Goal: Task Accomplishment & Management: Use online tool/utility

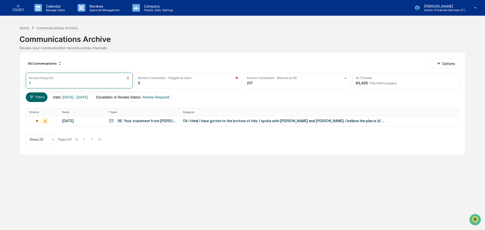
click at [143, 115] on th "Topic" at bounding box center [143, 112] width 74 height 8
click at [163, 124] on td "RE: Your statement from [PERSON_NAME] CPAs & Advisors LLP" at bounding box center [143, 121] width 74 height 10
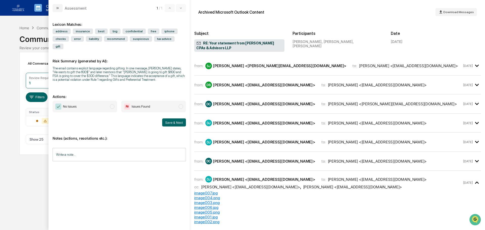
click at [246, 63] on div "[PERSON_NAME] <[PERSON_NAME][EMAIL_ADDRESS][DOMAIN_NAME]>" at bounding box center [279, 65] width 133 height 5
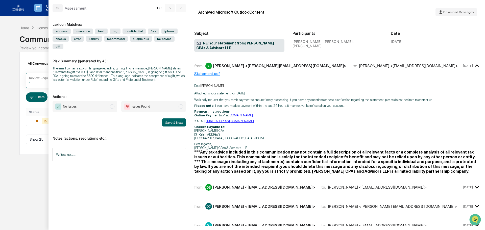
click at [91, 101] on span "No Issues" at bounding box center [85, 107] width 65 height 12
drag, startPoint x: 179, startPoint y: 115, endPoint x: 143, endPoint y: 102, distance: 38.3
click at [143, 103] on div "No Issues Issues Found Save & Next" at bounding box center [119, 114] width 133 height 26
click at [143, 104] on span "Issues Found" at bounding box center [141, 106] width 18 height 5
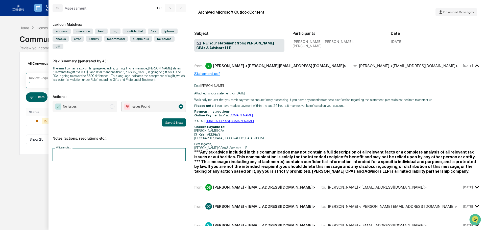
click at [118, 152] on input "Write a note..." at bounding box center [119, 154] width 133 height 13
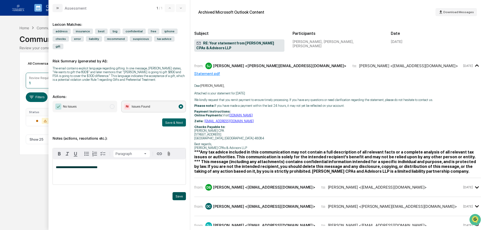
click at [185, 192] on button "Save" at bounding box center [178, 196] width 13 height 8
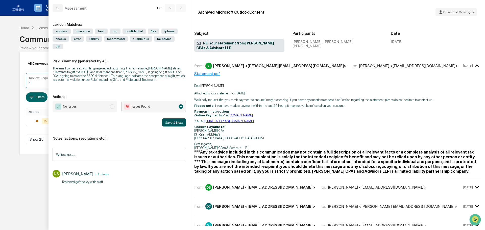
click at [184, 118] on button "Save & Next" at bounding box center [174, 122] width 24 height 8
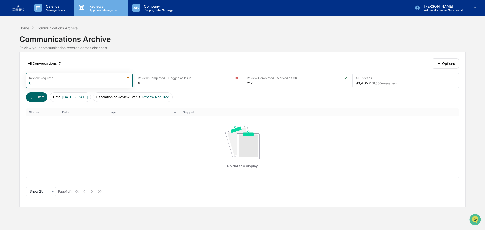
click at [101, 9] on p "Approval Management" at bounding box center [103, 10] width 37 height 4
click at [102, 230] on div at bounding box center [242, 233] width 485 height 0
click at [99, 7] on p "Reviews" at bounding box center [103, 6] width 37 height 4
click at [23, 230] on div at bounding box center [242, 233] width 485 height 0
click at [25, 27] on div "Home" at bounding box center [24, 28] width 10 height 4
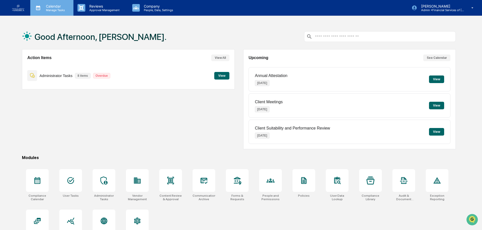
click at [59, 12] on p "Manage Tasks" at bounding box center [54, 10] width 25 height 4
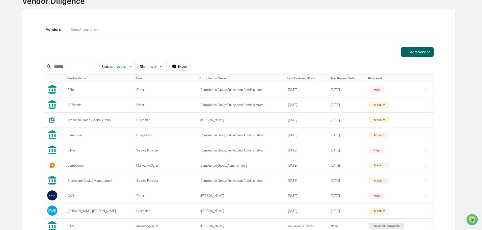
scroll to position [50, 0]
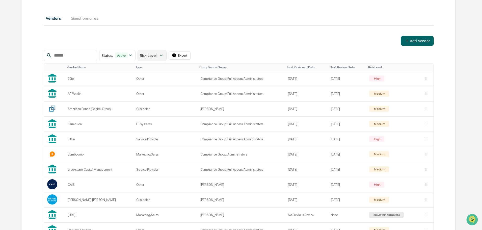
click at [157, 56] on span "Risk Level" at bounding box center [148, 55] width 17 height 4
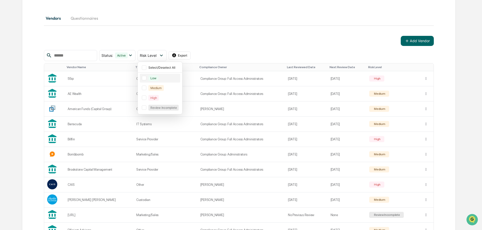
click at [146, 108] on div at bounding box center [144, 107] width 5 height 5
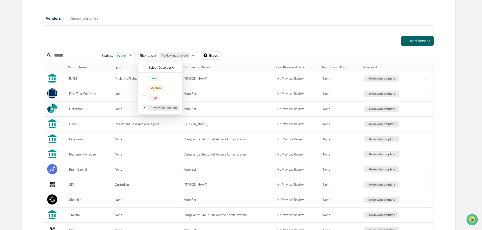
click at [311, 27] on div "Vendors Questionnaires Add Vendor Status : Active Select/Deselect All Active Ar…" at bounding box center [239, 133] width 390 height 243
drag, startPoint x: 84, startPoint y: 94, endPoint x: 78, endPoint y: 92, distance: 6.2
click at [78, 92] on div "First Trust Portfolios" at bounding box center [89, 94] width 40 height 4
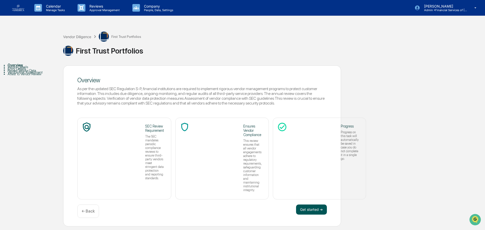
click at [307, 204] on button "Get started ➔" at bounding box center [311, 209] width 31 height 10
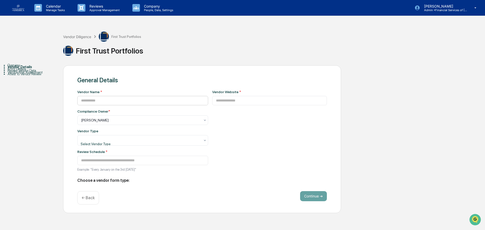
type input "**********"
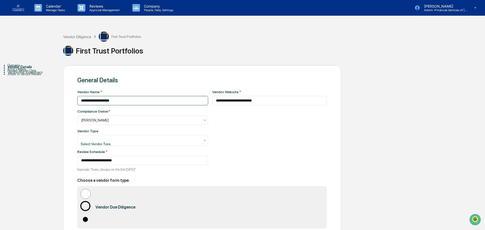
click at [137, 99] on input "**********" at bounding box center [142, 100] width 131 height 9
click at [116, 123] on div at bounding box center [140, 120] width 119 height 5
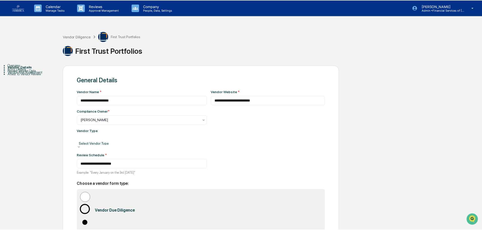
scroll to position [58, 0]
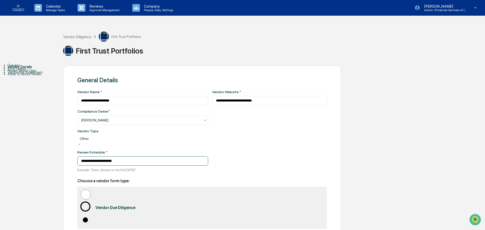
click at [95, 161] on input "**********" at bounding box center [142, 160] width 131 height 9
click at [95, 161] on input "**********" at bounding box center [142, 159] width 131 height 9
type input "**********"
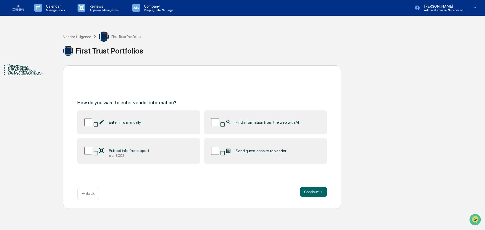
click at [253, 127] on label "Find information from the web with AI" at bounding box center [265, 122] width 123 height 24
click at [313, 194] on button "Continue ➔" at bounding box center [313, 192] width 27 height 10
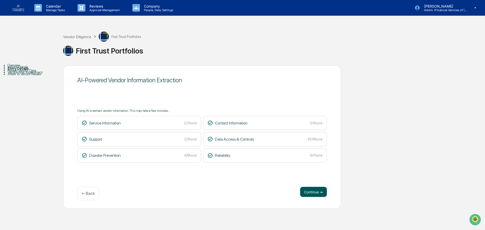
click at [309, 193] on button "Continue ➔" at bounding box center [313, 192] width 27 height 10
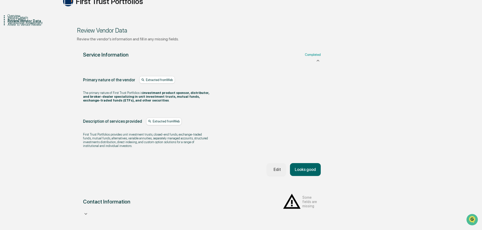
scroll to position [50, 0]
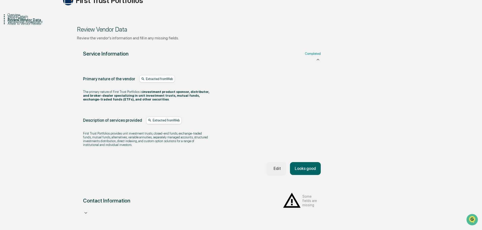
click at [298, 175] on button "Looks good" at bounding box center [305, 168] width 31 height 13
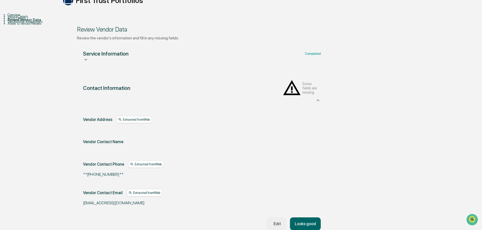
scroll to position [95, 0]
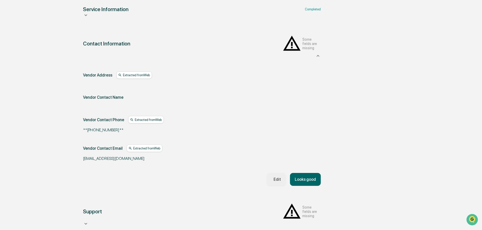
click at [298, 177] on button "Looks good" at bounding box center [305, 179] width 31 height 13
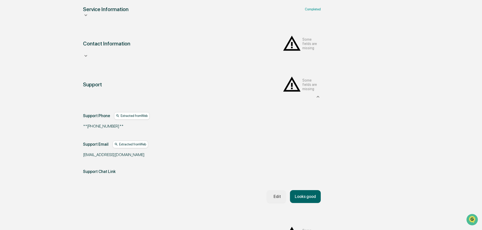
scroll to position [123, 0]
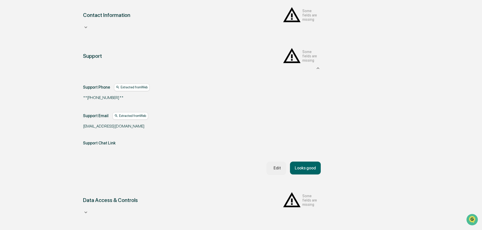
click at [312, 162] on button "Looks good" at bounding box center [305, 168] width 31 height 13
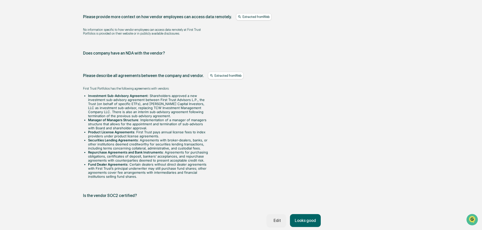
scroll to position [606, 0]
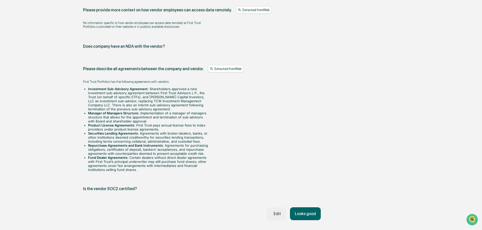
click at [272, 214] on icon "button" at bounding box center [272, 214] width 0 height 0
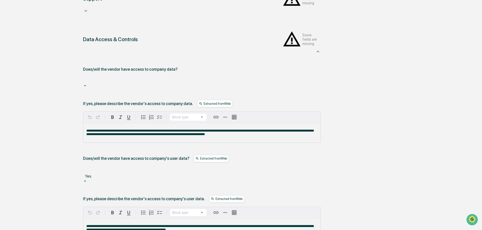
scroll to position [101, 0]
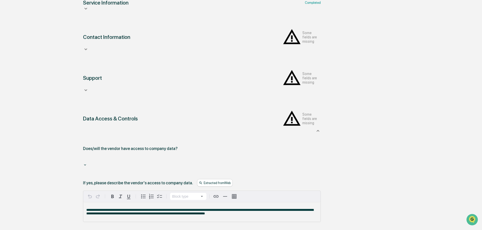
click at [125, 156] on div at bounding box center [202, 159] width 233 height 6
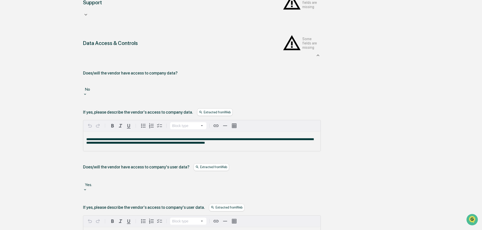
scroll to position [177, 0]
click at [234, 131] on div "**********" at bounding box center [201, 141] width 237 height 20
click at [111, 80] on div at bounding box center [202, 83] width 233 height 6
click at [90, 131] on div "**********" at bounding box center [201, 141] width 237 height 20
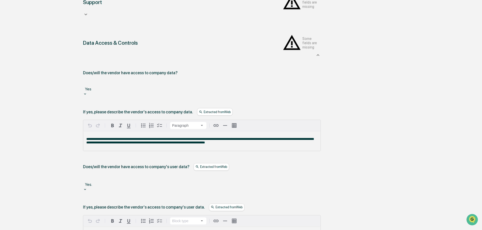
drag, startPoint x: 105, startPoint y: 103, endPoint x: 110, endPoint y: 112, distance: 9.6
click at [105, 137] on span "**********" at bounding box center [199, 140] width 227 height 7
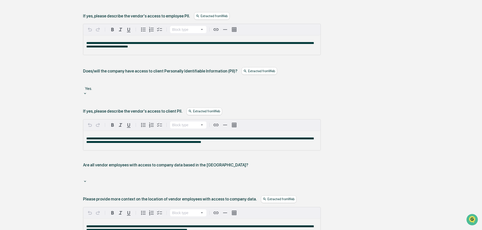
scroll to position [480, 0]
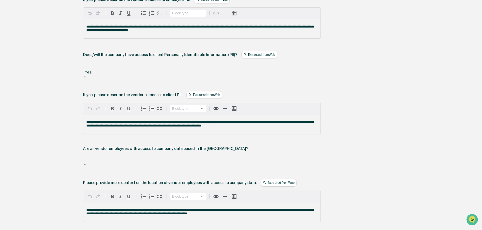
click at [114, 156] on div at bounding box center [202, 159] width 233 height 6
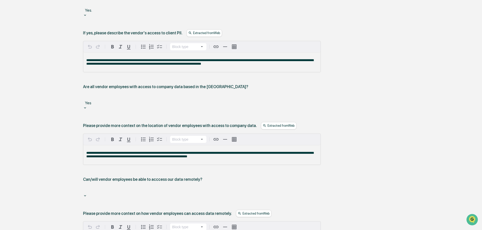
scroll to position [556, 0]
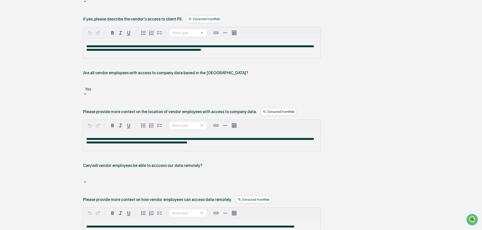
click at [114, 173] on div at bounding box center [202, 176] width 233 height 6
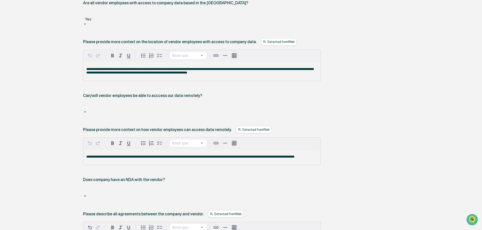
scroll to position [632, 0]
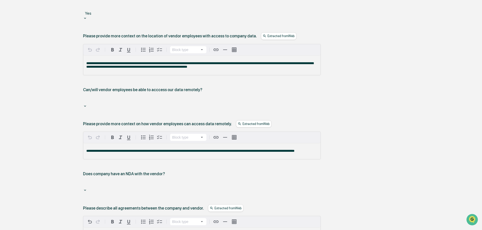
click at [125, 181] on div at bounding box center [202, 184] width 233 height 6
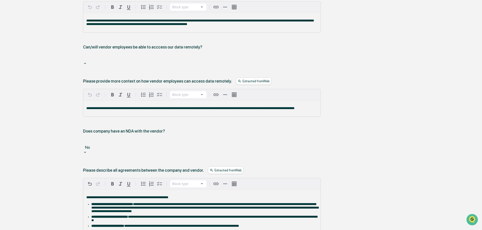
scroll to position [682, 0]
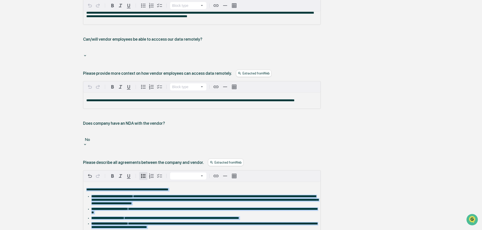
drag, startPoint x: 239, startPoint y: 178, endPoint x: 75, endPoint y: 107, distance: 178.8
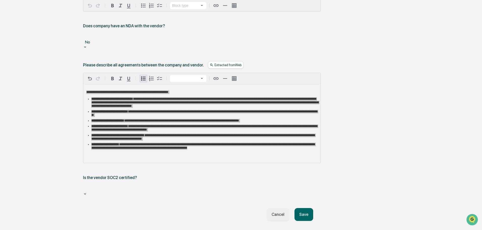
scroll to position [801, 0]
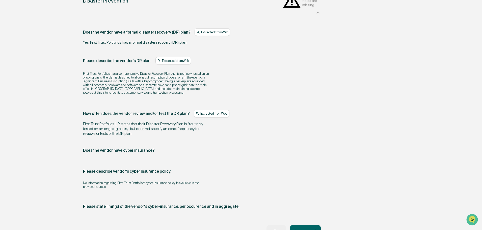
scroll to position [1033, 0]
click at [319, 225] on button "Looks good" at bounding box center [305, 231] width 31 height 13
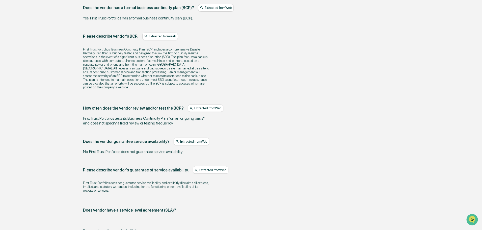
scroll to position [350, 0]
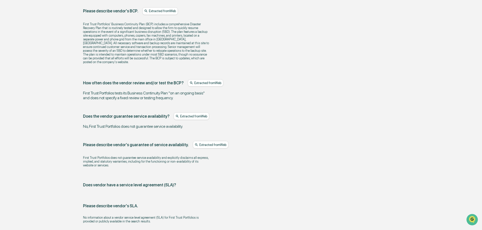
drag, startPoint x: 273, startPoint y: 188, endPoint x: 265, endPoint y: 185, distance: 8.0
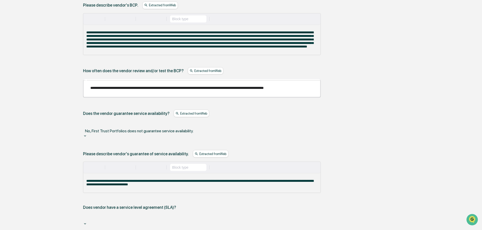
scroll to position [376, 0]
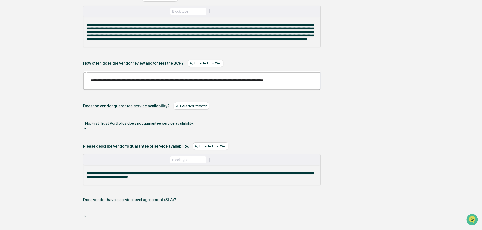
click at [141, 207] on div at bounding box center [202, 210] width 233 height 6
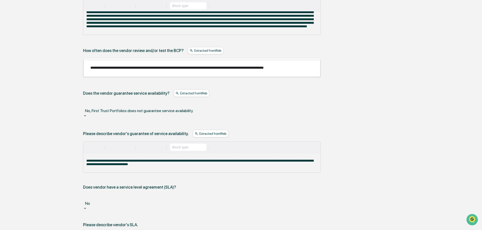
drag, startPoint x: 282, startPoint y: 184, endPoint x: 48, endPoint y: 183, distance: 234.0
click at [48, 183] on div "Overview Vendor Details Entry Details Review Vendor Data Vendor Risk Assessment…" at bounding box center [241, 7] width 477 height 635
drag, startPoint x: 207, startPoint y: 189, endPoint x: 84, endPoint y: 180, distance: 123.5
click at [85, 180] on div "**********" at bounding box center [202, 112] width 238 height 343
copy span "**********"
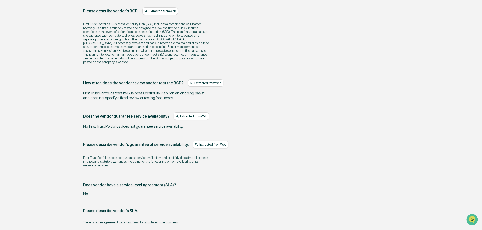
scroll to position [326, 0]
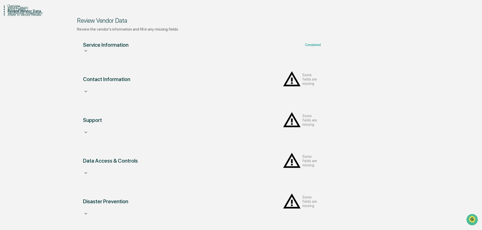
scroll to position [59, 0]
click at [119, 48] on div "Support Some fields are missing" at bounding box center [202, 45] width 238 height 6
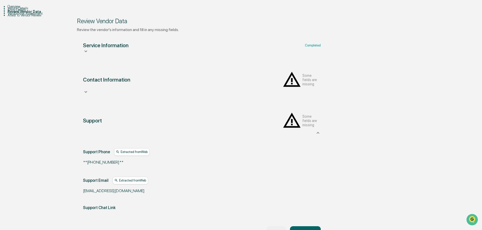
click at [302, 114] on span "Some fields are missing" at bounding box center [311, 120] width 18 height 13
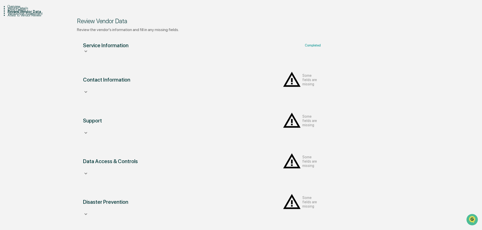
click at [129, 48] on div "Data Access & Controls" at bounding box center [105, 45] width 45 height 6
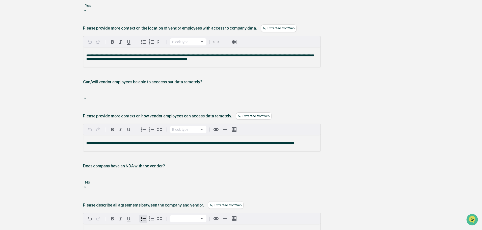
scroll to position [740, 0]
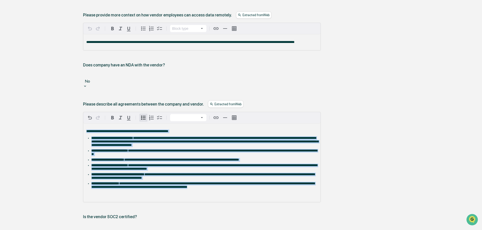
drag, startPoint x: 208, startPoint y: 117, endPoint x: 43, endPoint y: 56, distance: 175.8
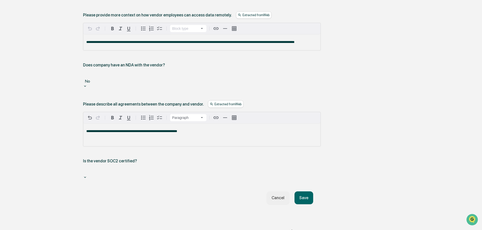
click at [302, 191] on button "Save" at bounding box center [304, 197] width 19 height 13
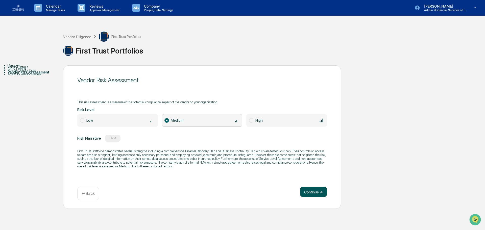
click at [312, 193] on button "Continue ➔" at bounding box center [313, 192] width 27 height 10
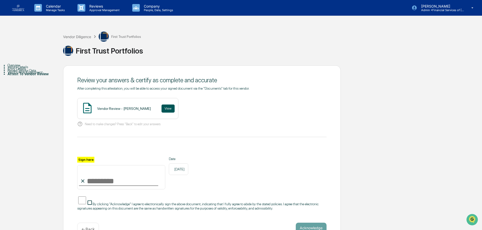
click at [165, 109] on button "View" at bounding box center [168, 109] width 13 height 8
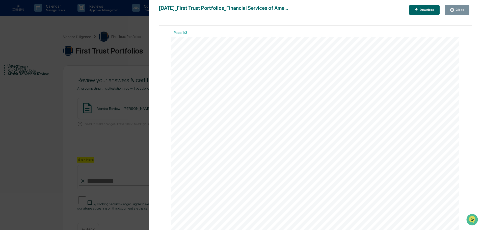
click at [453, 12] on button "Close" at bounding box center [457, 10] width 25 height 10
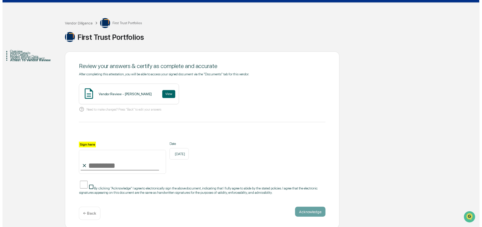
scroll to position [17, 0]
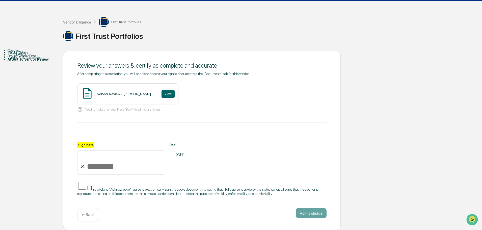
click at [115, 163] on input "Sign here" at bounding box center [121, 162] width 88 height 24
type input "**********"
click at [120, 189] on span "By clicking "Acknowledge" I agree to electronically sign the above document, in…" at bounding box center [198, 192] width 242 height 8
click at [306, 210] on button "Acknowledge" at bounding box center [311, 213] width 31 height 10
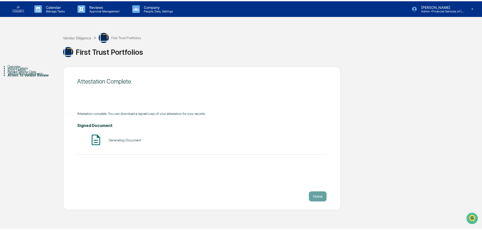
scroll to position [0, 0]
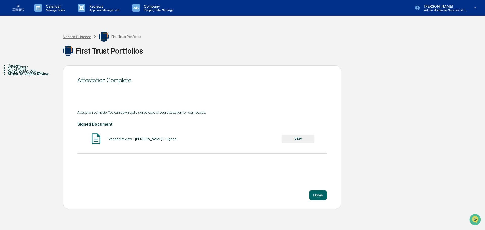
click at [82, 37] on div "Vendor Diligence" at bounding box center [77, 37] width 28 height 4
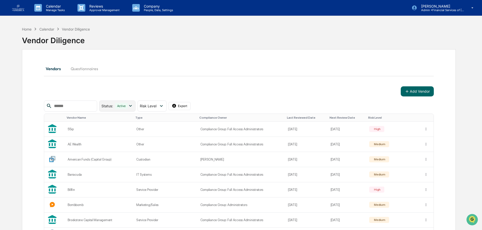
click at [133, 106] on icon at bounding box center [131, 106] width 6 height 6
click at [126, 140] on div "Archived" at bounding box center [118, 139] width 16 height 6
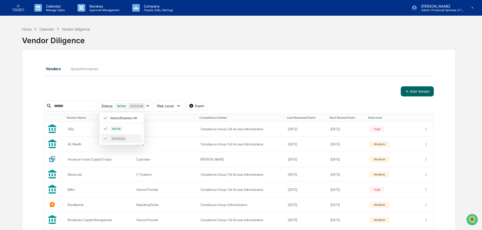
click at [126, 140] on div "Archived" at bounding box center [118, 139] width 16 height 6
click at [145, 105] on div "Status : Active Select/Deselect All Active Archived Risk Level Select/Deselect …" at bounding box center [132, 105] width 67 height 11
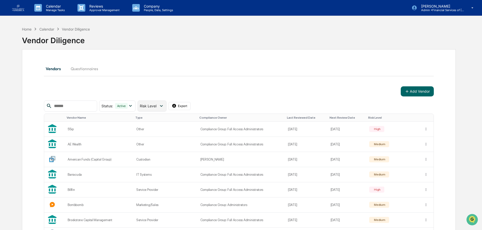
click at [151, 105] on span "Risk Level" at bounding box center [148, 106] width 17 height 4
click at [165, 160] on div "Review Incomplete" at bounding box center [163, 158] width 30 height 6
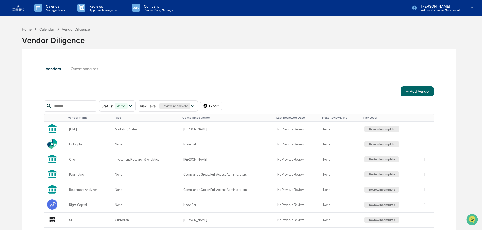
click at [92, 33] on div "Vendor Diligence" at bounding box center [239, 38] width 434 height 13
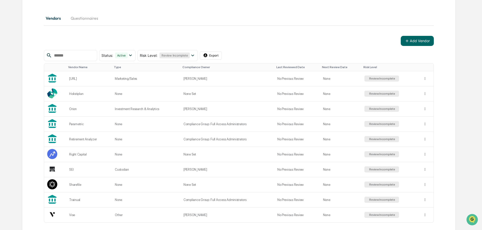
scroll to position [73, 0]
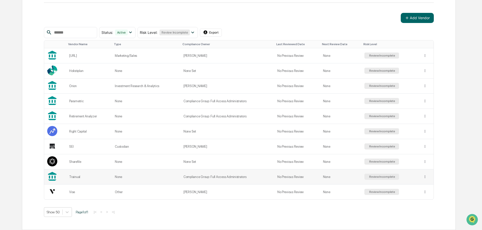
click at [80, 174] on td "Trainual" at bounding box center [89, 176] width 46 height 15
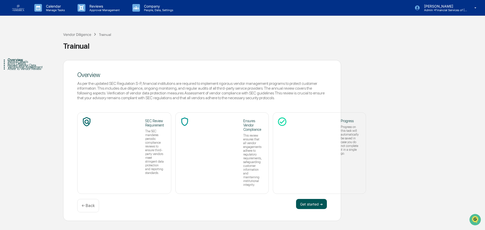
click at [314, 199] on button "Get started ➔" at bounding box center [311, 204] width 31 height 10
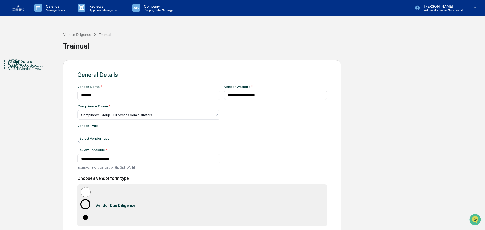
click at [117, 133] on div at bounding box center [149, 133] width 138 height 5
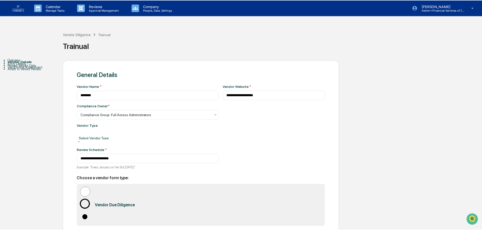
scroll to position [58, 0]
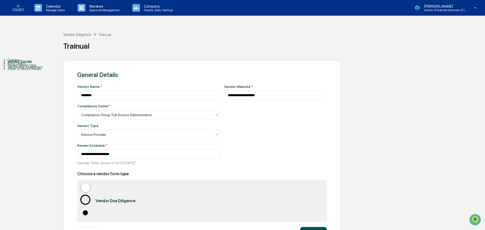
click at [309, 227] on button "Continue ➔" at bounding box center [313, 232] width 27 height 10
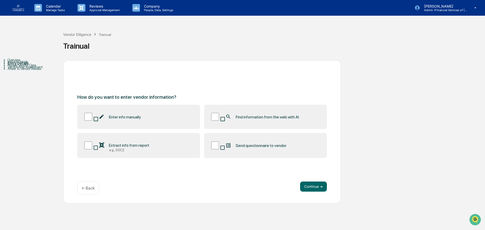
click at [243, 117] on span "Find information from the web with AI" at bounding box center [267, 117] width 63 height 5
click at [311, 188] on button "Continue ➔" at bounding box center [313, 187] width 27 height 10
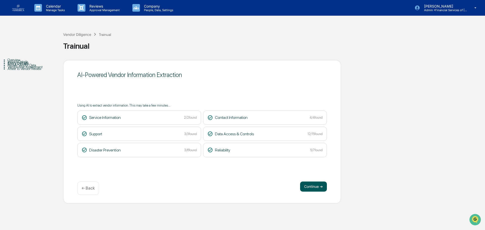
click at [309, 185] on button "Continue ➔" at bounding box center [313, 187] width 27 height 10
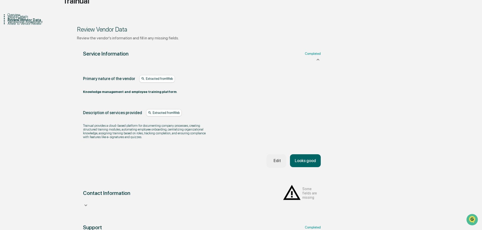
scroll to position [50, 0]
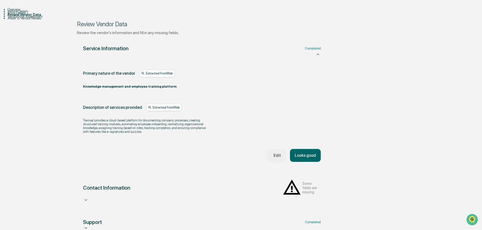
click at [307, 162] on button "Looks good" at bounding box center [305, 155] width 31 height 13
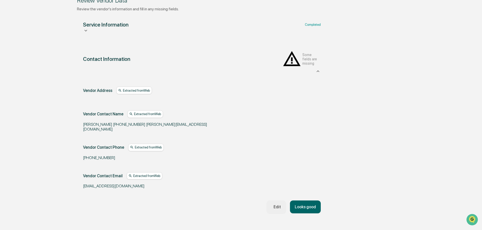
scroll to position [90, 0]
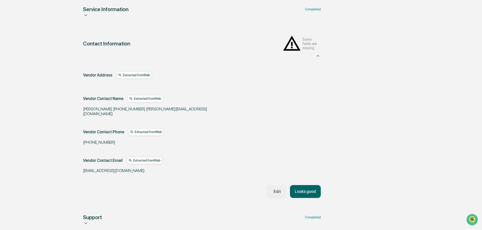
click at [308, 173] on div "Vendor Address Extracted from Web Vendor Contact Name Extracted from Web [PERSO…" at bounding box center [202, 122] width 238 height 102
click at [310, 185] on button "Looks good" at bounding box center [305, 191] width 31 height 13
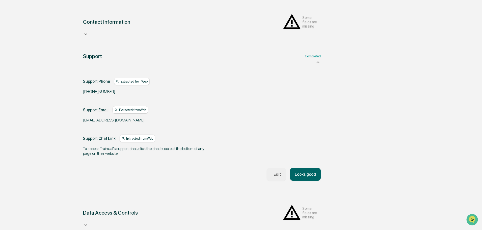
scroll to position [118, 0]
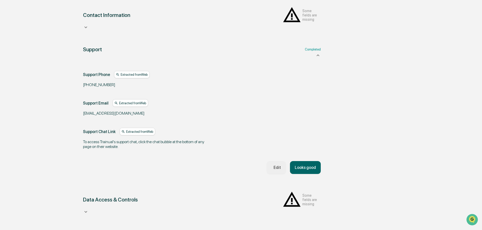
click at [310, 176] on div "Support Completed Support Phone Extracted from Web [PHONE_NUMBER] Support Email…" at bounding box center [202, 110] width 250 height 140
click at [307, 161] on button "Looks good" at bounding box center [305, 167] width 31 height 13
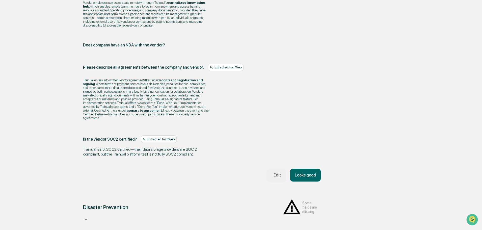
scroll to position [677, 0]
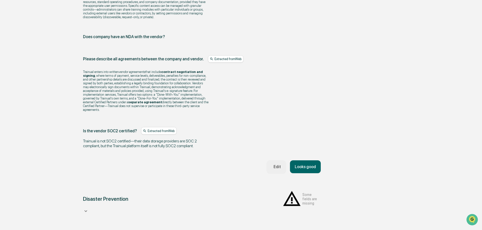
click at [305, 160] on button "Looks good" at bounding box center [305, 166] width 31 height 13
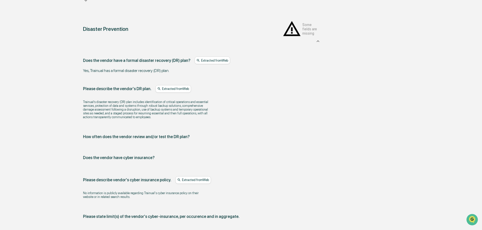
scroll to position [226, 0]
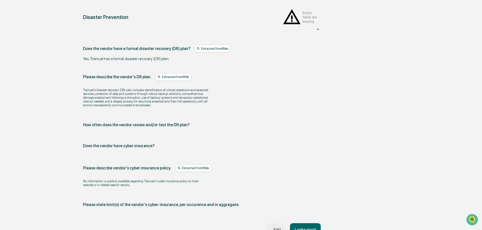
click at [304, 223] on button "Looks good" at bounding box center [305, 229] width 31 height 13
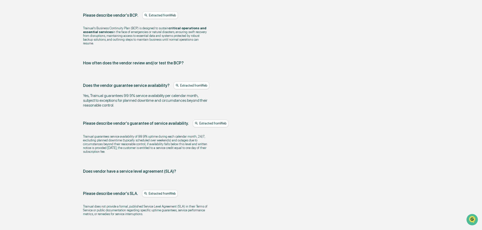
scroll to position [330, 0]
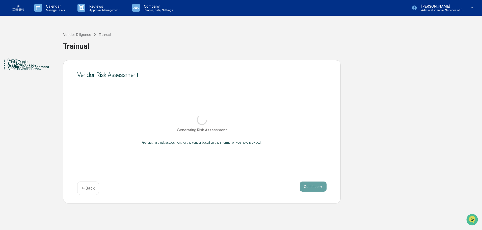
scroll to position [0, 0]
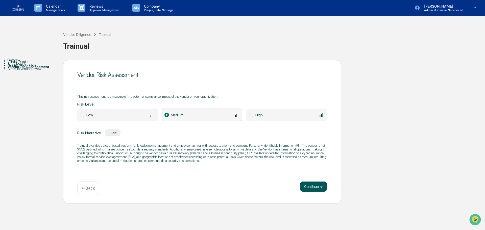
click at [311, 186] on button "Continue ➔" at bounding box center [313, 187] width 27 height 10
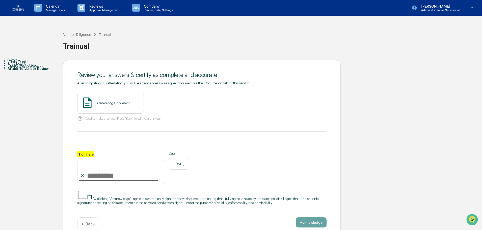
drag, startPoint x: 110, startPoint y: 106, endPoint x: 114, endPoint y: 114, distance: 8.5
click at [112, 110] on div "Generating Document" at bounding box center [110, 103] width 67 height 21
click at [125, 178] on input "Sign here" at bounding box center [121, 172] width 88 height 24
type input "**********"
click at [119, 197] on span "By clicking "Acknowledge" I agree to electronically sign the above document, in…" at bounding box center [198, 201] width 242 height 8
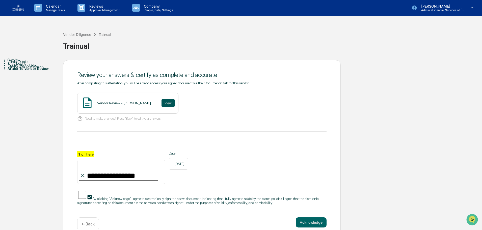
click at [165, 104] on button "View" at bounding box center [168, 103] width 13 height 8
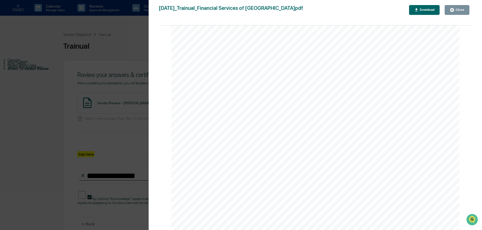
scroll to position [50, 0]
click at [463, 11] on div "Close" at bounding box center [460, 10] width 10 height 4
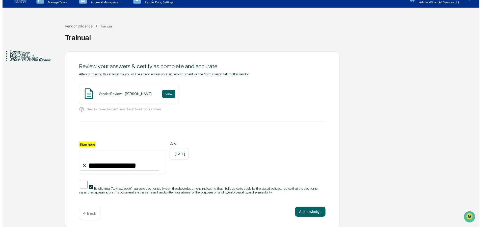
scroll to position [12, 0]
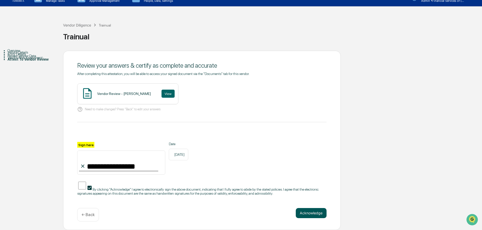
click at [304, 213] on button "Acknowledge" at bounding box center [311, 213] width 31 height 10
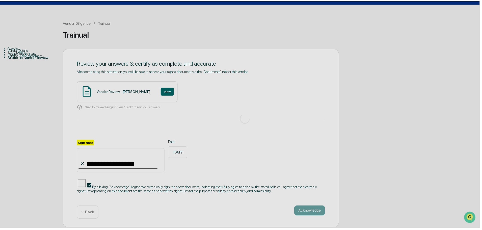
scroll to position [0, 0]
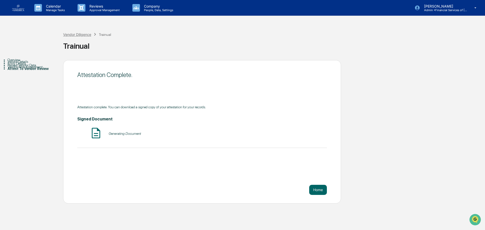
click at [82, 35] on div "Vendor Diligence" at bounding box center [77, 34] width 28 height 4
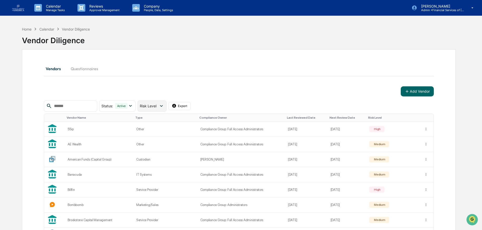
click at [157, 104] on span "Risk Level" at bounding box center [148, 106] width 17 height 4
click at [165, 156] on div "Review Incomplete" at bounding box center [163, 158] width 30 height 6
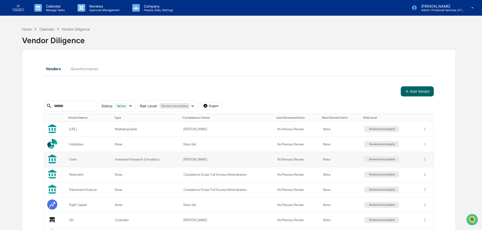
click at [96, 162] on td "Orion" at bounding box center [89, 159] width 46 height 15
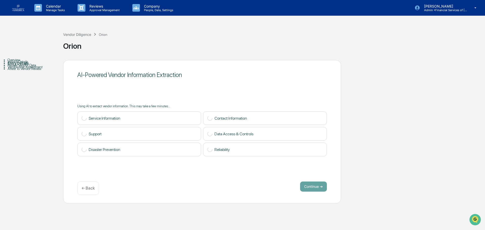
click at [25, 64] on div "Vendor Details" at bounding box center [36, 62] width 56 height 4
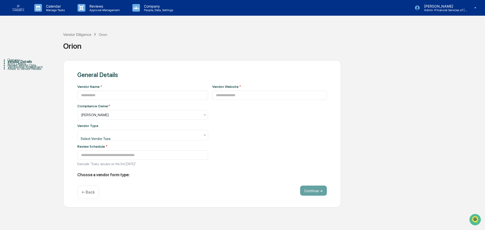
type input "*****"
type input "**********"
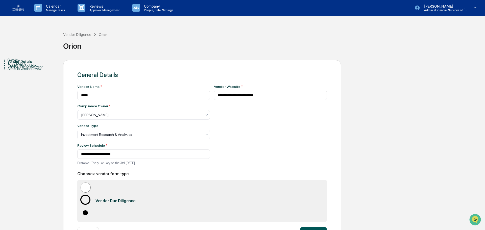
click at [314, 227] on button "Continue ➔" at bounding box center [313, 232] width 27 height 10
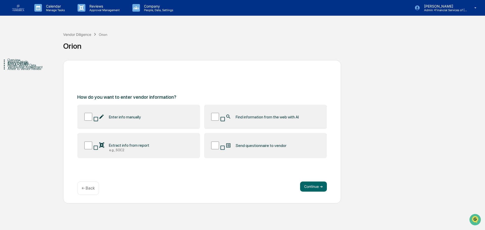
click at [252, 113] on label "Find information from the web with AI" at bounding box center [265, 117] width 123 height 24
click at [309, 185] on button "Continue ➔" at bounding box center [313, 187] width 27 height 10
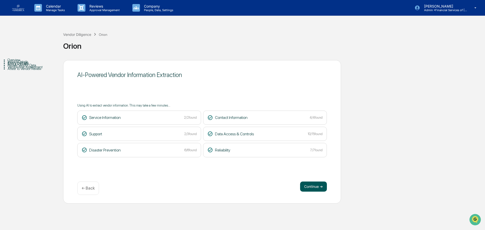
click at [310, 184] on button "Continue ➔" at bounding box center [313, 187] width 27 height 10
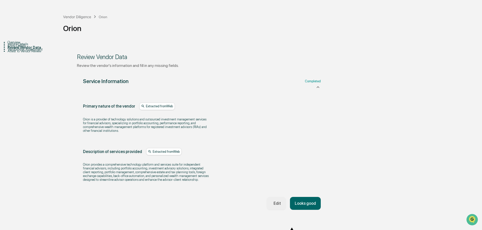
scroll to position [50, 0]
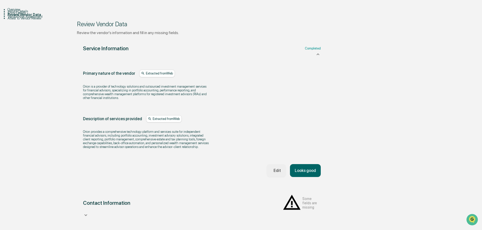
click at [307, 177] on button "Looks good" at bounding box center [305, 170] width 31 height 13
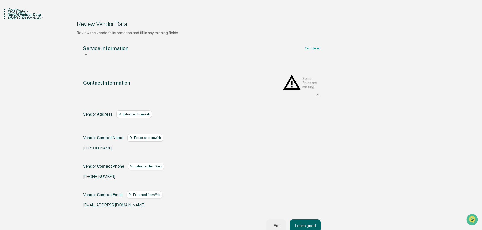
scroll to position [90, 0]
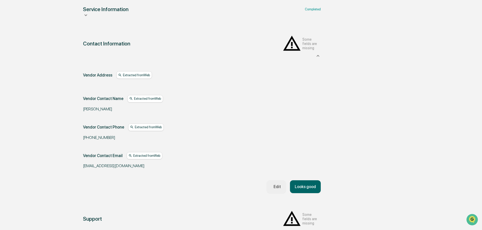
drag, startPoint x: 308, startPoint y: 180, endPoint x: 292, endPoint y: 76, distance: 105.5
click at [306, 138] on div "Vendor Address Extracted from Web Vendor Contact Name Extracted from Web [PERSO…" at bounding box center [202, 132] width 238 height 122
click at [299, 182] on button "Looks good" at bounding box center [305, 186] width 31 height 13
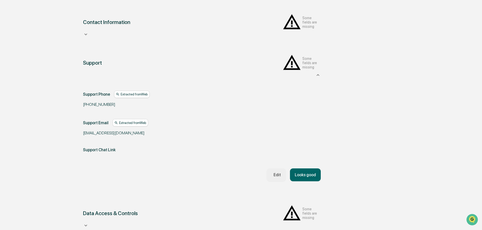
scroll to position [118, 0]
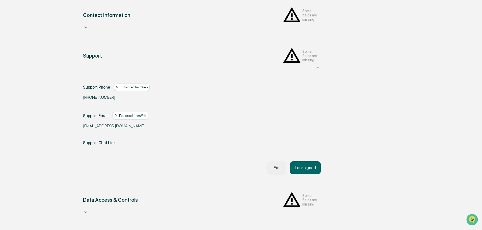
click at [298, 161] on button "Looks good" at bounding box center [305, 167] width 31 height 13
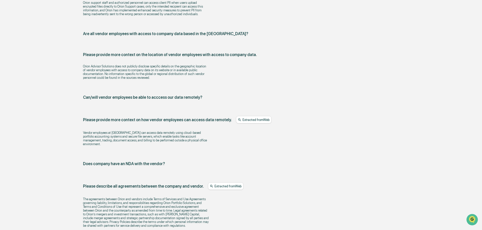
scroll to position [551, 0]
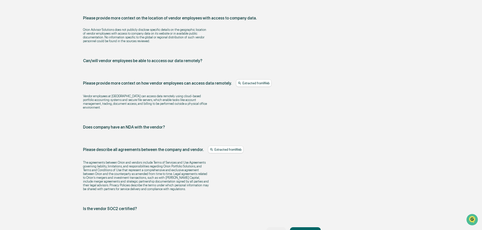
click at [277, 230] on div "Edit" at bounding box center [276, 233] width 9 height 5
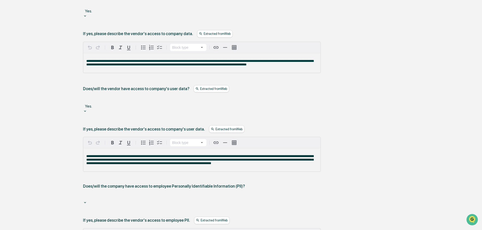
scroll to position [273, 0]
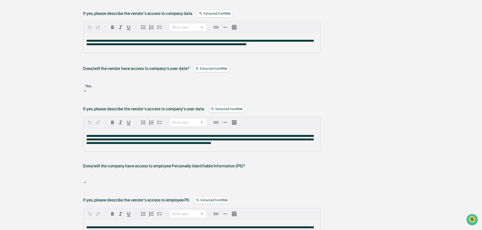
click at [136, 173] on div at bounding box center [202, 176] width 233 height 6
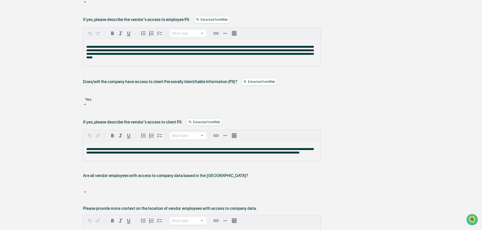
scroll to position [475, 0]
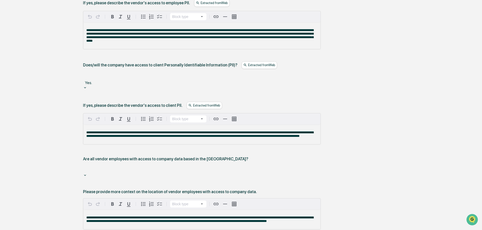
drag, startPoint x: 130, startPoint y: 120, endPoint x: 129, endPoint y: 128, distance: 7.4
click at [130, 166] on div at bounding box center [202, 169] width 233 height 6
click at [132, 157] on div "Are all vendor employees with access to company data based in the [GEOGRAPHIC_D…" at bounding box center [165, 159] width 165 height 5
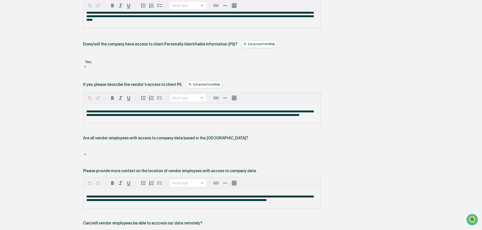
scroll to position [551, 0]
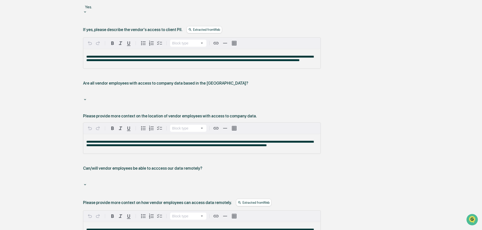
click at [133, 176] on div at bounding box center [202, 179] width 233 height 6
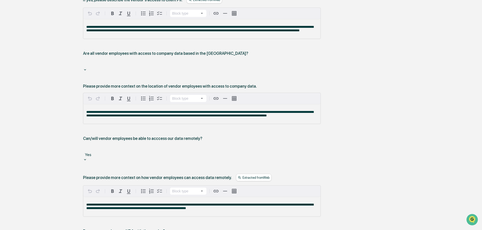
scroll to position [652, 0]
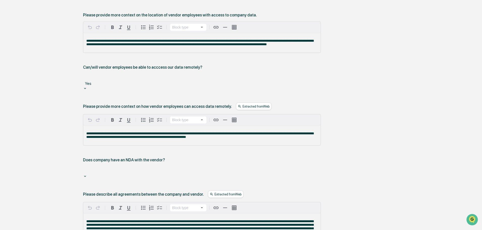
click at [141, 167] on div at bounding box center [202, 170] width 233 height 6
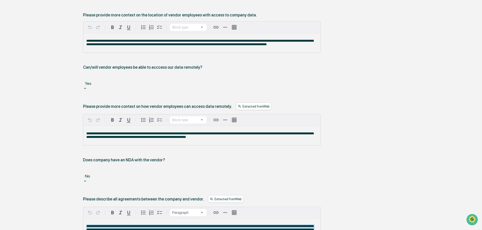
drag, startPoint x: 166, startPoint y: 176, endPoint x: 66, endPoint y: 154, distance: 102.3
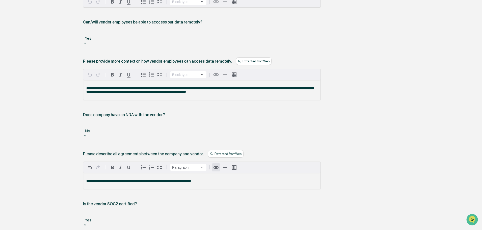
scroll to position [702, 0]
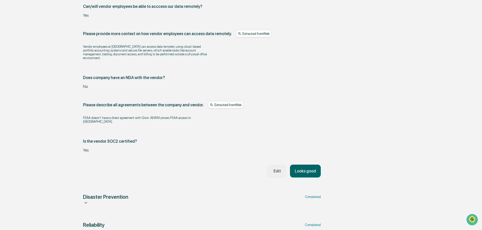
click at [308, 165] on button "Looks good" at bounding box center [305, 171] width 31 height 13
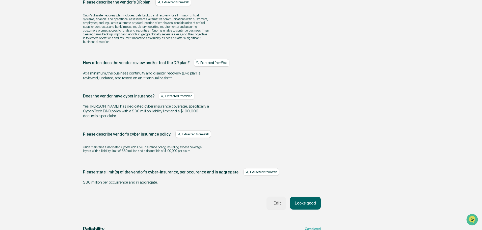
scroll to position [301, 0]
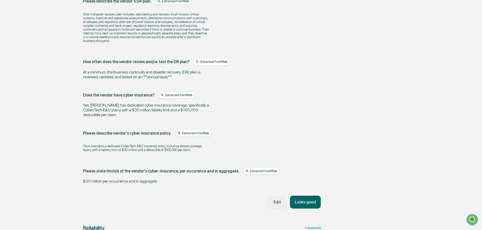
click at [302, 196] on button "Looks good" at bounding box center [305, 202] width 31 height 13
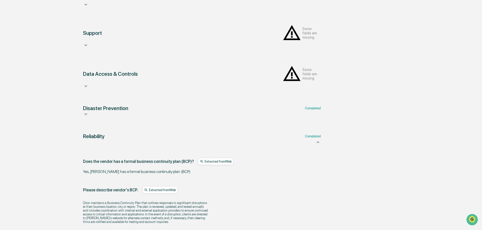
scroll to position [66, 0]
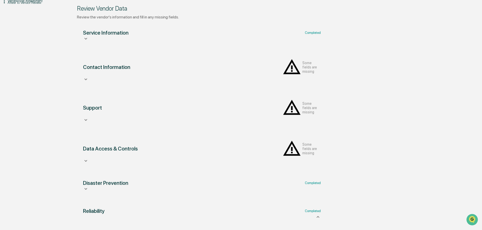
click at [310, 41] on div "Data Access & Controls Some fields are missing" at bounding box center [202, 36] width 238 height 12
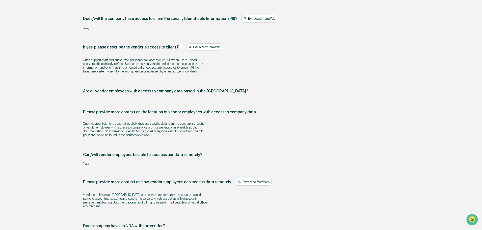
scroll to position [546, 0]
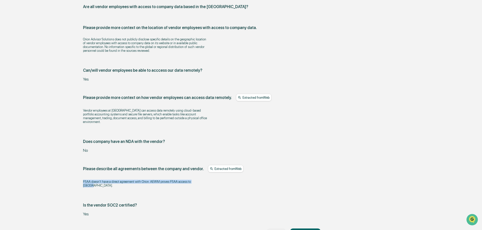
drag, startPoint x: 210, startPoint y: 146, endPoint x: 72, endPoint y: 142, distance: 137.1
click at [72, 142] on div "Review Vendor Data Review the vendor's information and fill in any missing fiel…" at bounding box center [202, 62] width 278 height 1096
copy p "FSAA doesn't have a direct agreement with Orion. AEWM proves FSAA access to [GE…"
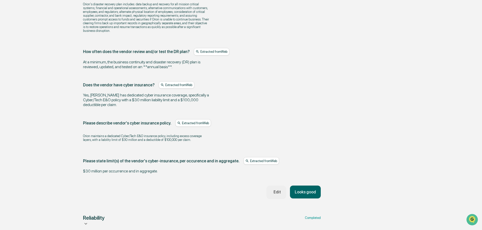
scroll to position [316, 0]
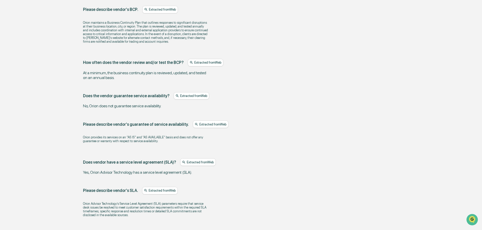
scroll to position [606, 0]
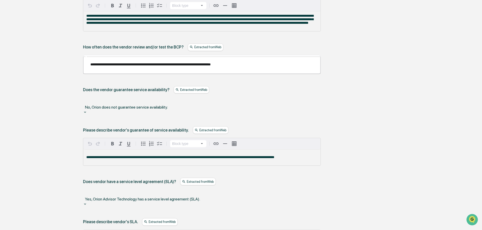
scroll to position [663, 0]
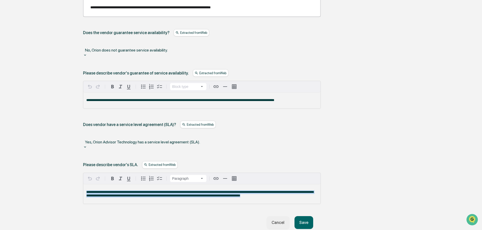
drag, startPoint x: 297, startPoint y: 158, endPoint x: 67, endPoint y: 138, distance: 230.4
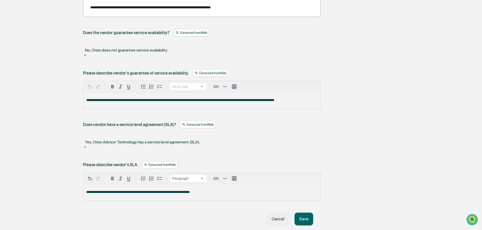
scroll to position [659, 0]
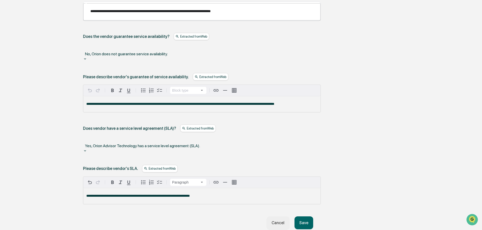
click at [140, 137] on div at bounding box center [202, 140] width 233 height 6
click at [298, 216] on button "Save" at bounding box center [304, 222] width 19 height 13
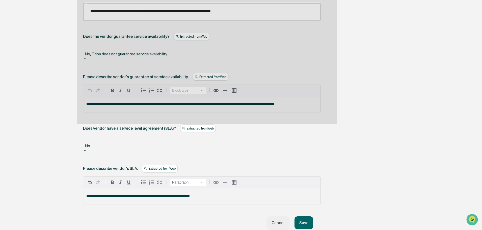
scroll to position [595, 0]
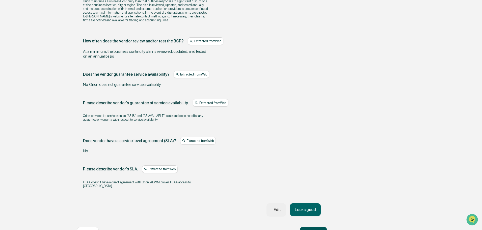
click at [315, 227] on button "Continue ➔" at bounding box center [313, 232] width 27 height 10
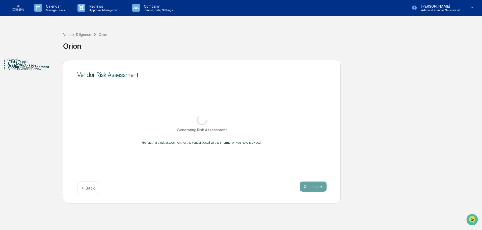
scroll to position [0, 0]
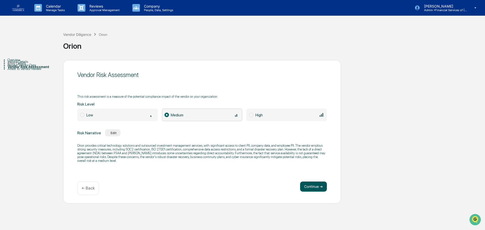
click at [316, 185] on button "Continue ➔" at bounding box center [313, 187] width 27 height 10
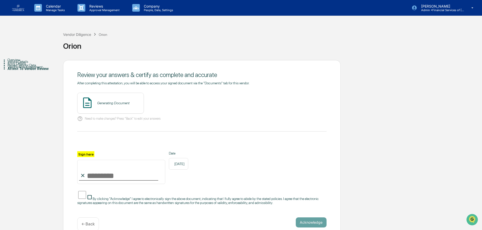
click at [111, 174] on input "Sign here" at bounding box center [121, 172] width 88 height 24
type input "**********"
click at [123, 197] on span "By clicking "Acknowledge" I agree to electronically sign the above document, in…" at bounding box center [198, 201] width 242 height 8
click at [166, 99] on button "View" at bounding box center [168, 103] width 13 height 8
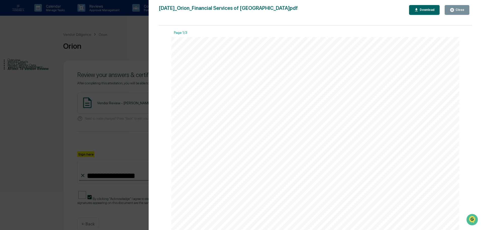
click at [455, 10] on div "Close" at bounding box center [460, 10] width 10 height 4
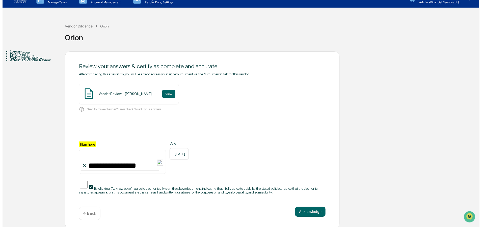
scroll to position [12, 0]
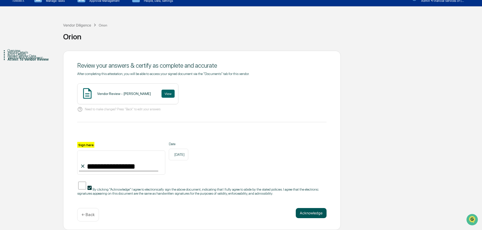
click at [314, 212] on button "Acknowledge" at bounding box center [311, 213] width 31 height 10
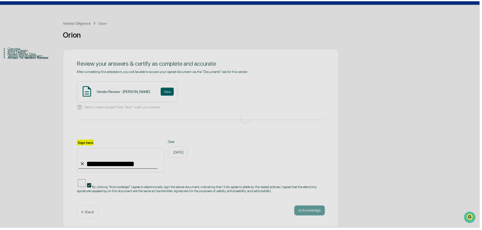
scroll to position [0, 0]
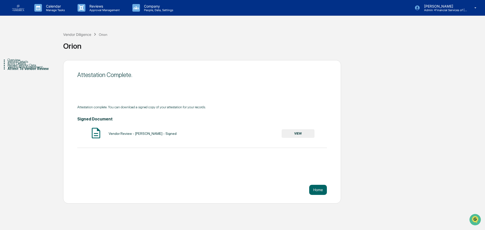
click at [68, 31] on div "Vendor Diligence Orion Orion" at bounding box center [272, 42] width 419 height 36
click at [69, 34] on div "Vendor Diligence" at bounding box center [77, 34] width 28 height 4
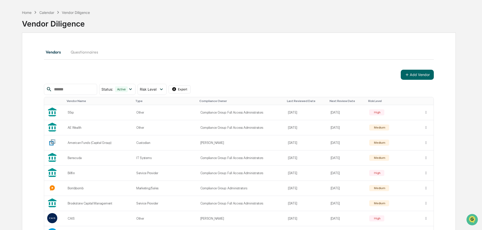
scroll to position [25, 0]
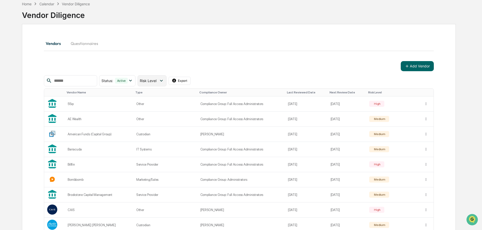
click at [157, 81] on span "Risk Level" at bounding box center [148, 81] width 17 height 4
click at [165, 135] on div "Review Incomplete" at bounding box center [163, 133] width 30 height 6
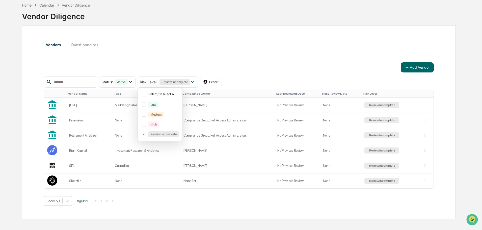
click at [202, 50] on div "Vendors Questionnaires" at bounding box center [239, 45] width 390 height 12
click at [126, 165] on td "Custodian" at bounding box center [146, 165] width 69 height 15
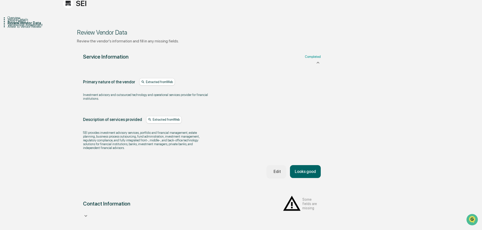
scroll to position [50, 0]
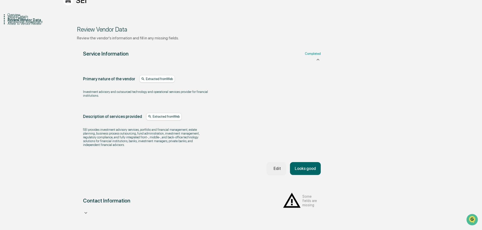
click at [302, 175] on button "Looks good" at bounding box center [305, 168] width 31 height 13
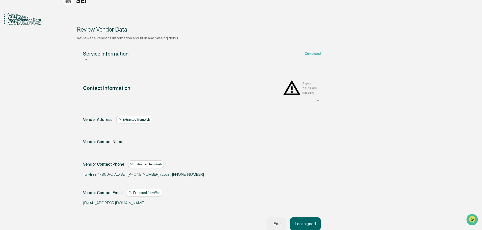
scroll to position [95, 0]
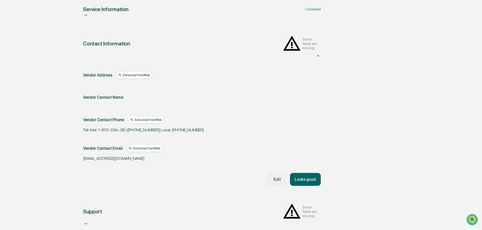
click at [309, 177] on button "Looks good" at bounding box center [305, 179] width 31 height 13
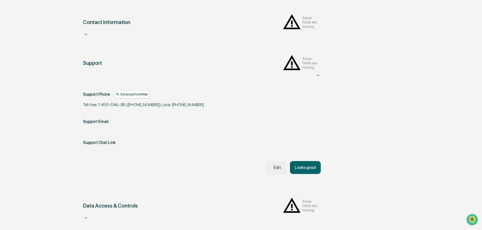
scroll to position [123, 0]
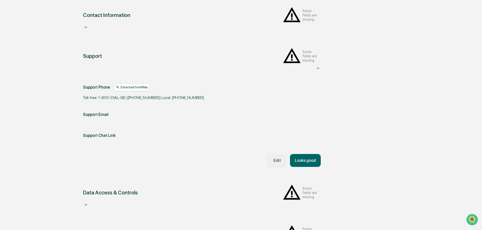
click at [299, 154] on button "Looks good" at bounding box center [305, 160] width 31 height 13
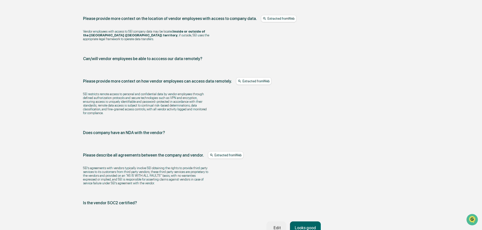
scroll to position [606, 0]
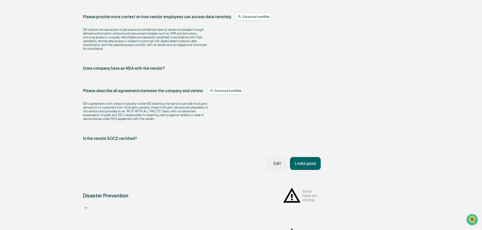
click at [273, 161] on div "Edit" at bounding box center [276, 163] width 9 height 5
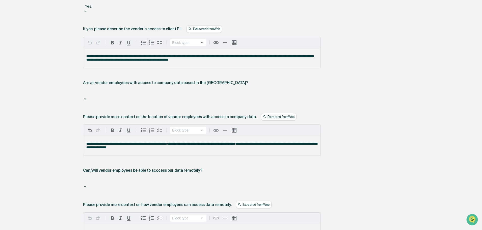
scroll to position [530, 0]
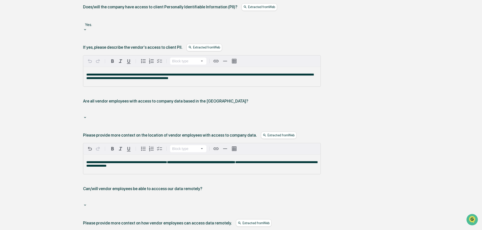
click at [166, 196] on div at bounding box center [202, 199] width 233 height 6
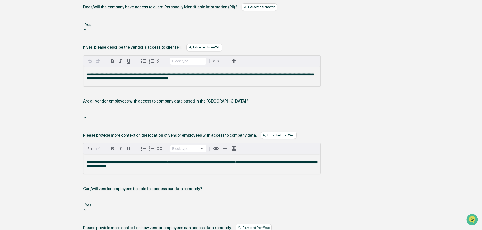
click at [151, 61] on div "**********" at bounding box center [202, 55] width 238 height 677
click at [152, 108] on div at bounding box center [202, 112] width 238 height 8
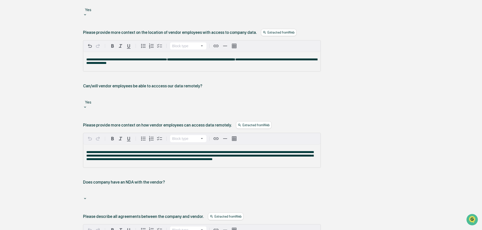
scroll to position [682, 0]
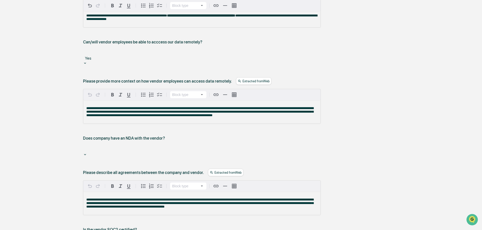
click at [182, 146] on div at bounding box center [202, 149] width 233 height 6
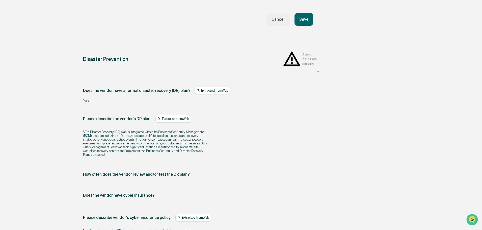
scroll to position [930, 0]
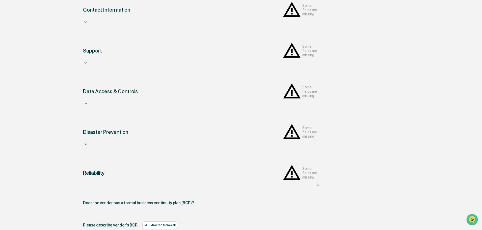
scroll to position [125, 0]
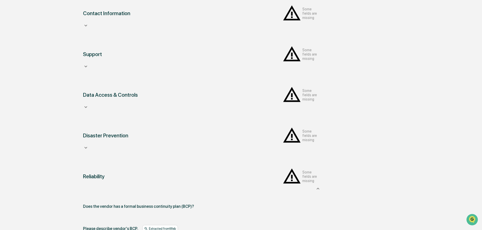
click at [276, 120] on div "Disaster Prevention Some fields are missing Does the vendor have a formal disas…" at bounding box center [202, 138] width 250 height 37
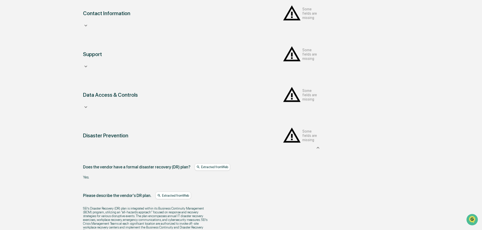
click at [312, 126] on div "Disaster Prevention Some fields are missing" at bounding box center [202, 138] width 238 height 24
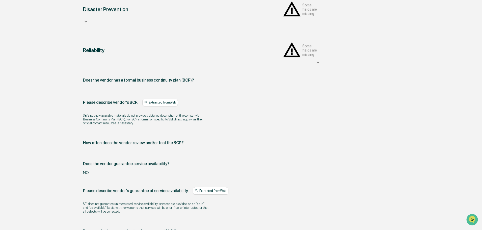
scroll to position [308, 0]
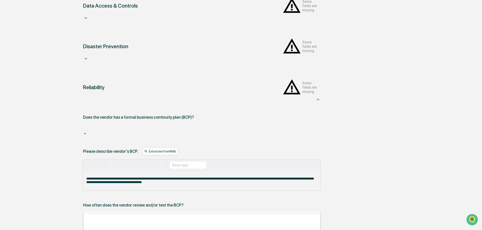
scroll to position [182, 0]
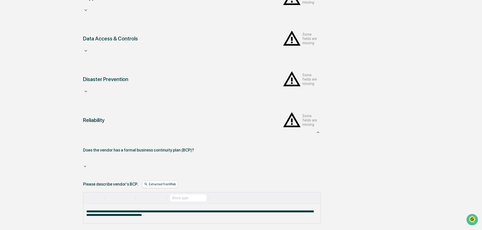
click at [126, 157] on div at bounding box center [202, 163] width 238 height 12
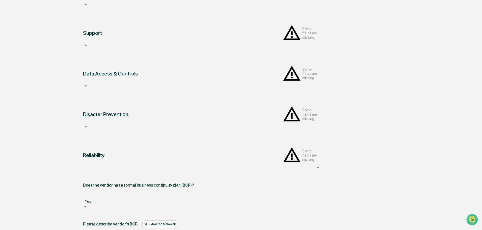
scroll to position [81, 0]
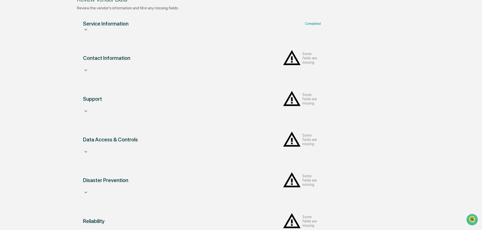
click at [89, 32] on icon at bounding box center [86, 30] width 6 height 6
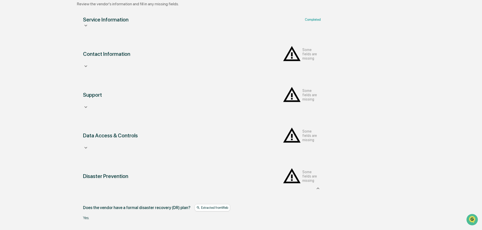
scroll to position [156, 0]
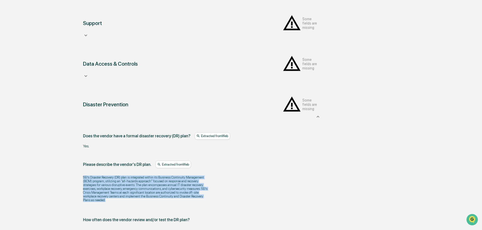
drag, startPoint x: 116, startPoint y: 159, endPoint x: 87, endPoint y: 135, distance: 37.7
click at [87, 135] on div "Does the vendor have a formal disaster recovery (DR) plan? Extracted from Web Y…" at bounding box center [202, 217] width 238 height 170
copy p "SEI’s Disaster Recovery (DR) plan is integrated within its Business Continuity …"
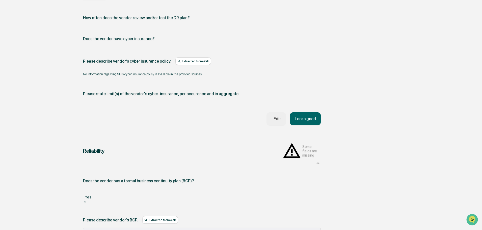
scroll to position [459, 0]
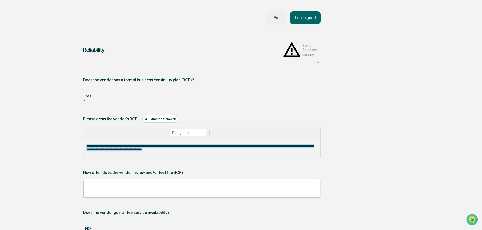
drag, startPoint x: 163, startPoint y: 103, endPoint x: 75, endPoint y: 87, distance: 89.5
click at [77, 88] on div "**********" at bounding box center [202, 225] width 250 height 383
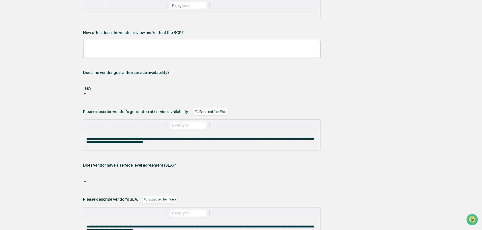
scroll to position [611, 0]
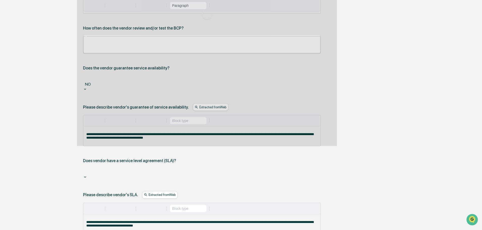
scroll to position [546, 0]
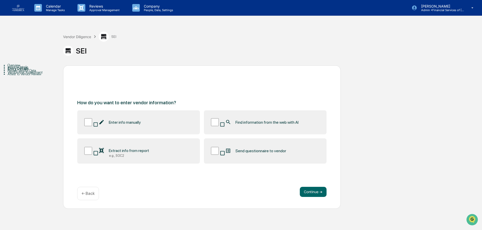
scroll to position [0, 0]
click at [312, 189] on button "Continue ➔" at bounding box center [313, 192] width 27 height 10
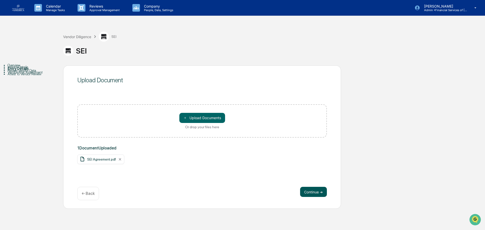
click at [317, 193] on button "Continue ➔" at bounding box center [313, 192] width 27 height 10
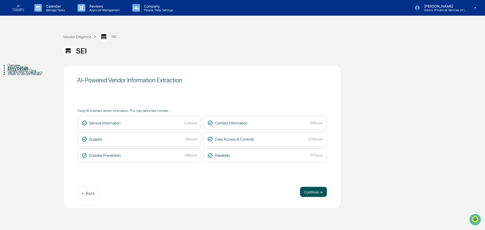
click at [322, 195] on button "Continue ➔" at bounding box center [313, 192] width 27 height 10
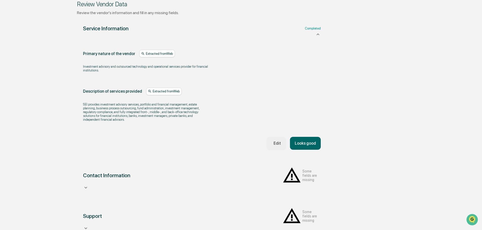
click at [301, 150] on button "Looks good" at bounding box center [305, 143] width 31 height 13
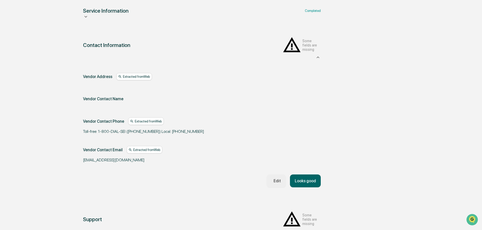
scroll to position [95, 0]
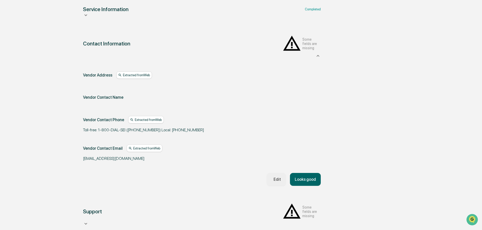
click at [303, 173] on button "Looks good" at bounding box center [305, 179] width 31 height 13
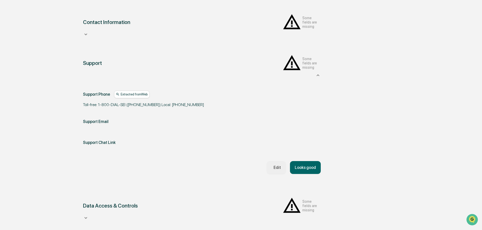
scroll to position [123, 0]
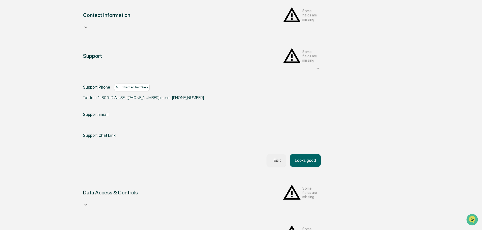
click at [303, 154] on button "Looks good" at bounding box center [305, 160] width 31 height 13
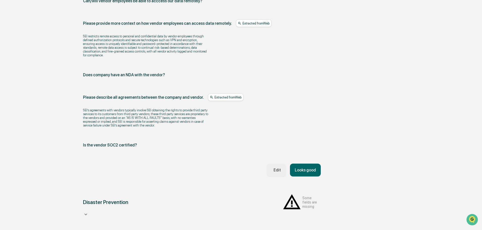
scroll to position [606, 0]
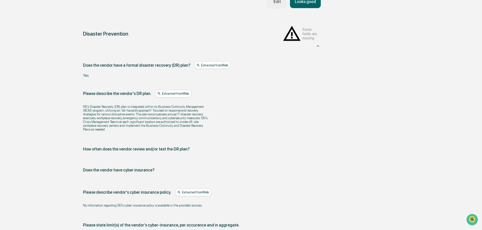
scroll to position [824, 0]
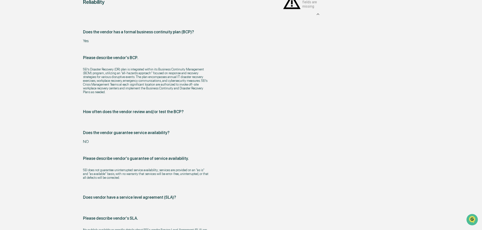
scroll to position [320, 0]
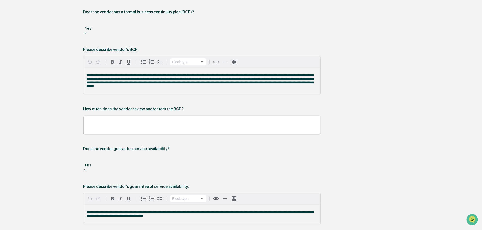
drag, startPoint x: 179, startPoint y: 227, endPoint x: 34, endPoint y: 202, distance: 146.5
click at [34, 205] on div "Overview Vendor Details Entry Details Review Vendor Data Vendor Risk Assessment…" at bounding box center [241, 63] width 477 height 634
click at [65, 218] on div "Review Vendor Data Review the vendor's information and fill in any missing fiel…" at bounding box center [202, 63] width 278 height 634
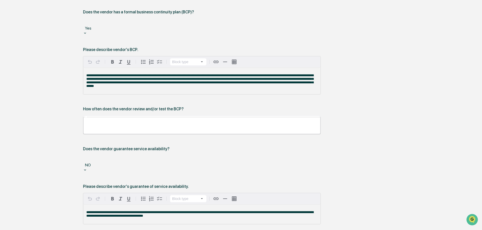
scroll to position [320, 0]
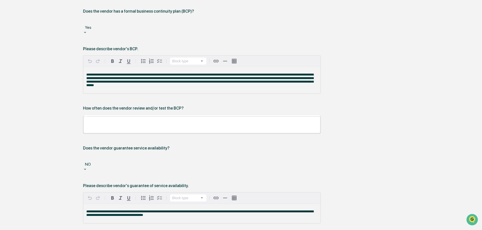
drag, startPoint x: 154, startPoint y: 226, endPoint x: 74, endPoint y: 222, distance: 79.4
click at [76, 223] on div "Review Vendor Data Review the vendor's information and fill in any missing fiel…" at bounding box center [202, 62] width 278 height 634
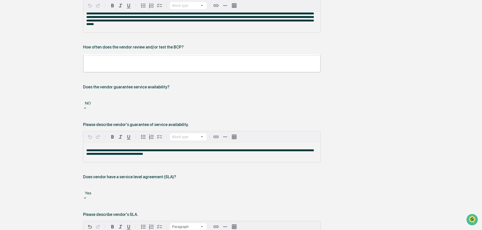
scroll to position [387, 0]
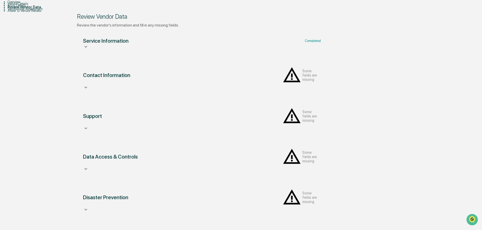
scroll to position [59, 0]
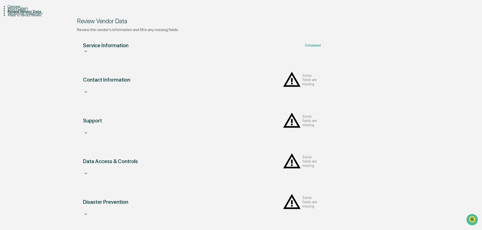
click at [151, 146] on div "Data Access & Controls Some fields are missing Does/will the vendor have access…" at bounding box center [202, 164] width 250 height 37
drag, startPoint x: 314, startPoint y: 133, endPoint x: 310, endPoint y: 133, distance: 3.3
click at [89, 54] on icon at bounding box center [86, 51] width 6 height 6
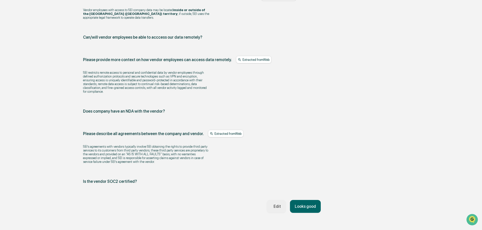
scroll to position [564, 0]
click at [276, 199] on button "Edit" at bounding box center [276, 205] width 19 height 13
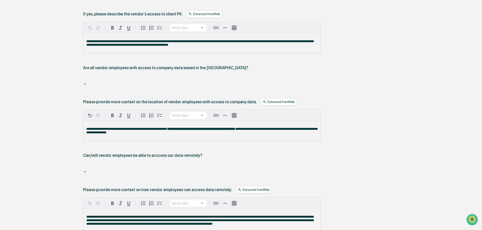
scroll to position [715, 0]
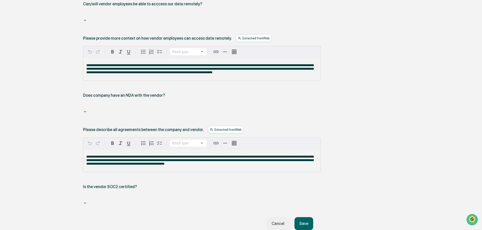
click at [109, 103] on div at bounding box center [202, 106] width 233 height 6
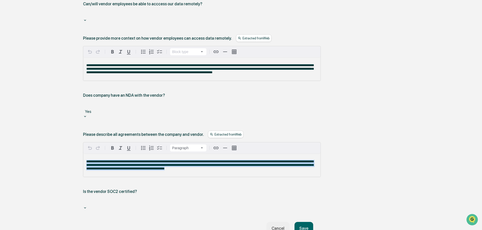
drag, startPoint x: 221, startPoint y: 108, endPoint x: 29, endPoint y: 81, distance: 193.8
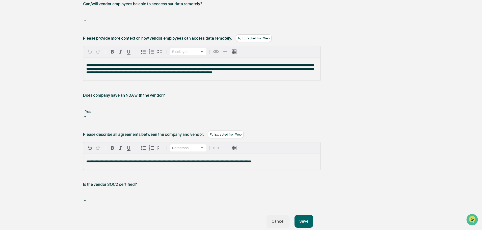
click at [305, 215] on button "Save" at bounding box center [304, 221] width 19 height 13
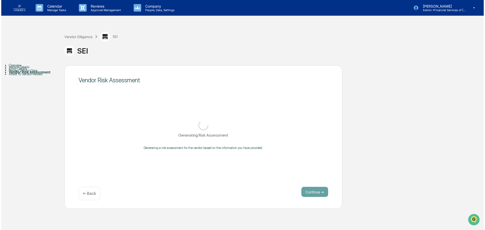
scroll to position [0, 0]
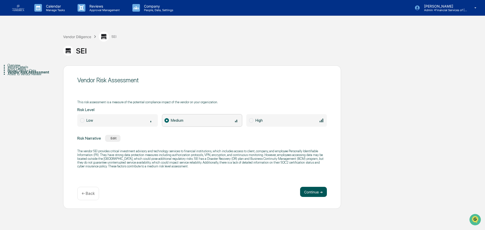
click at [310, 193] on button "Continue ➔" at bounding box center [313, 192] width 27 height 10
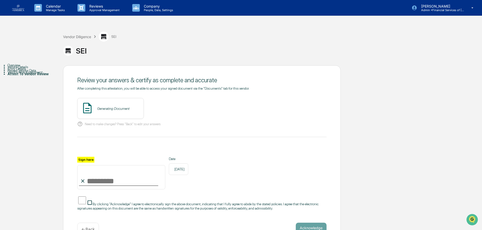
click at [117, 180] on input "Sign here" at bounding box center [121, 177] width 88 height 24
type input "**********"
click at [128, 203] on span "By clicking "Acknowledge" I agree to electronically sign the above document, in…" at bounding box center [198, 206] width 242 height 8
click at [167, 110] on button "View" at bounding box center [168, 109] width 13 height 8
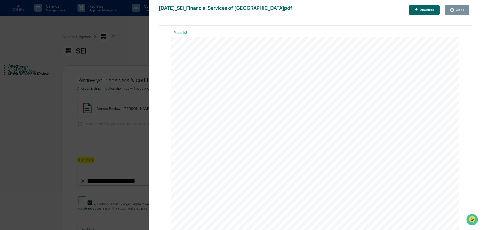
drag, startPoint x: 449, startPoint y: 11, endPoint x: 444, endPoint y: 22, distance: 12.8
click at [450, 11] on button "Close" at bounding box center [457, 10] width 25 height 10
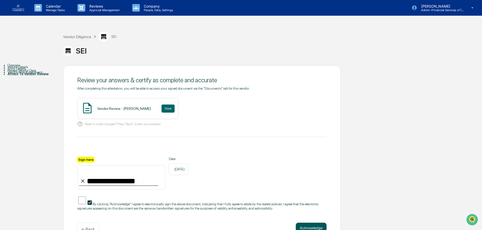
click at [306, 226] on button "Acknowledge" at bounding box center [311, 228] width 31 height 10
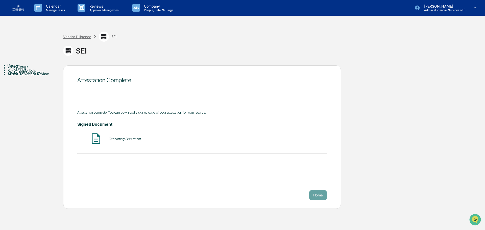
click at [77, 37] on div "Vendor Diligence" at bounding box center [77, 37] width 28 height 4
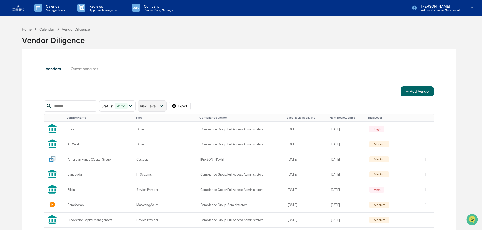
click at [155, 100] on div "Risk Level" at bounding box center [152, 105] width 29 height 11
click at [160, 160] on div "Review Incomplete" at bounding box center [163, 158] width 30 height 6
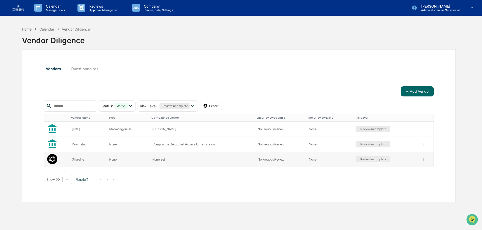
click at [82, 159] on div "Sharefile" at bounding box center [87, 160] width 31 height 4
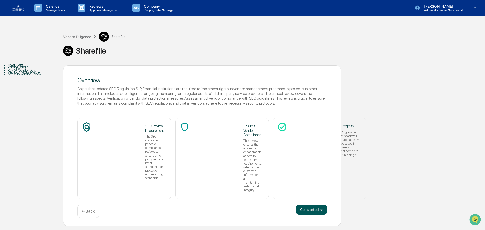
click at [299, 204] on button "Get started ➔" at bounding box center [311, 209] width 31 height 10
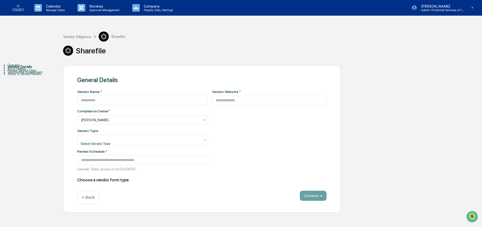
type input "*********"
type input "**********"
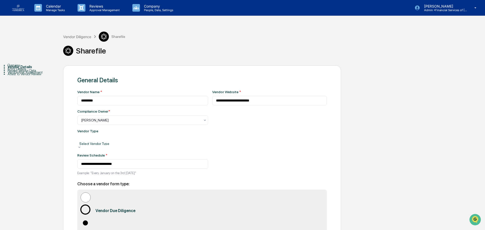
click at [120, 140] on div at bounding box center [143, 138] width 126 height 5
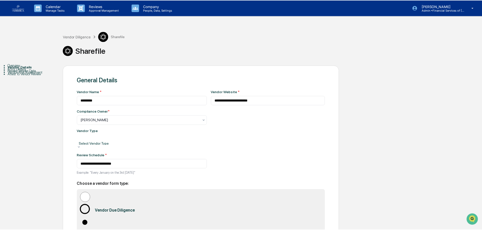
scroll to position [58, 0]
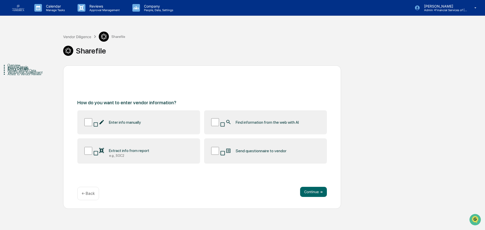
click at [249, 121] on span "Find information from the web with AI" at bounding box center [267, 122] width 63 height 5
click at [308, 192] on button "Continue ➔" at bounding box center [313, 192] width 27 height 10
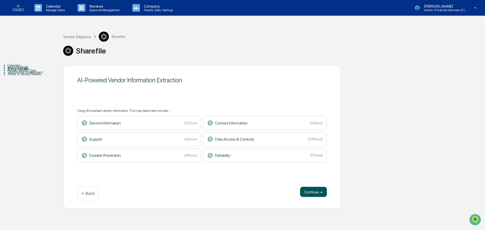
click at [303, 191] on button "Continue ➔" at bounding box center [313, 192] width 27 height 10
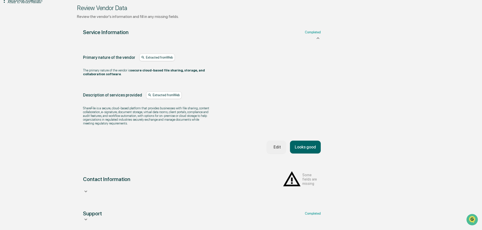
scroll to position [76, 0]
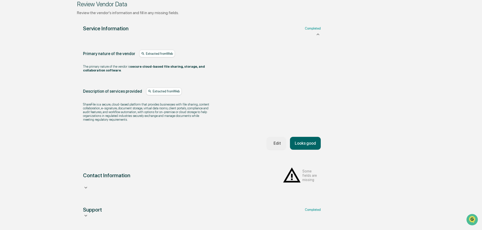
click at [308, 150] on button "Looks good" at bounding box center [305, 143] width 31 height 13
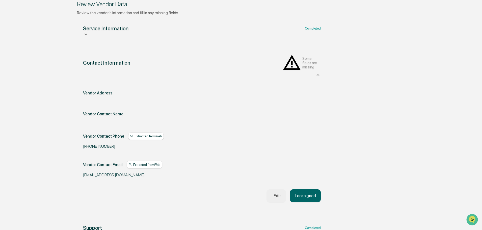
scroll to position [95, 0]
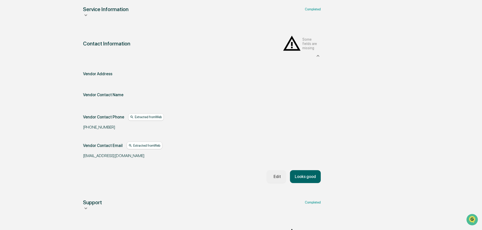
click at [307, 170] on button "Looks good" at bounding box center [305, 176] width 31 height 13
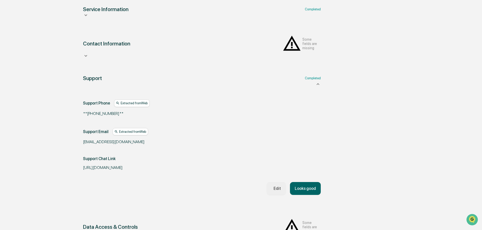
scroll to position [123, 0]
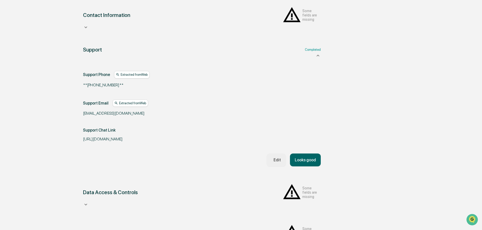
click at [306, 163] on button "Looks good" at bounding box center [305, 159] width 31 height 13
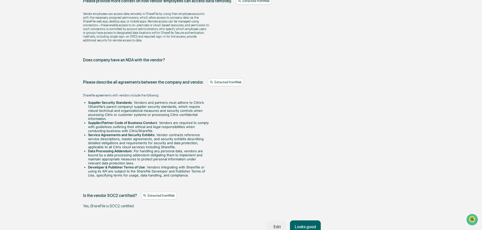
scroll to position [657, 0]
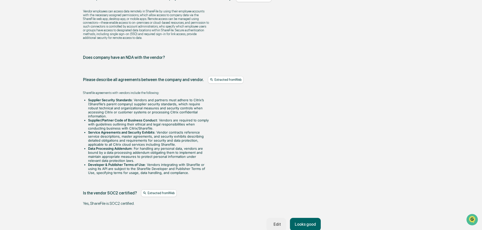
click at [272, 224] on icon "button" at bounding box center [272, 224] width 0 height 0
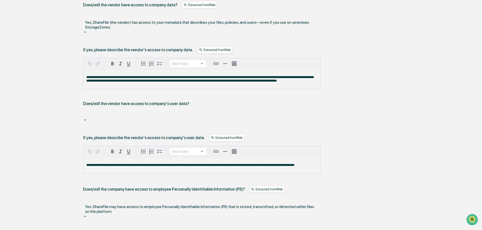
scroll to position [228, 0]
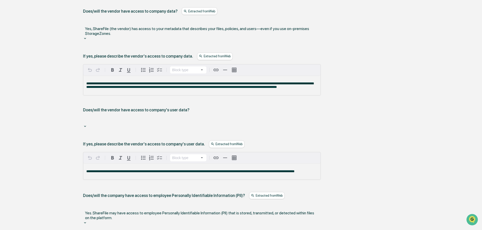
click at [125, 117] on div at bounding box center [202, 120] width 233 height 6
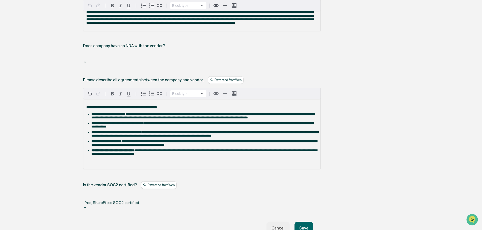
click at [301, 222] on button "Save" at bounding box center [304, 228] width 19 height 13
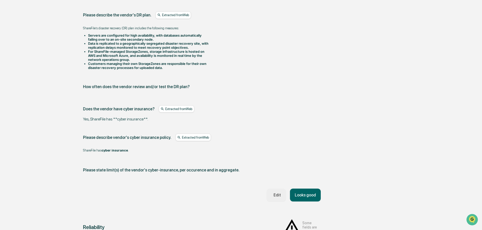
scroll to position [980, 0]
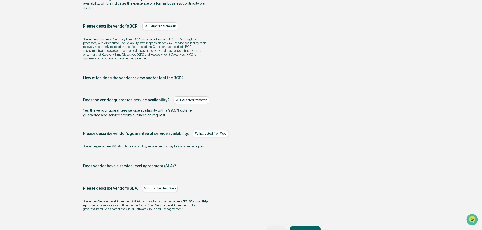
scroll to position [341, 0]
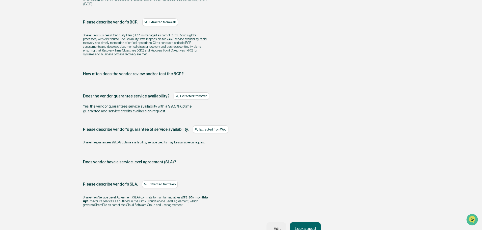
click at [312, 222] on button "Looks good" at bounding box center [305, 228] width 31 height 13
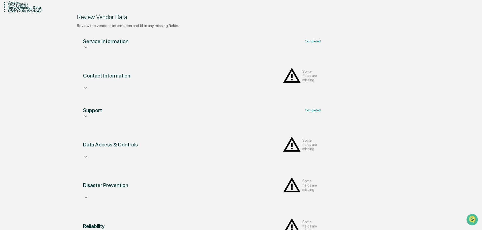
scroll to position [59, 0]
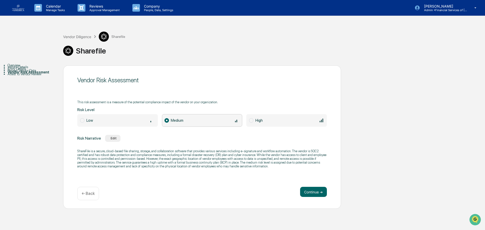
click at [319, 185] on div "Vendor Risk Assessment This risk assessment is a measure of the potential compl…" at bounding box center [202, 136] width 278 height 143
click at [319, 189] on button "Continue ➔" at bounding box center [313, 192] width 27 height 10
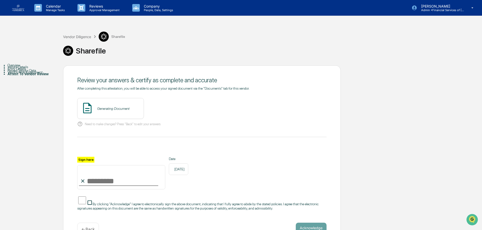
click at [126, 177] on input "Sign here" at bounding box center [121, 177] width 88 height 24
type input "**********"
click at [125, 202] on span "By clicking "Acknowledge" I agree to electronically sign the above document, in…" at bounding box center [198, 206] width 242 height 8
click at [165, 108] on button "View" at bounding box center [168, 109] width 13 height 8
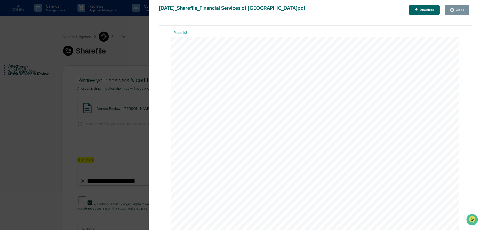
click at [454, 10] on icon "button" at bounding box center [452, 10] width 4 height 4
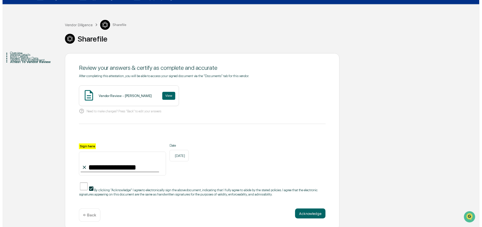
scroll to position [17, 0]
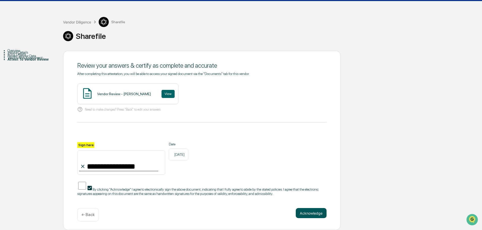
click at [314, 210] on button "Acknowledge" at bounding box center [311, 213] width 31 height 10
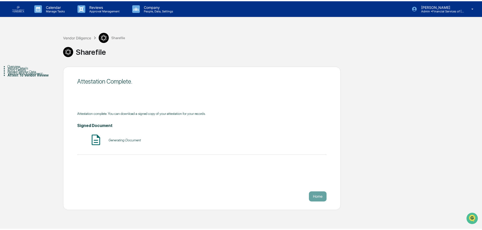
scroll to position [0, 0]
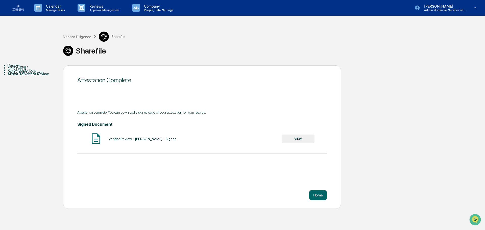
click at [23, 6] on img at bounding box center [18, 8] width 12 height 7
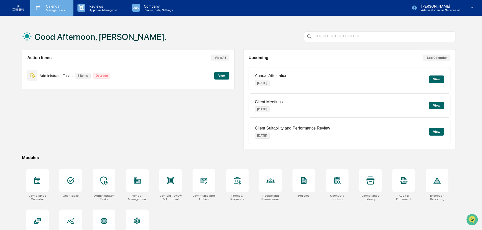
click at [51, 8] on p "Manage Tasks" at bounding box center [54, 10] width 25 height 4
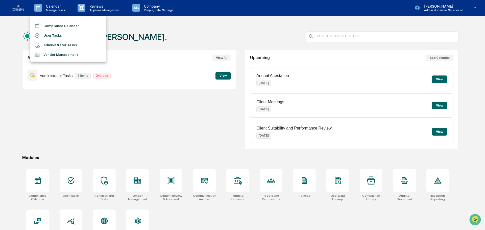
click at [58, 52] on li "Vendor Management" at bounding box center [68, 55] width 76 height 10
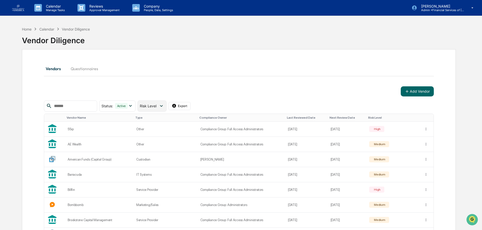
click at [156, 106] on span "Risk Level" at bounding box center [148, 106] width 17 height 4
click at [165, 158] on div "Review Incomplete" at bounding box center [163, 158] width 30 height 6
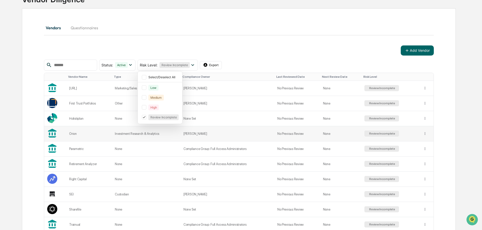
scroll to position [89, 0]
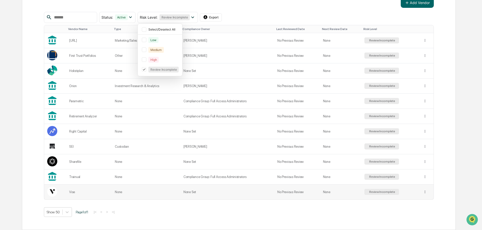
click at [97, 190] on td "Vise" at bounding box center [89, 192] width 46 height 15
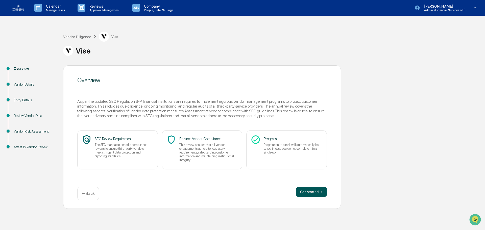
click at [312, 190] on button "Get started ➔" at bounding box center [311, 192] width 31 height 10
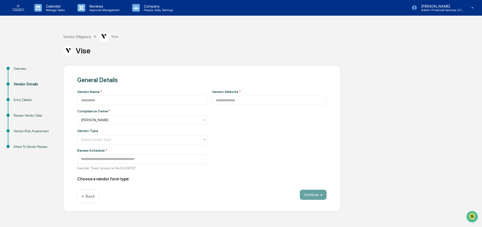
type input "****"
type input "**********"
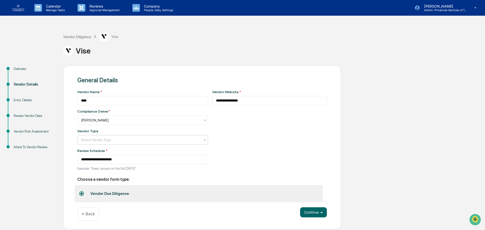
click at [97, 123] on div at bounding box center [140, 120] width 119 height 5
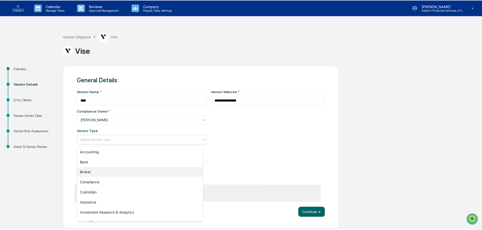
scroll to position [58, 0]
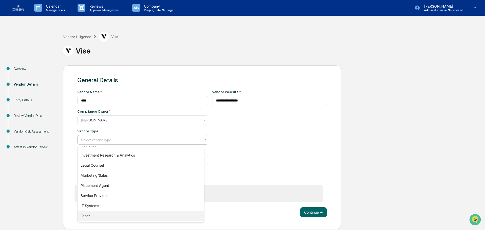
click at [100, 216] on div "Other" at bounding box center [141, 216] width 126 height 10
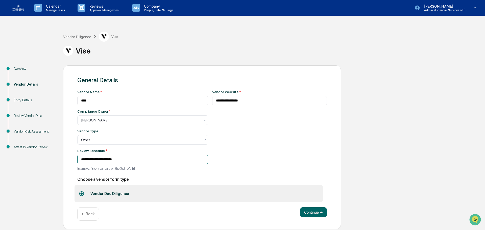
click at [92, 161] on input "**********" at bounding box center [142, 159] width 131 height 9
type input "**********"
click at [312, 212] on button "Continue ➔" at bounding box center [313, 212] width 27 height 10
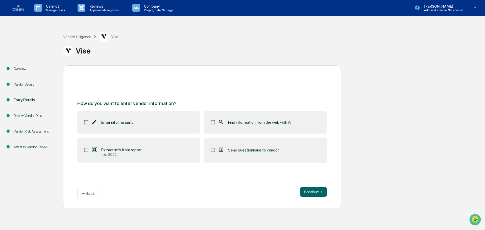
click at [250, 128] on label "Find information from the web with AI" at bounding box center [265, 122] width 123 height 22
click at [315, 190] on button "Continue ➔" at bounding box center [313, 192] width 27 height 10
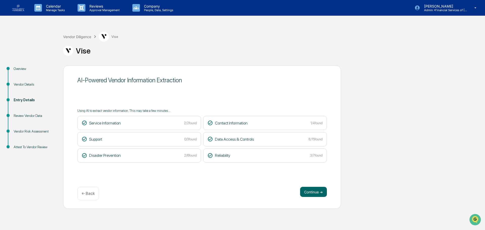
click at [90, 195] on p "← Back" at bounding box center [88, 193] width 13 height 5
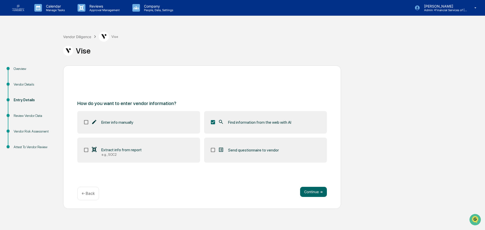
click at [129, 152] on div "Extract info from report" at bounding box center [116, 150] width 50 height 6
click at [316, 192] on button "Continue ➔" at bounding box center [313, 192] width 27 height 10
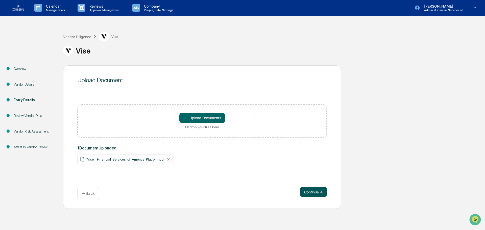
click at [309, 193] on button "Continue ➔" at bounding box center [313, 192] width 27 height 10
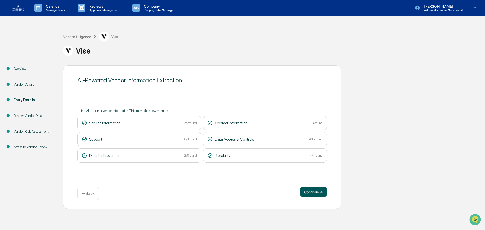
click at [322, 194] on button "Continue ➔" at bounding box center [313, 192] width 27 height 10
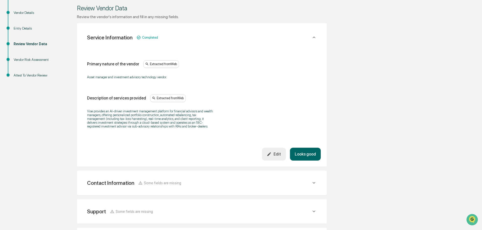
scroll to position [76, 0]
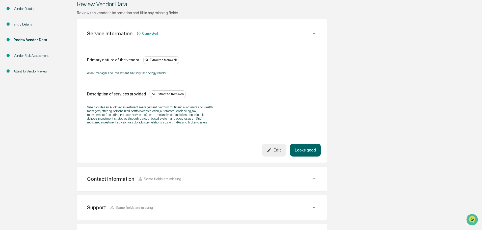
click at [300, 147] on button "Looks good" at bounding box center [305, 150] width 31 height 13
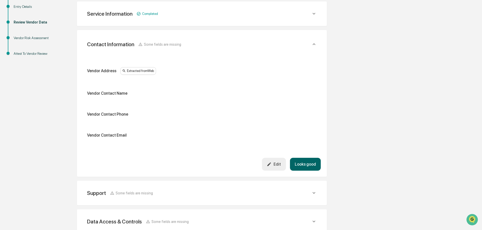
scroll to position [95, 0]
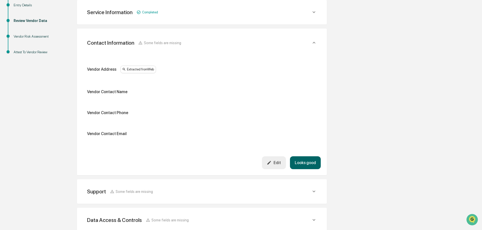
click at [285, 164] on button "Edit" at bounding box center [274, 162] width 24 height 13
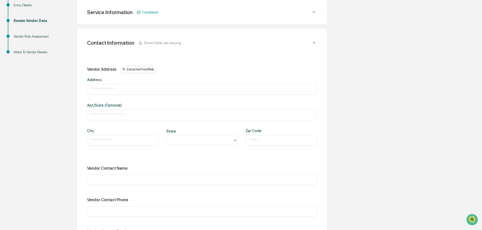
click at [127, 85] on div "​" at bounding box center [202, 89] width 230 height 11
click at [128, 93] on div "​" at bounding box center [202, 89] width 230 height 11
drag, startPoint x: 128, startPoint y: 91, endPoint x: 119, endPoint y: 91, distance: 8.8
click at [128, 91] on input "text" at bounding box center [202, 89] width 222 height 5
paste input "**********"
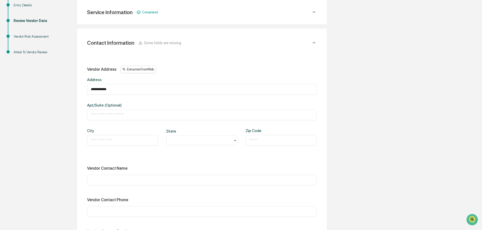
type input "**********"
click at [124, 116] on input "text" at bounding box center [202, 114] width 222 height 5
paste input "*********"
type input "*********"
click at [121, 141] on input "text" at bounding box center [123, 140] width 64 height 5
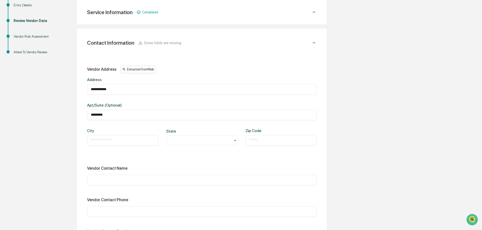
paste input "********"
type input "********"
type input "**"
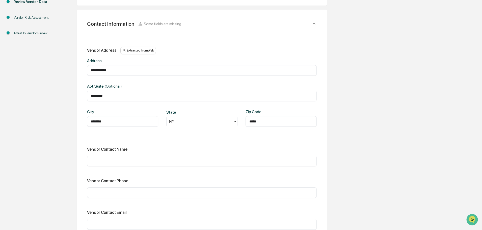
scroll to position [145, 0]
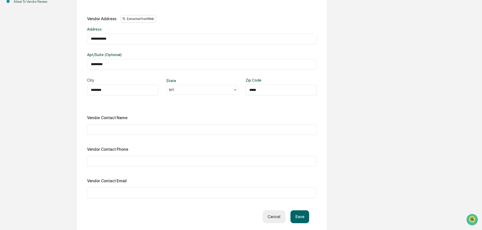
type input "*****"
click at [124, 162] on input "text" at bounding box center [202, 161] width 222 height 5
paste input "**********"
type input "**********"
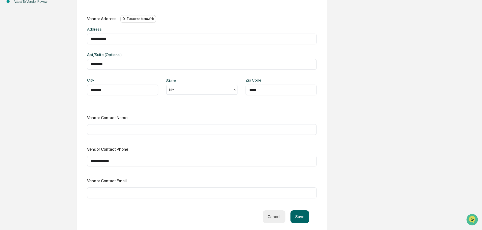
drag, startPoint x: 140, startPoint y: 187, endPoint x: 140, endPoint y: 190, distance: 2.8
click at [140, 188] on div "Vendor Contact Email ​" at bounding box center [202, 187] width 230 height 19
click at [140, 190] on input "text" at bounding box center [202, 192] width 222 height 5
paste input "**********"
type input "**********"
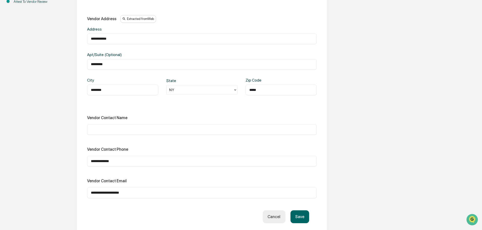
click at [298, 217] on button "Save" at bounding box center [300, 216] width 19 height 13
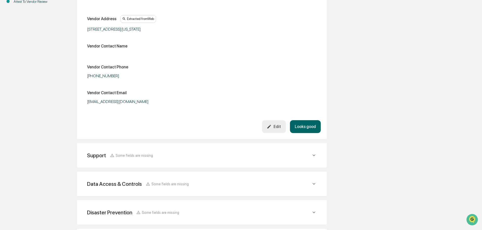
click at [306, 127] on button "Looks good" at bounding box center [305, 126] width 31 height 13
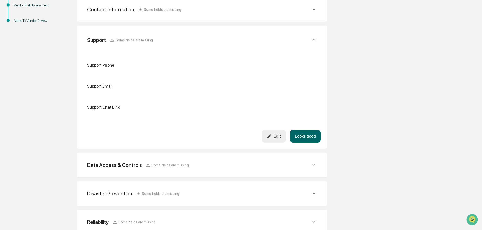
scroll to position [123, 0]
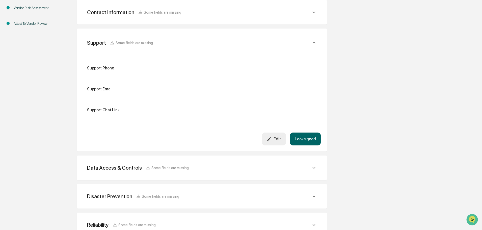
click at [278, 139] on div "Edit" at bounding box center [274, 139] width 14 height 5
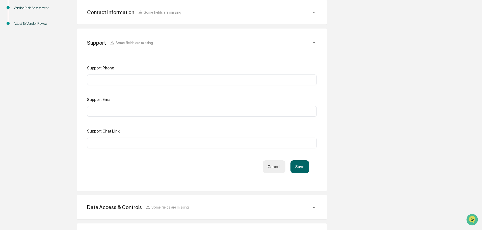
click at [104, 114] on div "​" at bounding box center [202, 111] width 230 height 11
click at [104, 111] on input "text" at bounding box center [202, 111] width 222 height 5
paste input "**********"
type input "**********"
click at [98, 79] on input "text" at bounding box center [202, 79] width 222 height 5
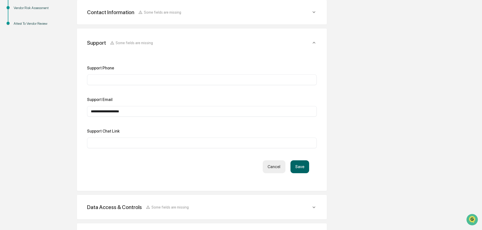
paste input "**********"
type input "**********"
click at [307, 166] on button "Save" at bounding box center [300, 166] width 19 height 13
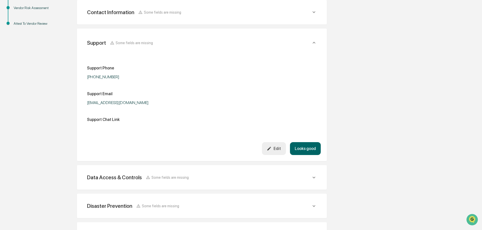
click at [306, 146] on button "Looks good" at bounding box center [305, 148] width 31 height 13
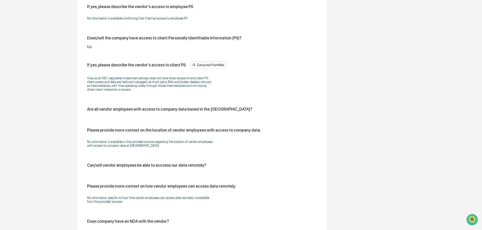
scroll to position [480, 0]
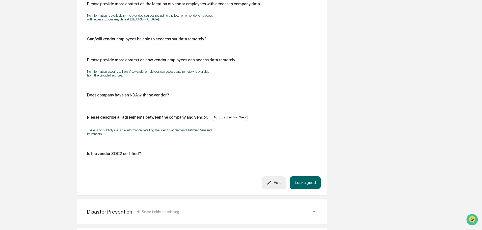
click at [272, 181] on icon "button" at bounding box center [269, 182] width 5 height 5
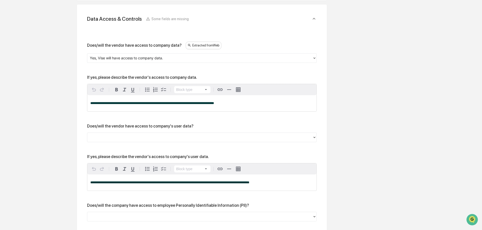
scroll to position [177, 0]
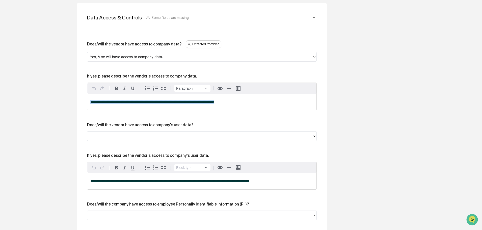
drag, startPoint x: 239, startPoint y: 105, endPoint x: 86, endPoint y: 100, distance: 153.1
click at [114, 139] on div at bounding box center [200, 136] width 220 height 6
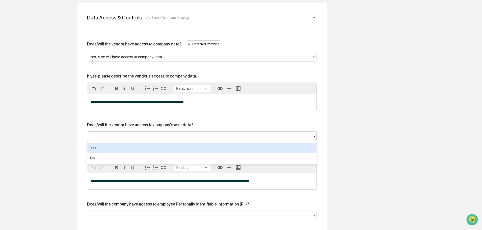
click at [104, 149] on div "Yes" at bounding box center [202, 148] width 230 height 10
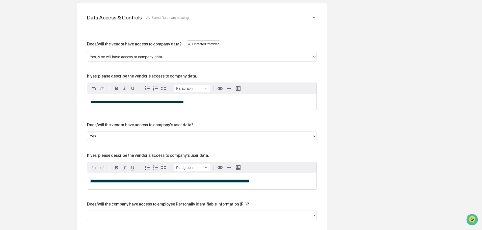
drag, startPoint x: 257, startPoint y: 183, endPoint x: 0, endPoint y: 178, distance: 256.8
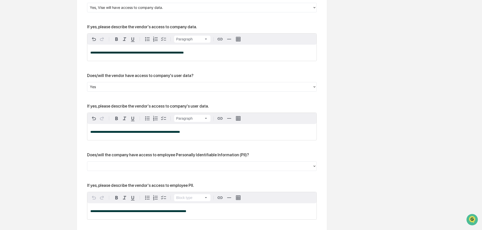
scroll to position [278, 0]
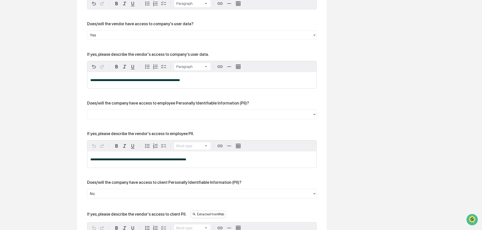
click at [105, 120] on div "**********" at bounding box center [202, 231] width 230 height 585
click at [103, 115] on div at bounding box center [200, 114] width 220 height 6
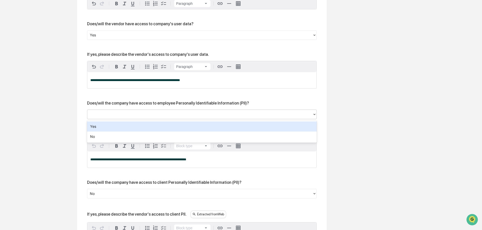
click at [99, 126] on div "Yes" at bounding box center [202, 126] width 230 height 10
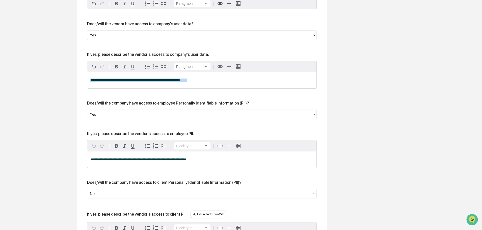
drag, startPoint x: 185, startPoint y: 81, endPoint x: 83, endPoint y: 86, distance: 102.6
copy p "**********"
drag, startPoint x: 199, startPoint y: 165, endPoint x: 77, endPoint y: 162, distance: 122.2
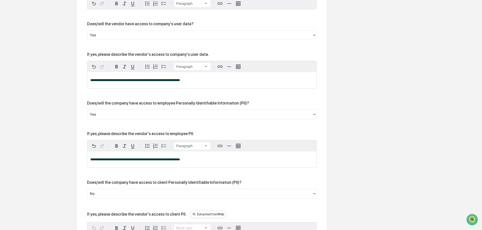
drag, startPoint x: 184, startPoint y: 163, endPoint x: 188, endPoint y: 173, distance: 10.7
click at [188, 173] on div "**********" at bounding box center [202, 231] width 230 height 585
click at [184, 161] on span at bounding box center [183, 159] width 7 height 3
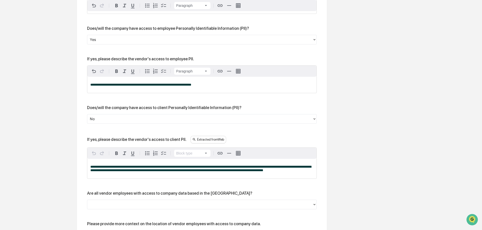
scroll to position [354, 0]
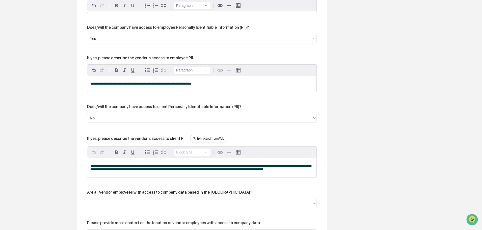
click at [101, 118] on div at bounding box center [200, 118] width 220 height 6
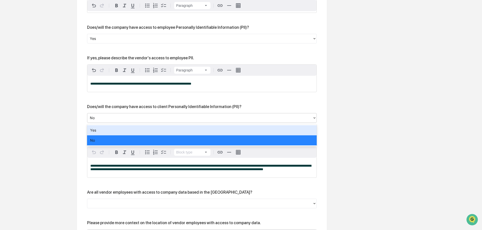
click at [41, 114] on div "Overview Vendor Details Entry Details Review Vendor Data Vendor Risk Assessment…" at bounding box center [241, 143] width 477 height 864
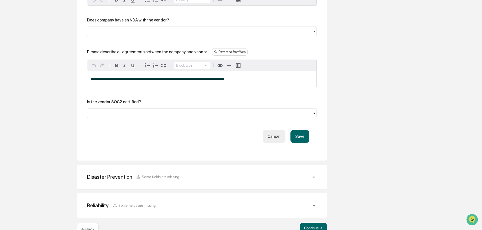
scroll to position [676, 0]
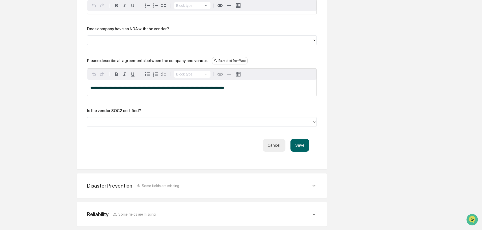
click at [106, 42] on div at bounding box center [200, 40] width 220 height 6
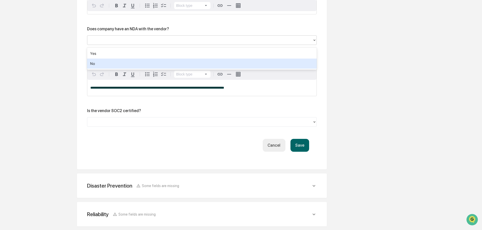
click at [97, 66] on div "No" at bounding box center [202, 64] width 230 height 10
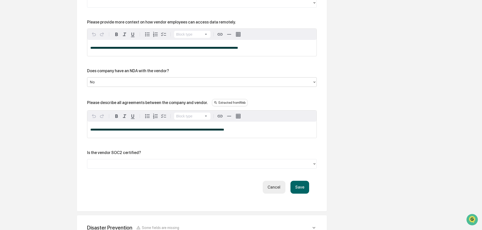
scroll to position [625, 0]
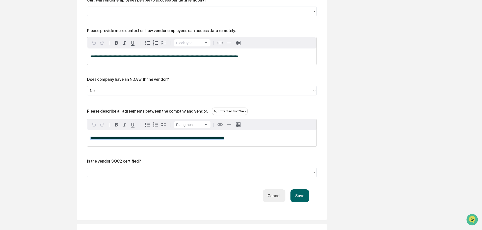
drag, startPoint x: 234, startPoint y: 142, endPoint x: 40, endPoint y: 136, distance: 194.2
click at [209, 140] on p "**********" at bounding box center [201, 139] width 223 height 4
click at [228, 143] on div "**********" at bounding box center [201, 138] width 229 height 16
click at [305, 198] on button "Save" at bounding box center [300, 195] width 19 height 13
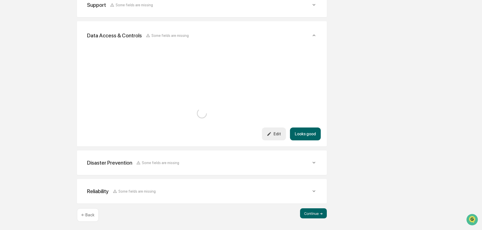
scroll to position [536, 0]
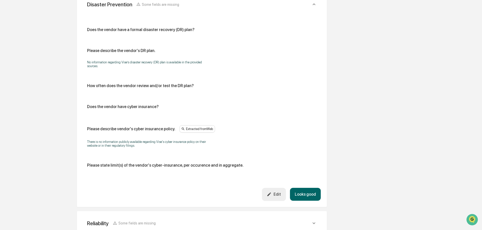
scroll to position [725, 0]
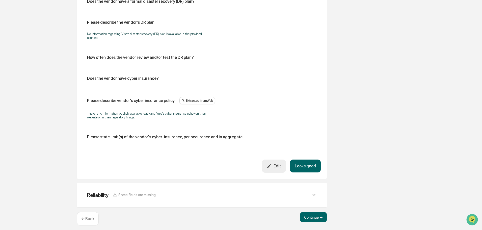
click at [290, 200] on div "Reliability Some fields are missing Does the vendor has a formal business conti…" at bounding box center [202, 195] width 250 height 24
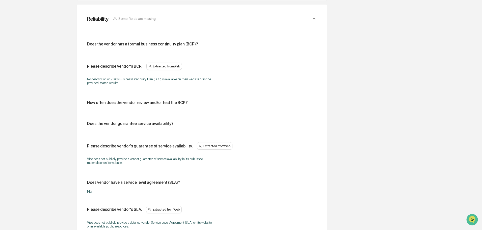
scroll to position [962, 0]
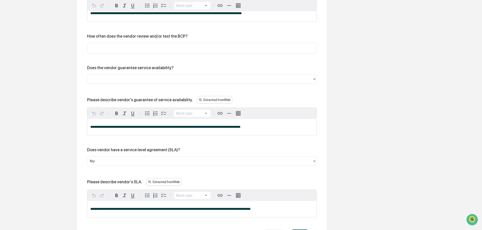
scroll to position [1046, 0]
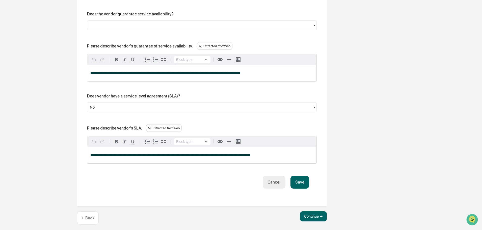
click at [113, 107] on div at bounding box center [200, 108] width 220 height 6
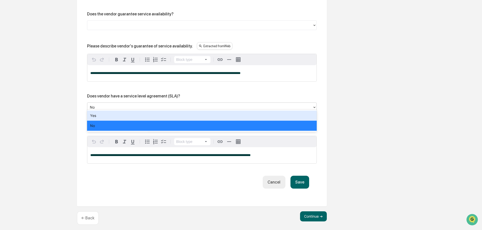
click at [104, 114] on div "Yes" at bounding box center [202, 116] width 230 height 10
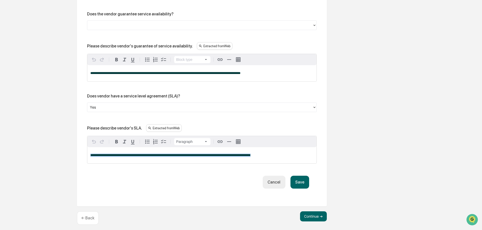
drag, startPoint x: 178, startPoint y: 153, endPoint x: 23, endPoint y: 152, distance: 154.8
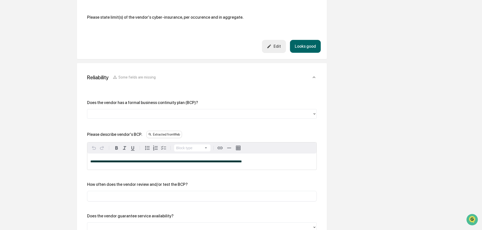
scroll to position [836, 0]
click at [120, 112] on div at bounding box center [200, 114] width 220 height 6
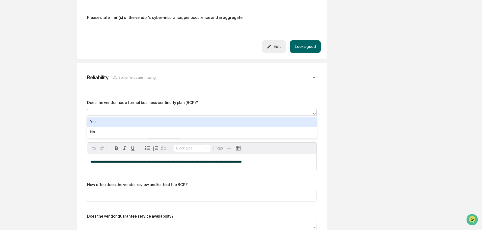
click at [105, 122] on div "Yes" at bounding box center [202, 122] width 230 height 10
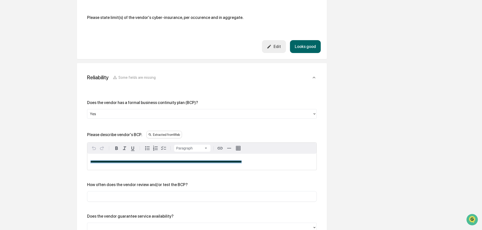
drag, startPoint x: 266, startPoint y: 160, endPoint x: 18, endPoint y: 156, distance: 247.4
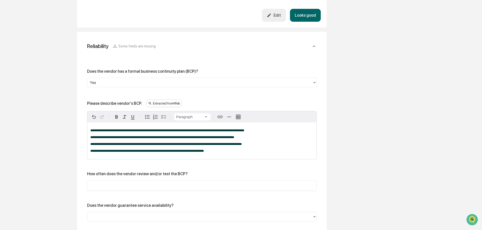
scroll to position [886, 0]
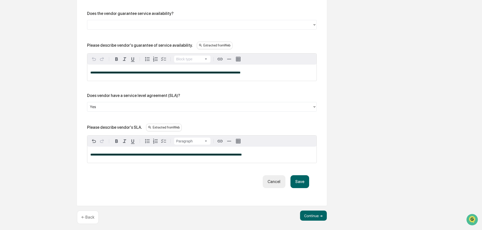
click at [303, 176] on button "Save" at bounding box center [300, 181] width 19 height 13
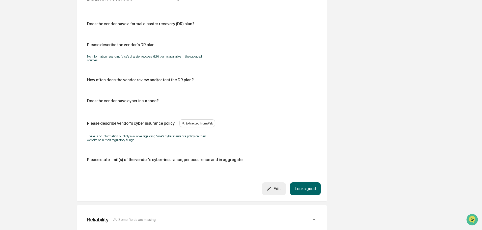
scroll to position [685, 0]
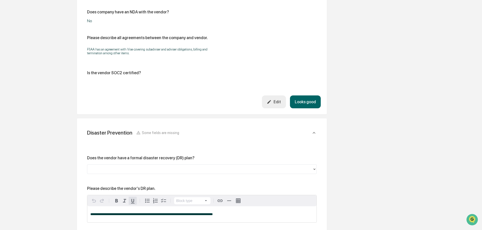
scroll to position [558, 0]
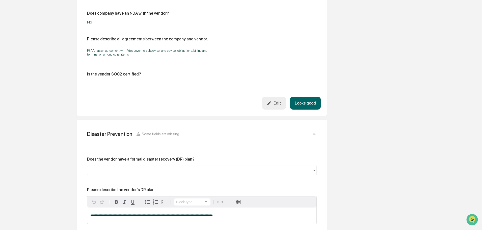
drag, startPoint x: 129, startPoint y: 168, endPoint x: 127, endPoint y: 172, distance: 5.1
click at [129, 168] on div at bounding box center [200, 171] width 220 height 6
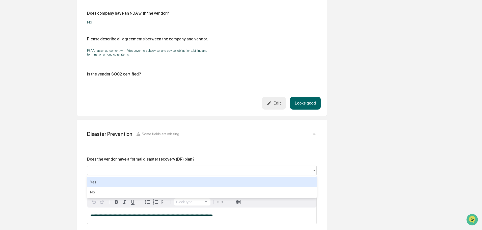
click at [121, 183] on div "Yes" at bounding box center [202, 182] width 230 height 10
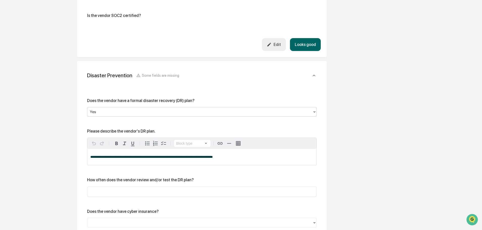
scroll to position [634, 0]
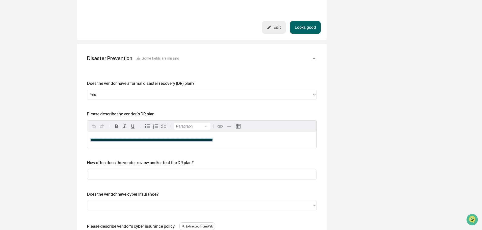
drag, startPoint x: 224, startPoint y: 142, endPoint x: 24, endPoint y: 139, distance: 200.7
click at [24, 139] on div "Overview Vendor Details Entry Details Review Vendor Data Vendor Risk Assessment…" at bounding box center [241, 46] width 477 height 1231
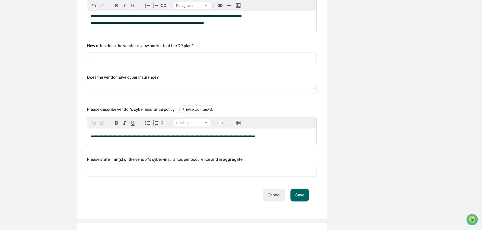
scroll to position [786, 0]
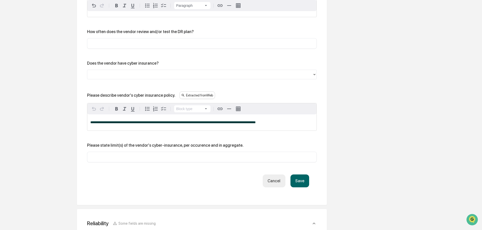
click at [292, 178] on button "Save" at bounding box center [300, 180] width 19 height 13
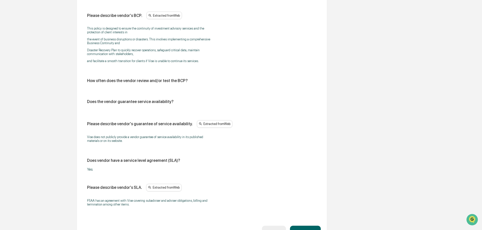
scroll to position [1025, 0]
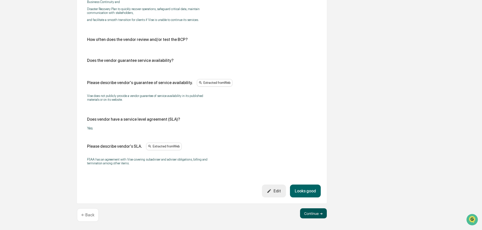
click at [322, 215] on button "Continue ➔" at bounding box center [313, 213] width 27 height 10
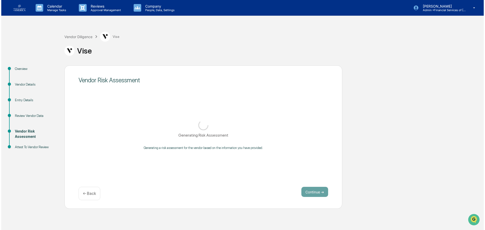
scroll to position [0, 0]
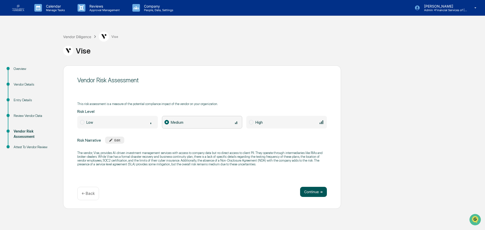
click at [306, 191] on button "Continue ➔" at bounding box center [313, 192] width 27 height 10
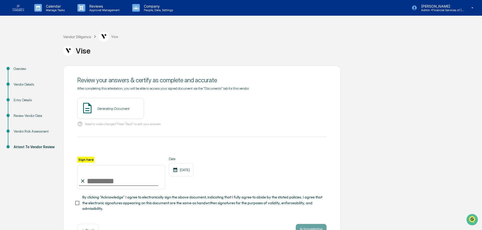
click at [106, 179] on input "Sign here" at bounding box center [121, 177] width 88 height 24
type input "**********"
click at [166, 108] on button "View" at bounding box center [168, 109] width 13 height 8
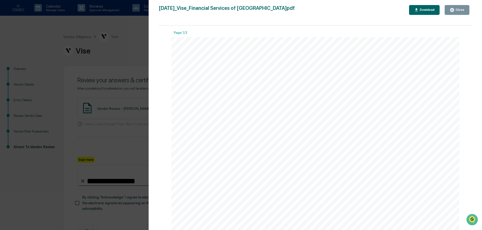
click at [457, 10] on div "Close" at bounding box center [460, 10] width 10 height 4
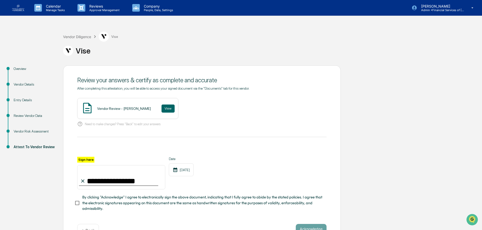
click at [99, 205] on span "By clicking "Acknowledge" I agree to electronically sign the above document, in…" at bounding box center [202, 202] width 240 height 17
click at [304, 228] on button "Acknowledge" at bounding box center [311, 229] width 31 height 10
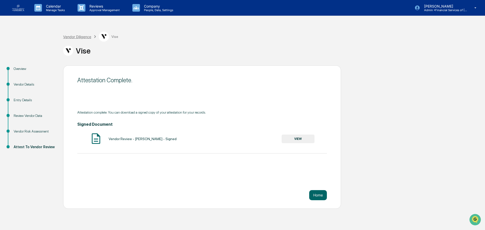
click at [79, 36] on div "Vendor Diligence" at bounding box center [77, 37] width 28 height 4
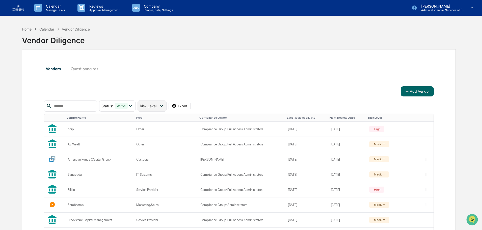
click at [157, 106] on span "Risk Level" at bounding box center [148, 106] width 17 height 4
click at [166, 159] on div "Review Incomplete" at bounding box center [163, 158] width 30 height 6
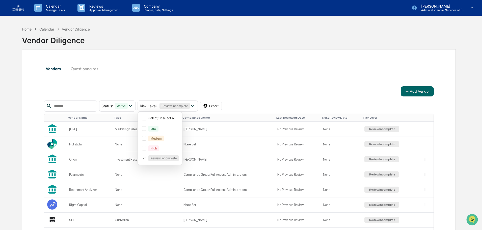
click at [194, 64] on div "Vendors Questionnaires" at bounding box center [239, 69] width 390 height 12
click at [90, 145] on div "Holistiplan" at bounding box center [89, 144] width 40 height 4
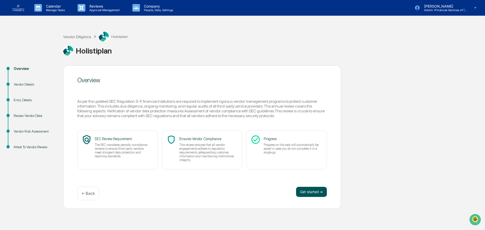
click at [302, 190] on button "Get started ➔" at bounding box center [311, 192] width 31 height 10
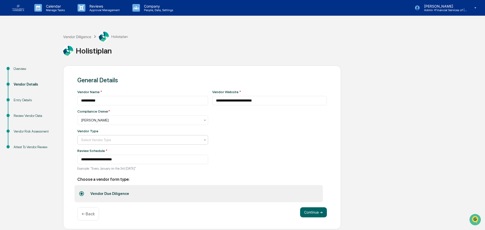
click at [114, 123] on div at bounding box center [140, 120] width 119 height 5
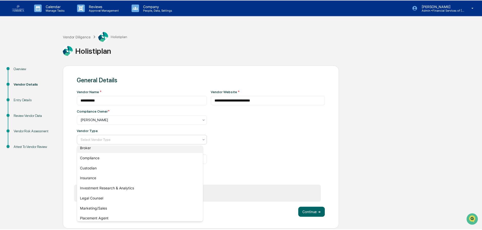
scroll to position [58, 0]
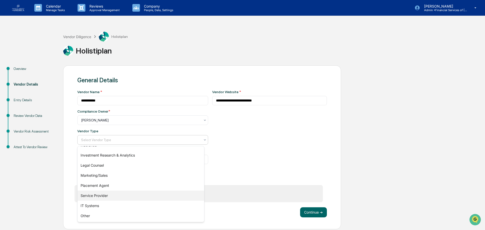
click at [117, 198] on div "Service Provider" at bounding box center [141, 196] width 126 height 10
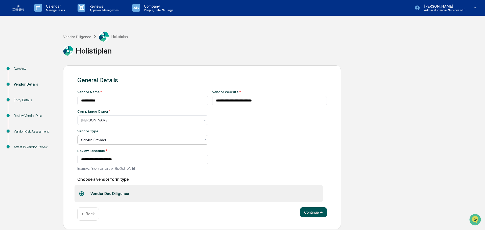
click at [310, 210] on button "Continue ➔" at bounding box center [313, 212] width 27 height 10
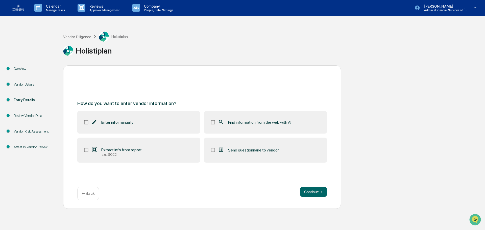
click at [241, 124] on span "Find information from the web with AI" at bounding box center [259, 122] width 63 height 5
click at [312, 197] on button "Continue ➔" at bounding box center [313, 192] width 27 height 10
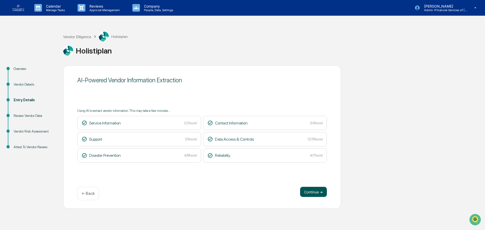
click at [313, 191] on button "Continue ➔" at bounding box center [313, 192] width 27 height 10
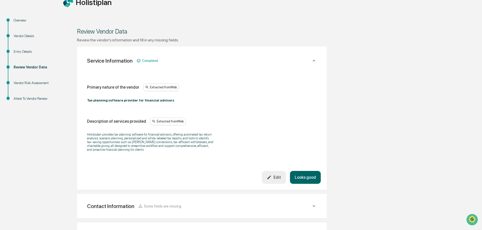
scroll to position [50, 0]
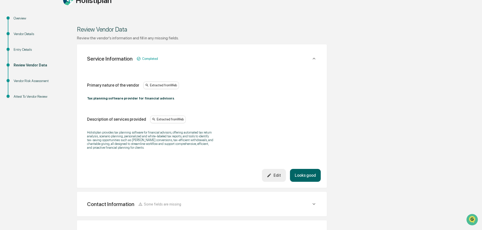
click at [304, 176] on button "Looks good" at bounding box center [305, 175] width 31 height 13
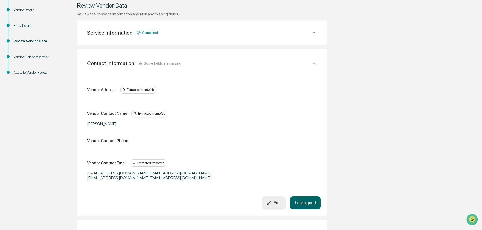
scroll to position [95, 0]
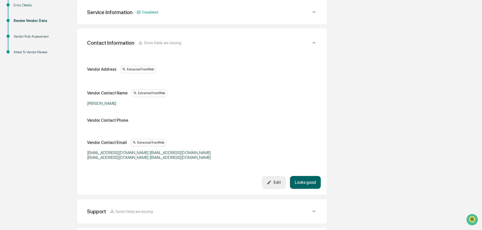
click at [306, 181] on button "Looks good" at bounding box center [305, 182] width 31 height 13
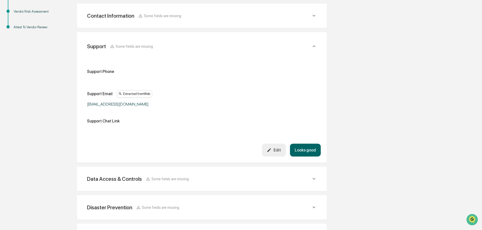
scroll to position [123, 0]
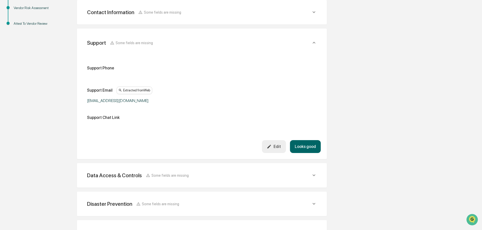
click at [309, 147] on button "Looks good" at bounding box center [305, 146] width 31 height 13
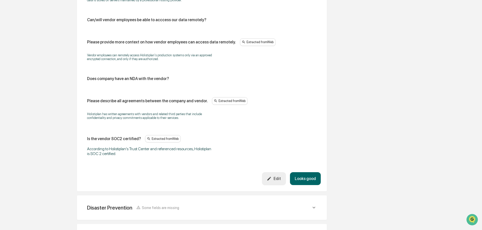
scroll to position [632, 0]
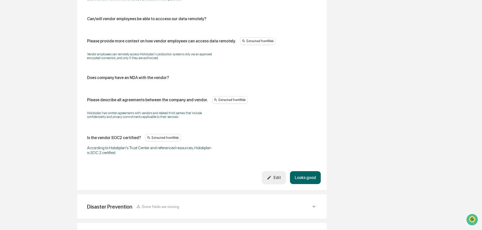
click at [271, 178] on icon "button" at bounding box center [270, 178] width 4 height 4
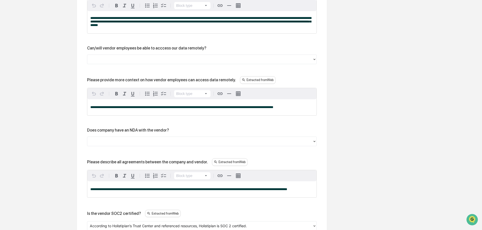
click at [125, 62] on div at bounding box center [200, 60] width 220 height 6
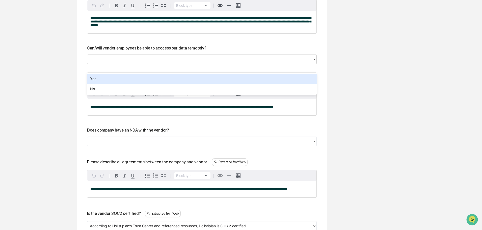
click at [121, 80] on div "Yes" at bounding box center [202, 79] width 230 height 10
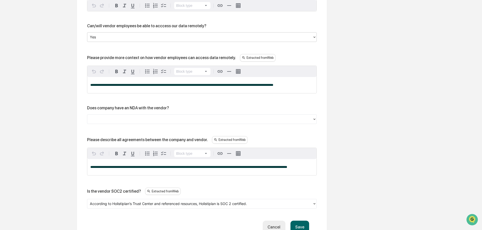
scroll to position [682, 0]
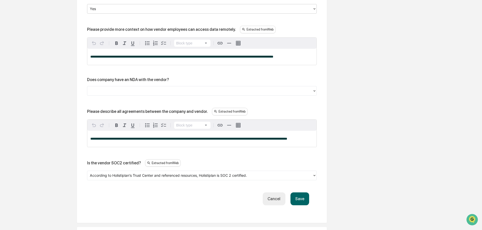
click at [300, 205] on button "Save" at bounding box center [300, 198] width 19 height 13
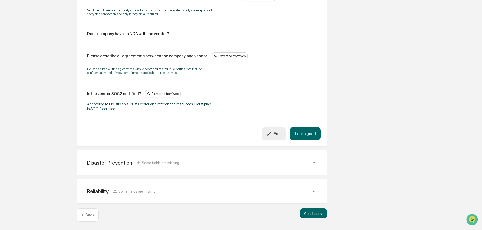
drag, startPoint x: 308, startPoint y: 163, endPoint x: 307, endPoint y: 135, distance: 27.5
click at [307, 136] on button "Looks good" at bounding box center [305, 133] width 31 height 13
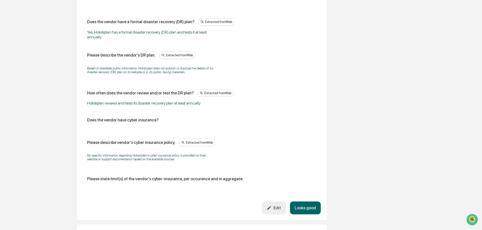
scroll to position [231, 0]
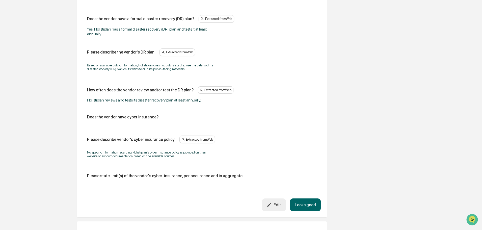
click at [298, 204] on button "Looks good" at bounding box center [305, 204] width 31 height 13
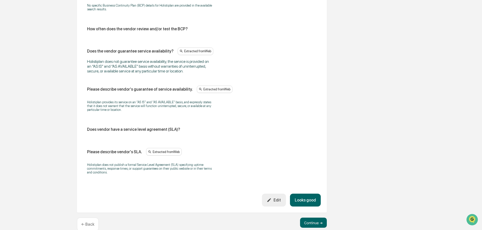
scroll to position [310, 0]
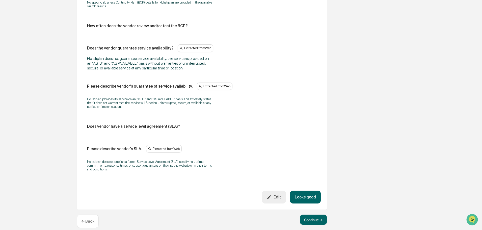
click at [309, 201] on button "Looks good" at bounding box center [305, 197] width 31 height 13
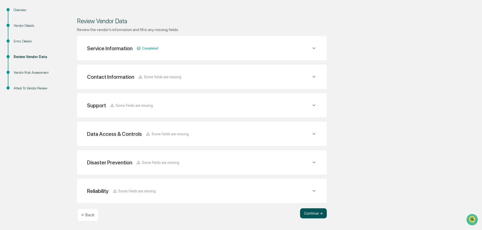
scroll to position [59, 0]
click at [314, 212] on button "Continue ➔" at bounding box center [313, 213] width 27 height 10
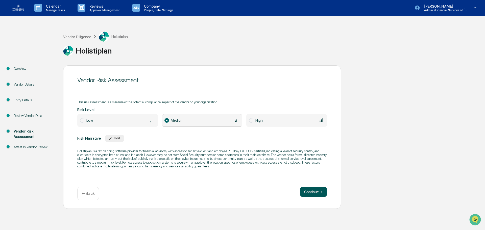
click at [320, 193] on button "Continue ➔" at bounding box center [313, 192] width 27 height 10
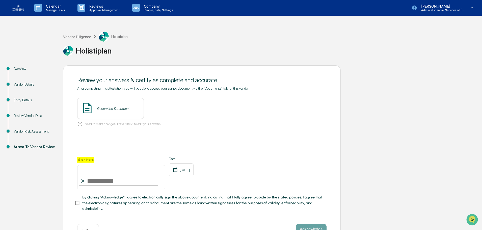
click at [118, 184] on input "Sign here" at bounding box center [121, 177] width 88 height 24
type input "**********"
click at [130, 201] on span "By clicking "Acknowledge" I agree to electronically sign the above document, in…" at bounding box center [202, 202] width 240 height 17
click at [167, 108] on button "View" at bounding box center [168, 109] width 13 height 8
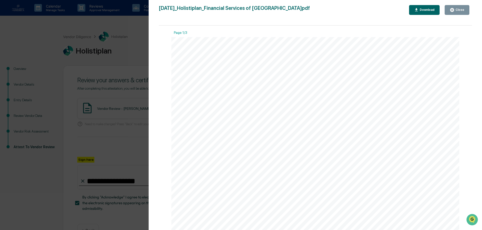
click at [454, 10] on icon "button" at bounding box center [452, 10] width 4 height 4
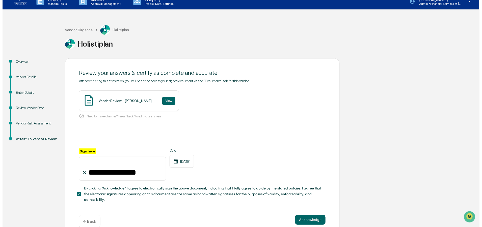
scroll to position [17, 0]
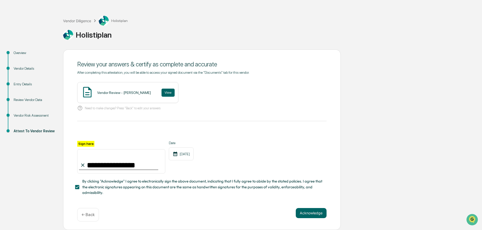
click at [316, 219] on div "Acknowledge ← Back" at bounding box center [201, 214] width 249 height 13
click at [316, 215] on button "Acknowledge" at bounding box center [311, 213] width 31 height 10
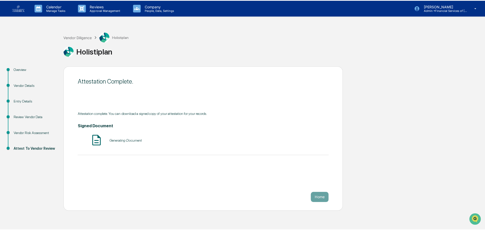
scroll to position [0, 0]
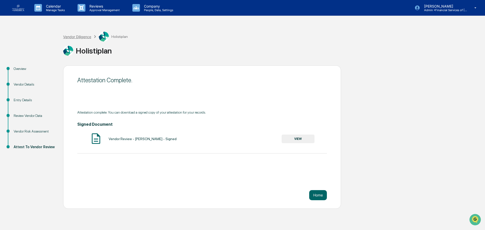
click at [83, 37] on div "Vendor Diligence" at bounding box center [77, 37] width 28 height 4
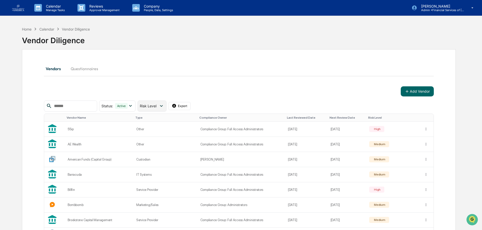
click at [157, 106] on span "Risk Level" at bounding box center [148, 106] width 17 height 4
click at [164, 158] on div "Review Incomplete" at bounding box center [163, 158] width 30 height 6
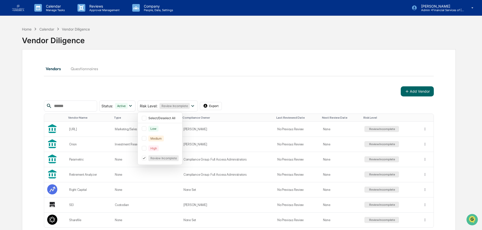
click at [265, 74] on div "Vendors Questionnaires" at bounding box center [239, 69] width 390 height 12
click at [78, 188] on div "Right Capital" at bounding box center [89, 190] width 40 height 4
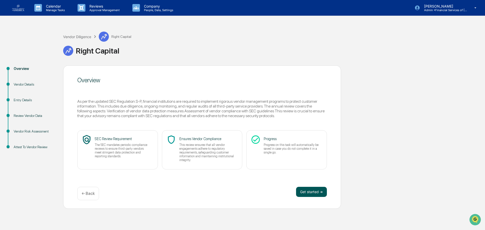
click at [301, 188] on button "Get started ➔" at bounding box center [311, 192] width 31 height 10
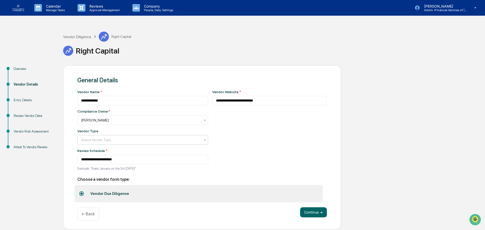
click at [125, 123] on div at bounding box center [140, 120] width 119 height 5
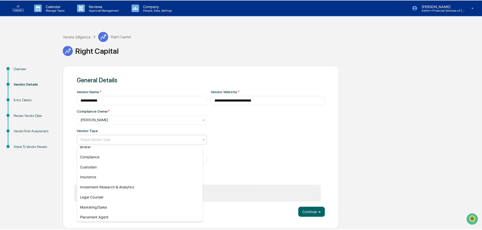
scroll to position [50, 0]
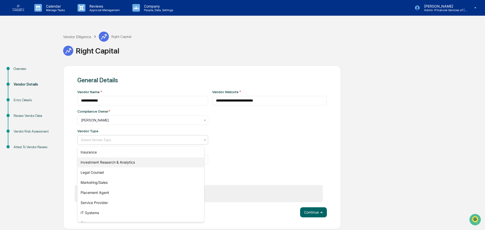
click at [119, 160] on div "Investment Research & Analytics" at bounding box center [141, 162] width 126 height 10
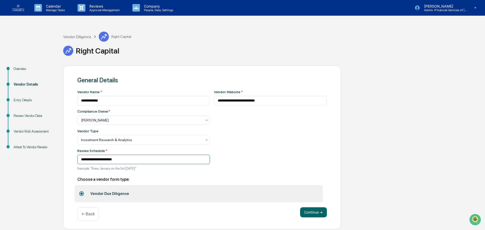
click at [95, 160] on input "**********" at bounding box center [143, 159] width 133 height 9
type input "**********"
click at [316, 214] on button "Continue ➔" at bounding box center [313, 212] width 27 height 10
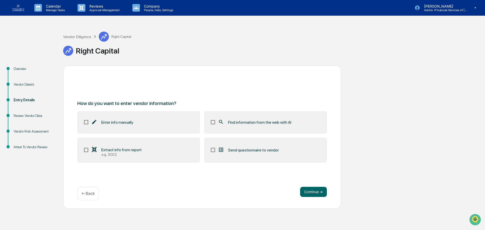
click at [248, 123] on span "Find information from the web with AI" at bounding box center [259, 122] width 63 height 5
click at [312, 190] on button "Continue ➔" at bounding box center [313, 192] width 27 height 10
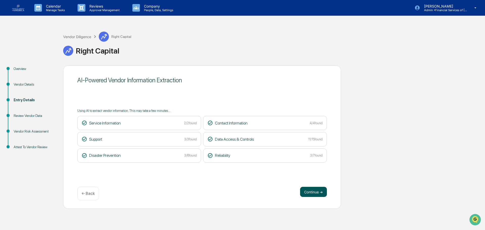
click at [315, 190] on button "Continue ➔" at bounding box center [313, 192] width 27 height 10
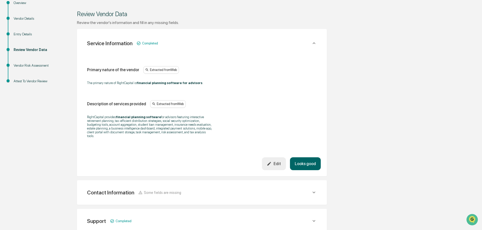
scroll to position [76, 0]
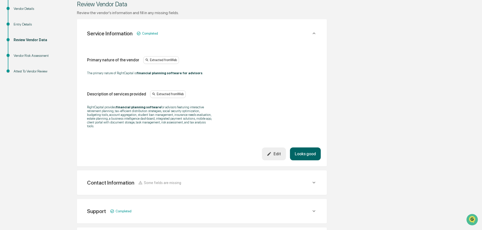
click at [305, 149] on button "Looks good" at bounding box center [305, 153] width 31 height 13
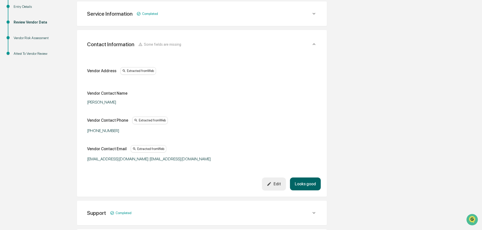
scroll to position [95, 0]
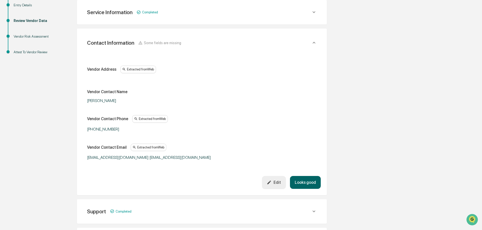
click at [305, 183] on button "Looks good" at bounding box center [305, 182] width 31 height 13
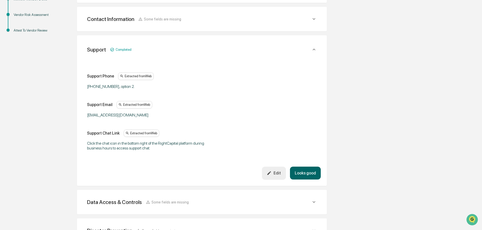
scroll to position [123, 0]
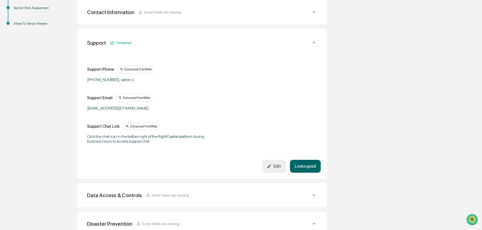
click at [305, 183] on div "Data Access & Controls Some fields are missing Does/will the vendor have access…" at bounding box center [202, 195] width 250 height 24
click at [311, 165] on button "Looks good" at bounding box center [305, 166] width 31 height 13
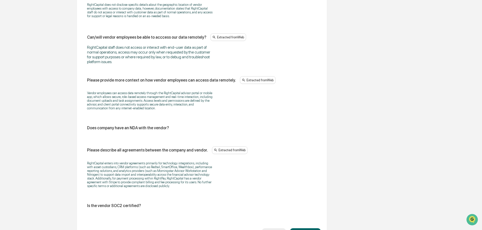
scroll to position [606, 0]
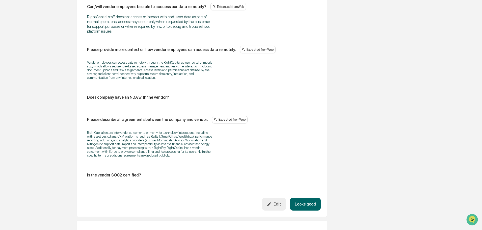
click at [278, 203] on div "Edit" at bounding box center [274, 204] width 14 height 5
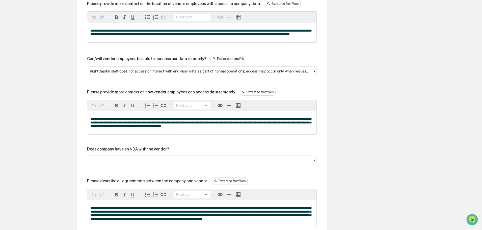
click at [146, 163] on div at bounding box center [200, 161] width 220 height 6
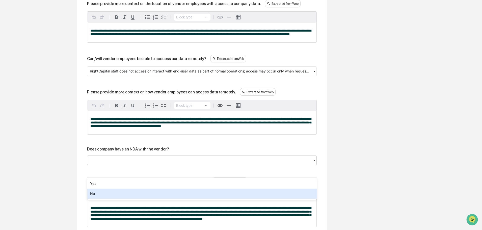
click at [107, 192] on div "No" at bounding box center [202, 194] width 230 height 10
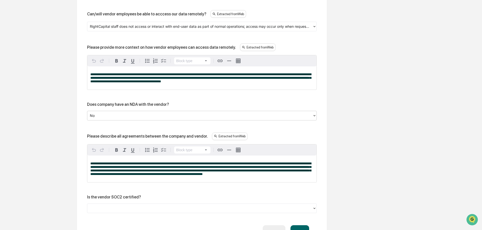
scroll to position [733, 0]
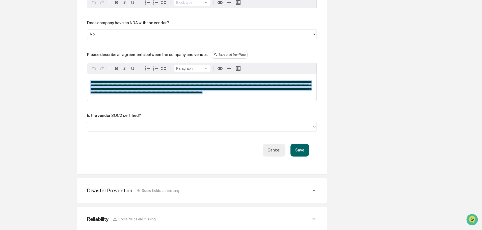
drag, startPoint x: 250, startPoint y: 109, endPoint x: 32, endPoint y: 66, distance: 222.7
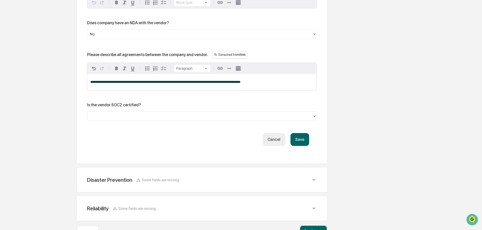
drag, startPoint x: 121, startPoint y: 125, endPoint x: 124, endPoint y: 132, distance: 6.5
click at [121, 119] on div at bounding box center [200, 116] width 220 height 6
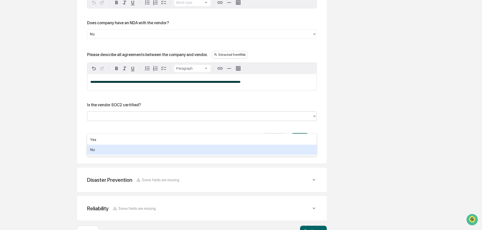
click at [120, 145] on div "No" at bounding box center [202, 150] width 230 height 10
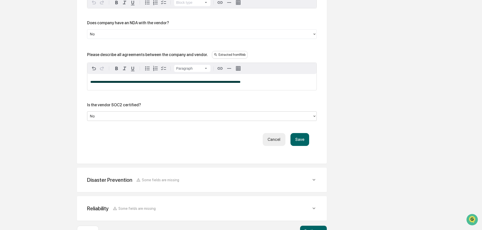
click at [111, 119] on div at bounding box center [200, 116] width 220 height 6
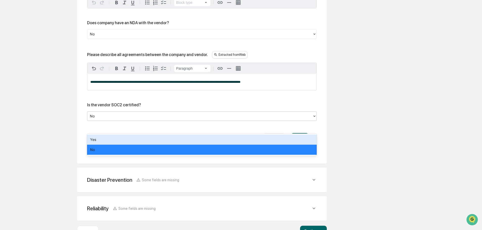
click at [111, 143] on div "Yes" at bounding box center [202, 140] width 230 height 10
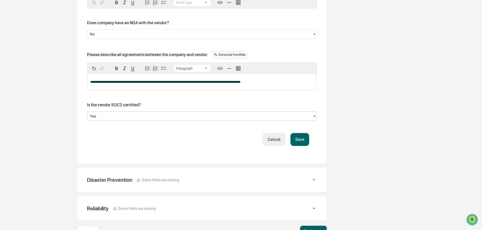
click at [295, 146] on button "Save" at bounding box center [300, 139] width 19 height 13
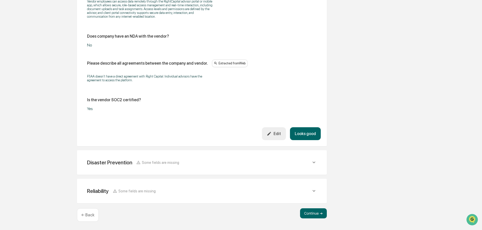
click at [307, 133] on button "Looks good" at bounding box center [305, 133] width 31 height 13
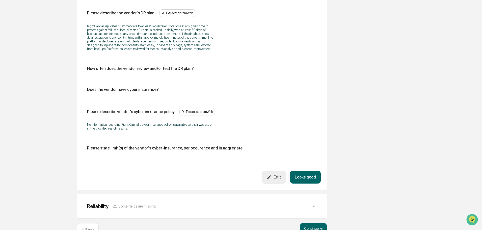
scroll to position [281, 0]
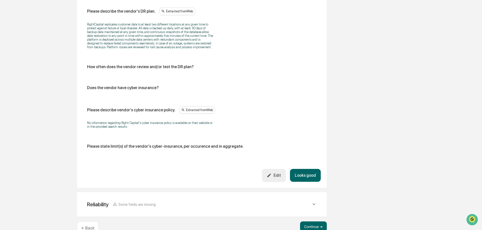
click at [310, 177] on button "Looks good" at bounding box center [305, 175] width 31 height 13
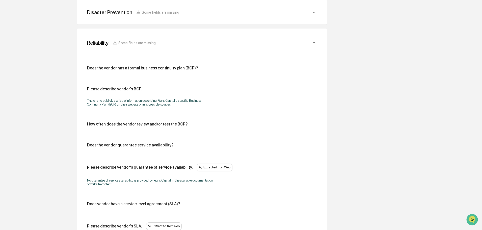
scroll to position [133, 0]
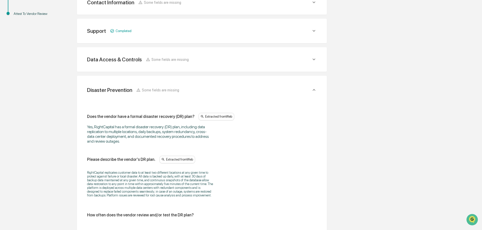
click at [313, 86] on div "Disaster Prevention Some fields are missing" at bounding box center [202, 90] width 238 height 16
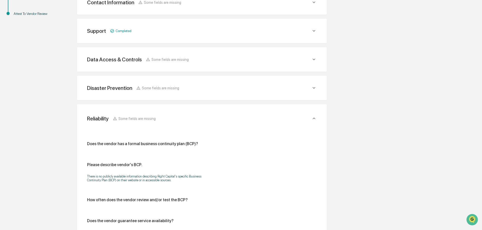
scroll to position [293, 0]
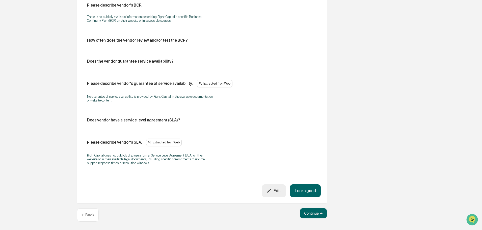
click at [284, 189] on button "Edit" at bounding box center [274, 190] width 24 height 13
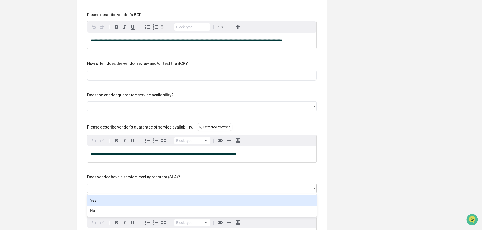
click at [148, 189] on div at bounding box center [200, 188] width 220 height 6
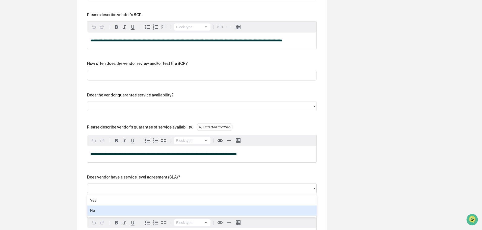
click at [119, 208] on div "No" at bounding box center [202, 211] width 230 height 10
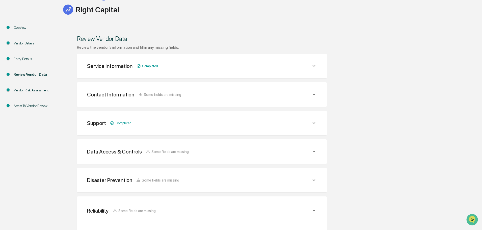
scroll to position [101, 0]
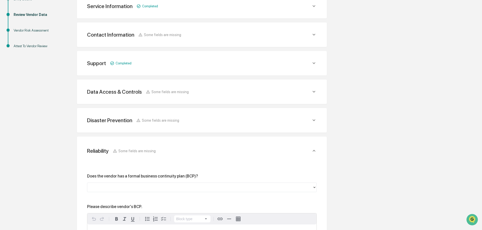
click at [312, 9] on icon at bounding box center [314, 6] width 6 height 6
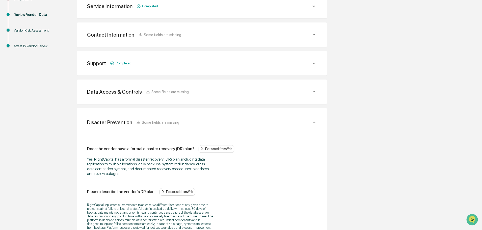
click at [311, 9] on icon at bounding box center [314, 6] width 6 height 6
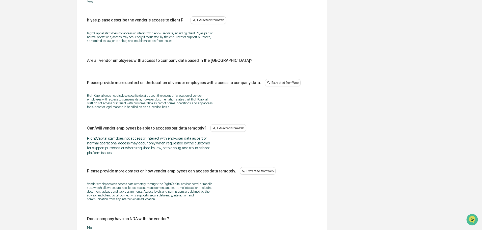
scroll to position [581, 0]
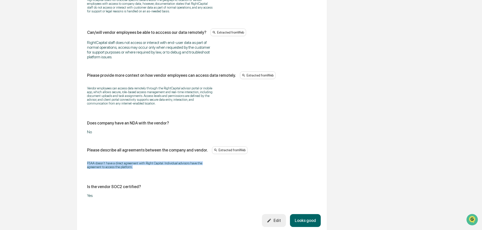
drag, startPoint x: 145, startPoint y: 169, endPoint x: 78, endPoint y: 162, distance: 68.0
copy p "FSAA doesn't have a direct agreement with Right Capital. Individual advisors ha…"
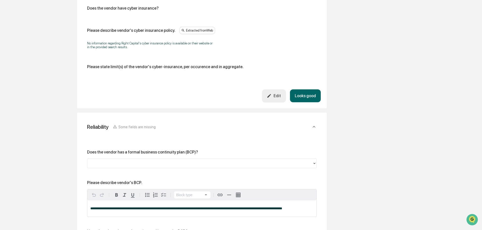
scroll to position [1226, 0]
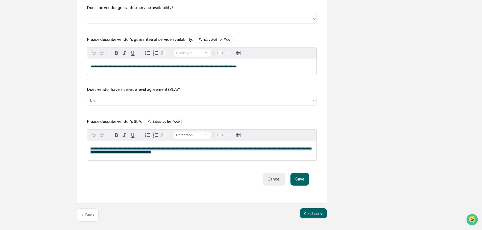
drag, startPoint x: 172, startPoint y: 153, endPoint x: 84, endPoint y: 141, distance: 89.4
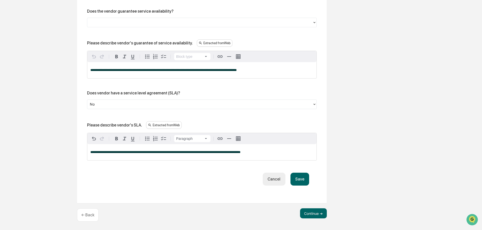
scroll to position [1222, 0]
click at [293, 173] on button "Save" at bounding box center [300, 179] width 19 height 13
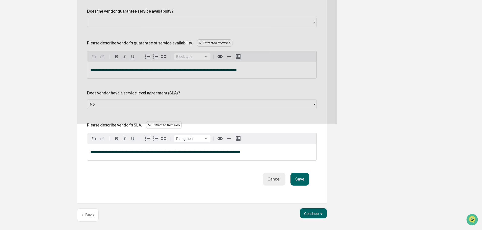
scroll to position [1138, 0]
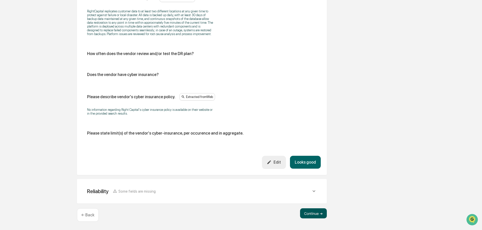
scroll to position [903, 0]
click at [311, 212] on button "Continue ➔" at bounding box center [313, 213] width 27 height 10
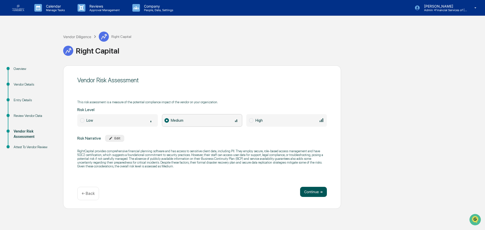
click at [319, 192] on button "Continue ➔" at bounding box center [313, 192] width 27 height 10
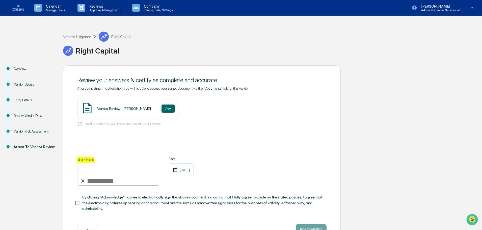
click at [124, 181] on input "Sign here" at bounding box center [121, 177] width 88 height 24
type input "**********"
click at [132, 202] on span "By clicking "Acknowledge" I agree to electronically sign the above document, in…" at bounding box center [202, 202] width 240 height 17
click at [166, 108] on button "View" at bounding box center [168, 109] width 13 height 8
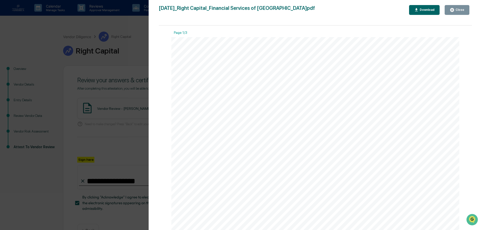
click at [466, 11] on button "Close" at bounding box center [457, 10] width 25 height 10
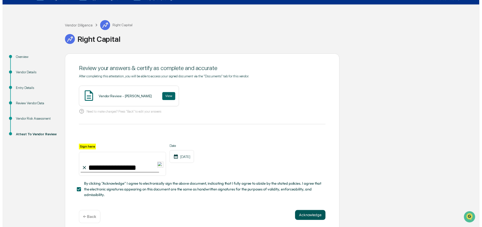
scroll to position [17, 0]
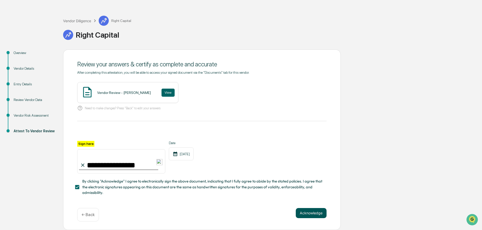
click at [315, 214] on button "Acknowledge" at bounding box center [311, 213] width 31 height 10
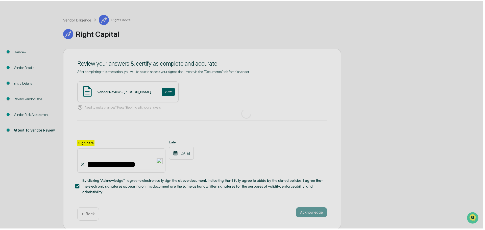
scroll to position [0, 0]
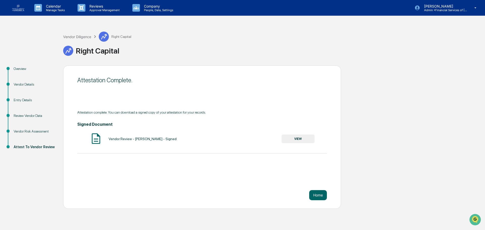
click at [85, 39] on div "Vendor Diligence Right Capital" at bounding box center [97, 37] width 68 height 10
click at [85, 37] on div "Vendor Diligence" at bounding box center [77, 37] width 28 height 4
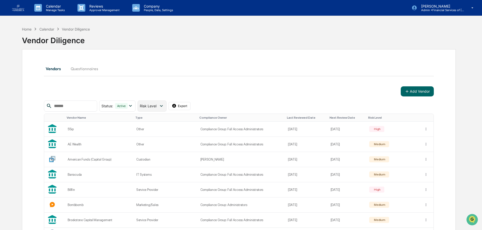
click at [157, 106] on span "Risk Level" at bounding box center [148, 106] width 17 height 4
click at [162, 158] on div "Review Incomplete" at bounding box center [163, 158] width 30 height 6
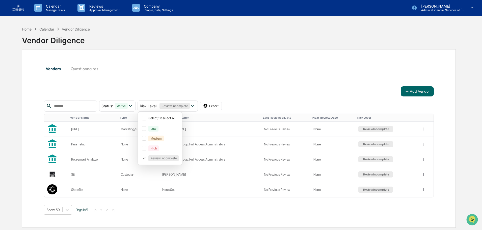
click at [218, 64] on div "Vendors Questionnaires" at bounding box center [239, 69] width 390 height 12
click at [100, 159] on div "Retirement Analyzer" at bounding box center [92, 160] width 43 height 4
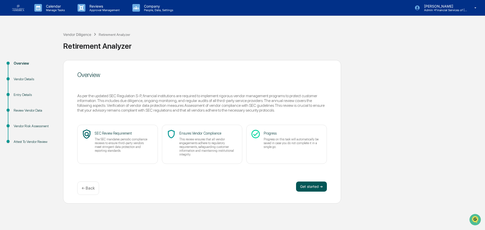
click at [313, 187] on button "Get started ➔" at bounding box center [311, 187] width 31 height 10
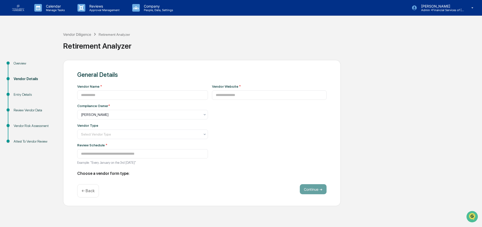
type input "**********"
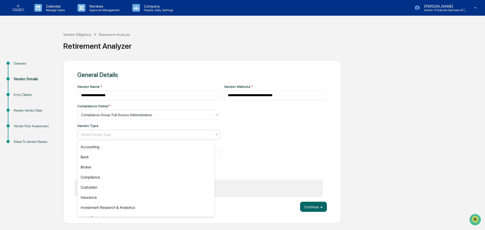
click at [135, 133] on div at bounding box center [146, 134] width 131 height 5
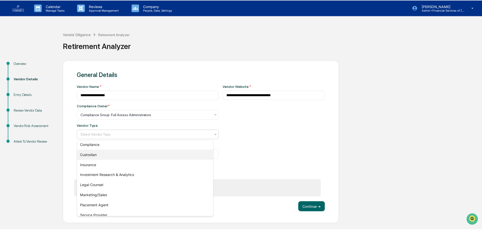
scroll to position [58, 0]
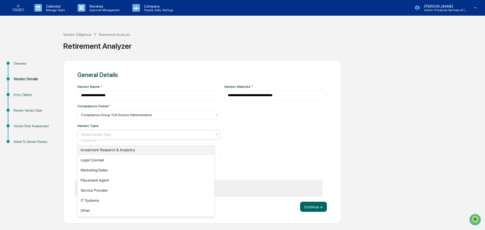
click at [115, 146] on div "Investment Research & Analytics" at bounding box center [146, 150] width 137 height 10
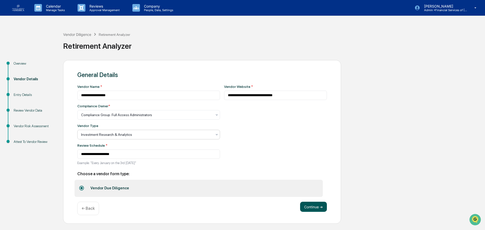
click at [308, 210] on button "Continue ➔" at bounding box center [313, 207] width 27 height 10
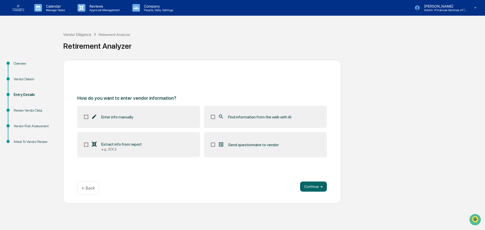
click at [259, 123] on label "Find information from the web with AI" at bounding box center [265, 117] width 123 height 22
click at [310, 186] on button "Continue ➔" at bounding box center [313, 187] width 27 height 10
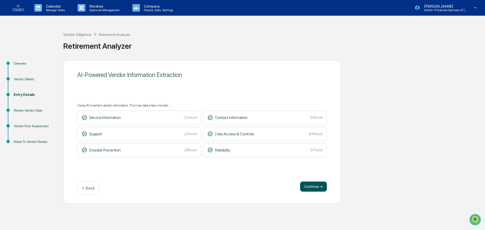
click at [318, 187] on button "Continue ➔" at bounding box center [313, 187] width 27 height 10
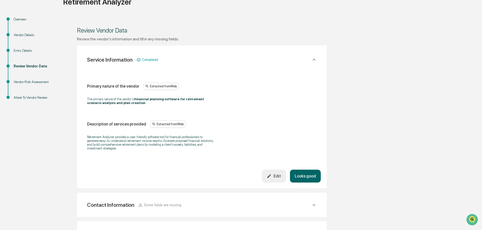
scroll to position [50, 0]
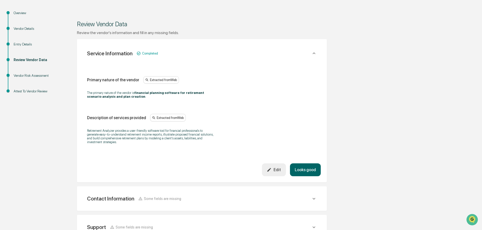
click at [307, 170] on button "Looks good" at bounding box center [305, 169] width 31 height 13
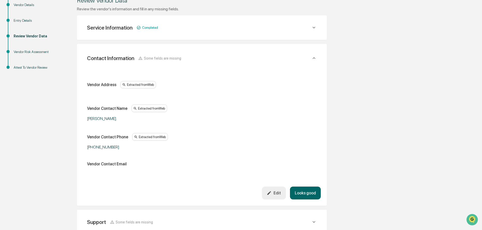
scroll to position [90, 0]
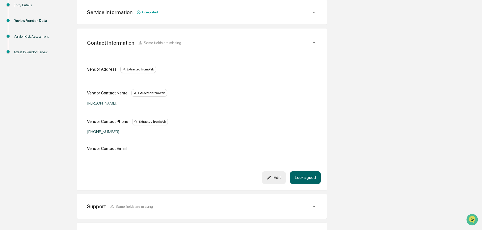
click at [304, 179] on button "Looks good" at bounding box center [305, 177] width 31 height 13
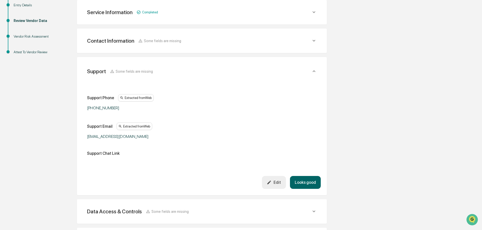
scroll to position [118, 0]
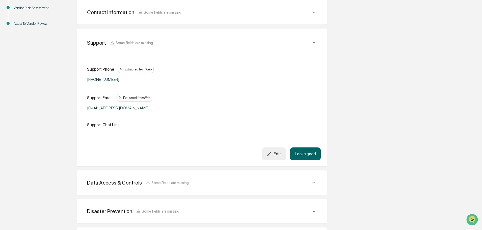
click at [303, 170] on div "Review the vendor's information and fill in any missing fields. Service Informa…" at bounding box center [202, 108] width 250 height 290
click at [301, 156] on button "Looks good" at bounding box center [305, 153] width 31 height 13
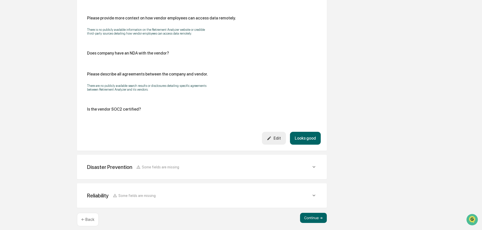
scroll to position [579, 0]
click at [276, 138] on button "Edit" at bounding box center [274, 137] width 24 height 13
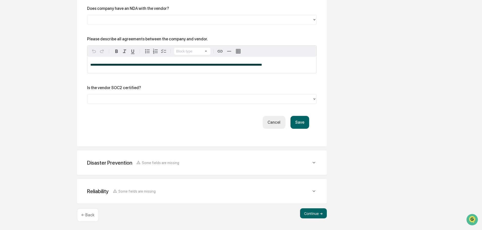
scroll to position [724, 0]
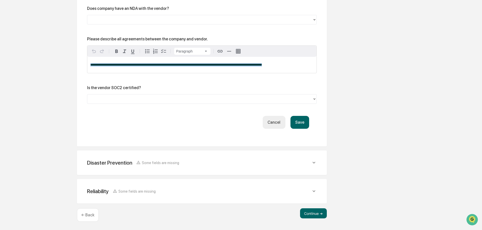
drag, startPoint x: 281, startPoint y: 65, endPoint x: 42, endPoint y: 60, distance: 239.6
click at [296, 124] on button "Save" at bounding box center [300, 122] width 19 height 13
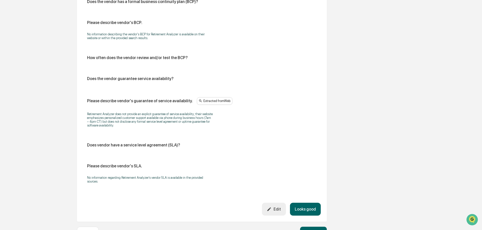
scroll to position [814, 0]
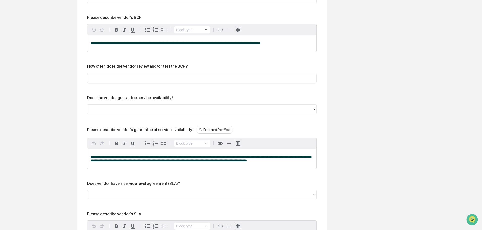
scroll to position [899, 0]
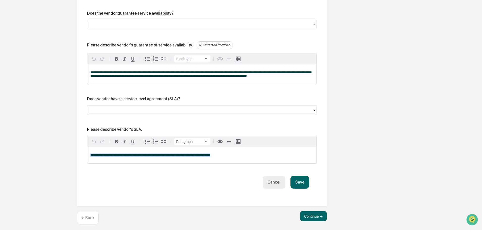
drag, startPoint x: 232, startPoint y: 150, endPoint x: 11, endPoint y: 153, distance: 221.4
click at [118, 107] on div at bounding box center [200, 110] width 220 height 6
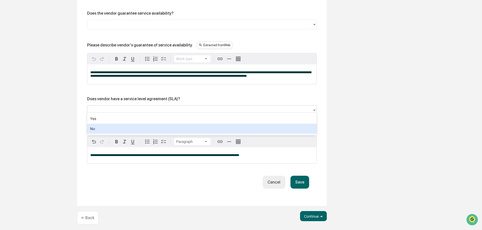
click at [97, 128] on div "No" at bounding box center [202, 129] width 230 height 10
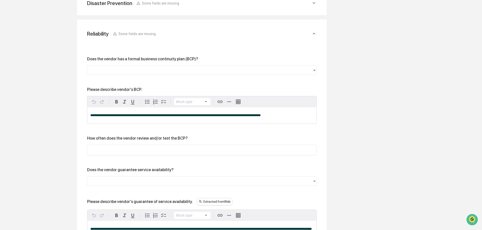
scroll to position [798, 0]
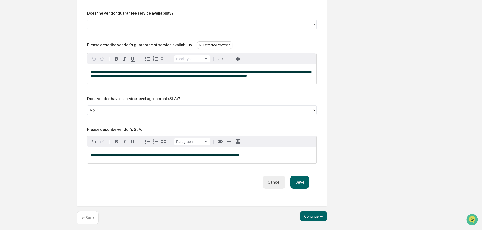
click at [299, 181] on button "Save" at bounding box center [300, 182] width 19 height 13
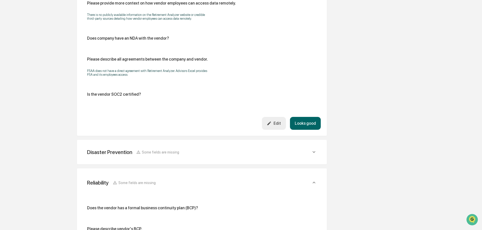
scroll to position [692, 0]
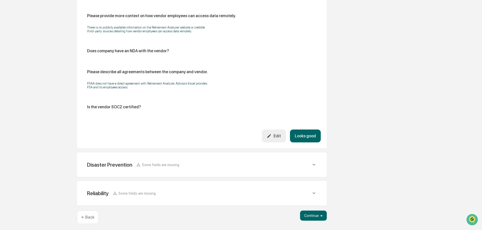
scroll to position [579, 0]
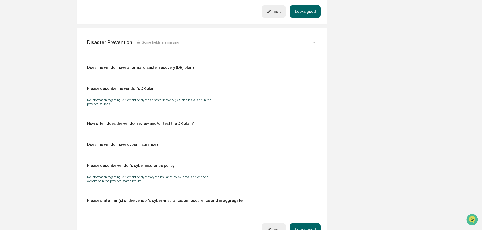
scroll to position [705, 0]
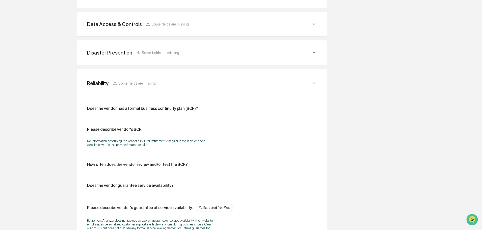
scroll to position [165, 0]
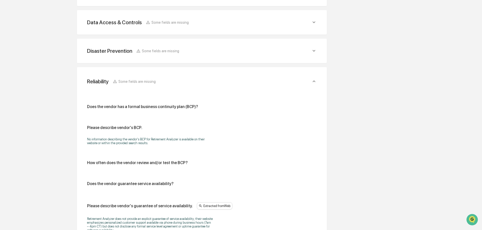
click at [318, 81] on div "Reliability Some fields are missing" at bounding box center [202, 81] width 238 height 16
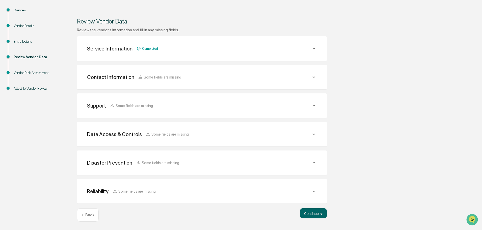
scroll to position [53, 0]
click at [317, 55] on div "Data Access & Controls Some fields are missing" at bounding box center [202, 48] width 238 height 12
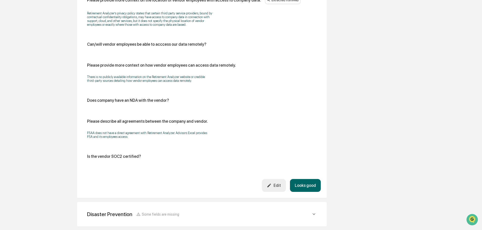
scroll to position [579, 0]
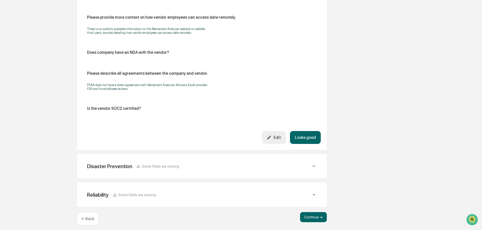
click at [275, 135] on div "Edit" at bounding box center [274, 137] width 14 height 5
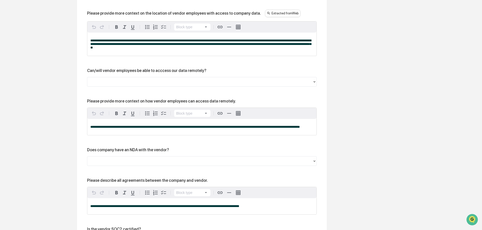
click at [171, 164] on div at bounding box center [200, 161] width 220 height 6
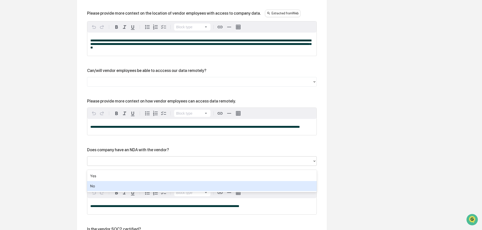
click at [120, 183] on div "No" at bounding box center [202, 186] width 230 height 10
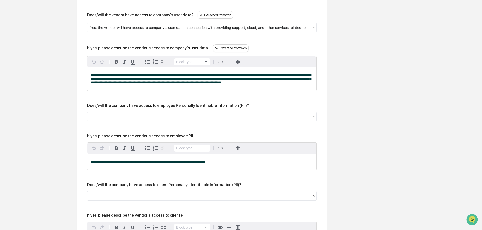
scroll to position [301, 0]
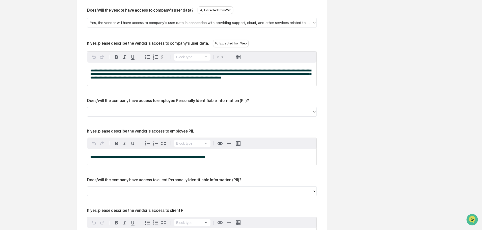
click at [155, 111] on div at bounding box center [200, 112] width 220 height 6
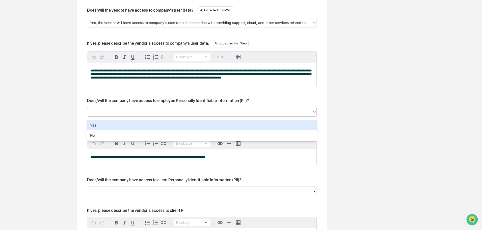
click at [136, 123] on div "Yes" at bounding box center [202, 125] width 230 height 10
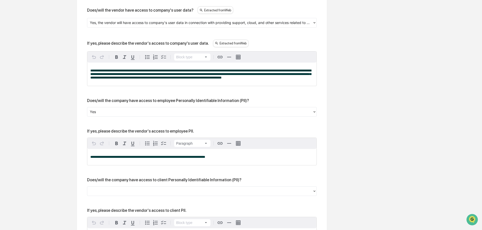
drag, startPoint x: 229, startPoint y: 160, endPoint x: 213, endPoint y: 159, distance: 16.9
click at [211, 159] on p "**********" at bounding box center [201, 157] width 223 height 4
drag, startPoint x: 145, startPoint y: 158, endPoint x: 75, endPoint y: 160, distance: 69.5
click at [76, 160] on div "Review Vendor Data Review the vendor's information and fill in any missing fiel…" at bounding box center [202, 204] width 278 height 890
copy span "**********"
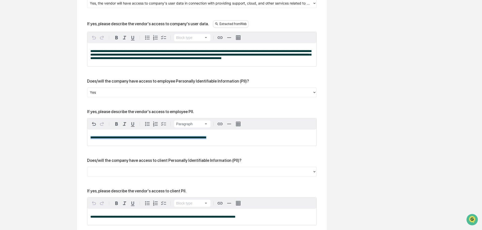
scroll to position [352, 0]
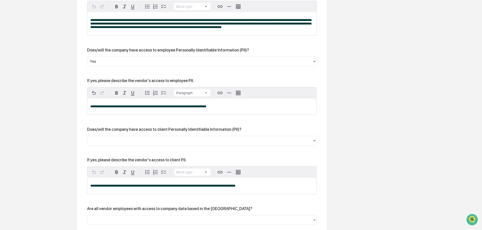
click at [124, 141] on div at bounding box center [200, 141] width 220 height 6
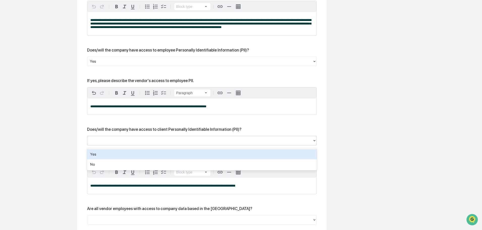
click at [119, 155] on div "Yes" at bounding box center [202, 154] width 230 height 10
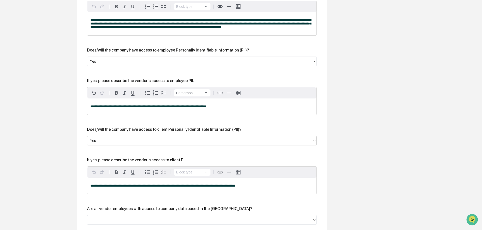
click at [132, 187] on span "**********" at bounding box center [162, 185] width 145 height 3
copy span "**********"
drag, startPoint x: 221, startPoint y: 109, endPoint x: 58, endPoint y: 110, distance: 162.8
click at [58, 110] on div "Overview Vendor Details Entry Details Review Vendor Data Vendor Risk Assessment…" at bounding box center [241, 153] width 477 height 890
copy span "**********"
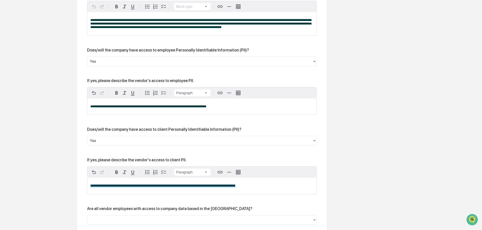
drag, startPoint x: 248, startPoint y: 188, endPoint x: 24, endPoint y: 179, distance: 224.9
click at [25, 179] on div "Overview Vendor Details Entry Details Review Vendor Data Vendor Risk Assessment…" at bounding box center [241, 153] width 477 height 890
paste div
click at [140, 187] on span "**********" at bounding box center [148, 185] width 116 height 3
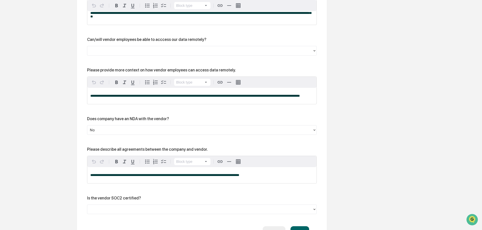
scroll to position [724, 0]
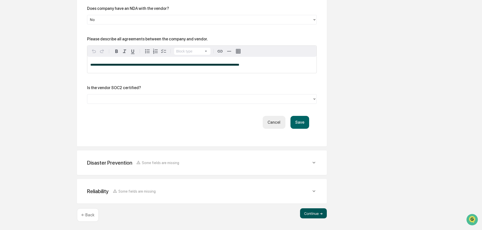
click at [313, 211] on button "Continue ➔" at bounding box center [313, 213] width 27 height 10
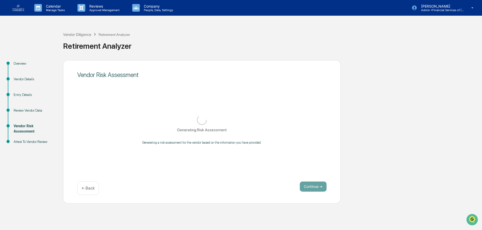
scroll to position [0, 0]
click at [302, 142] on div "Vendor Risk Assessment Generating Risk Assessment Generating a risk assessment …" at bounding box center [202, 131] width 278 height 143
click at [91, 191] on div "← Back" at bounding box center [88, 188] width 22 height 13
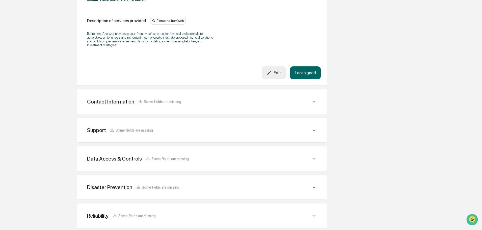
scroll to position [172, 0]
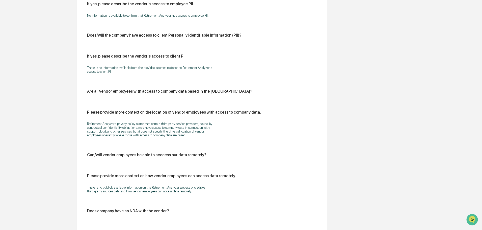
scroll to position [652, 0]
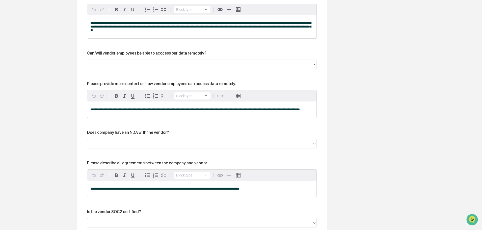
scroll to position [778, 0]
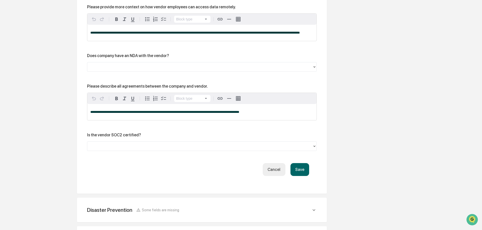
click at [104, 66] on div at bounding box center [199, 67] width 225 height 8
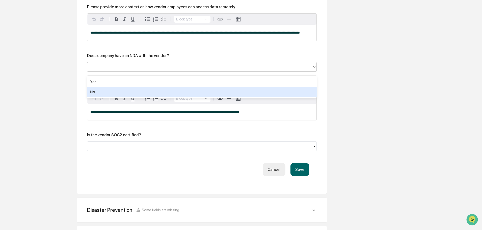
click at [96, 88] on div "No" at bounding box center [202, 92] width 230 height 10
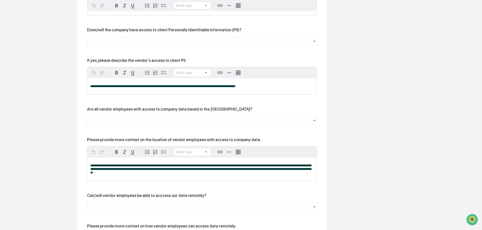
scroll to position [551, 0]
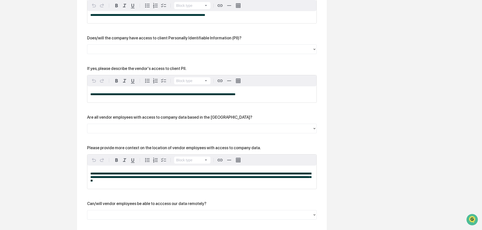
drag, startPoint x: 171, startPoint y: 48, endPoint x: 147, endPoint y: 57, distance: 25.2
click at [170, 48] on div at bounding box center [199, 49] width 225 height 8
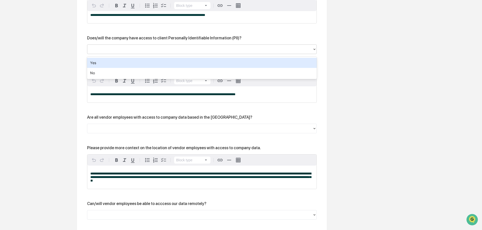
click at [109, 62] on div "Yes" at bounding box center [202, 63] width 230 height 10
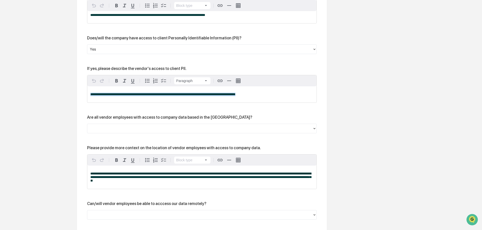
drag, startPoint x: 251, startPoint y: 96, endPoint x: 10, endPoint y: 90, distance: 240.9
click at [12, 90] on div "Overview Vendor Details Entry Details Review Vendor Data Vendor Risk Assessment…" at bounding box center [241, 7] width 477 height 996
paste div
click at [143, 96] on span "**********" at bounding box center [148, 94] width 116 height 3
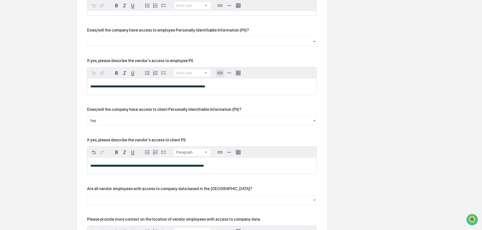
scroll to position [475, 0]
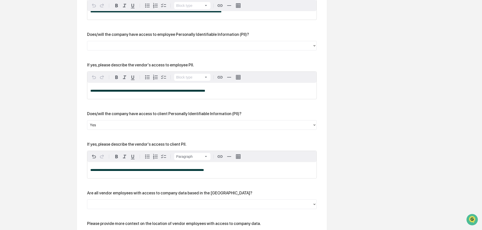
drag, startPoint x: 175, startPoint y: 47, endPoint x: 167, endPoint y: 52, distance: 8.9
click at [174, 48] on div at bounding box center [200, 46] width 220 height 6
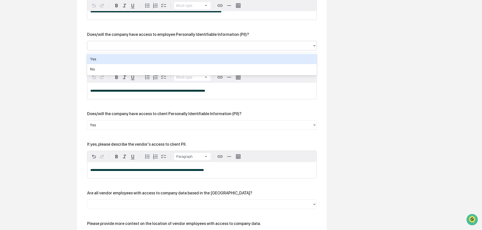
click at [96, 59] on div "Yes" at bounding box center [202, 59] width 230 height 10
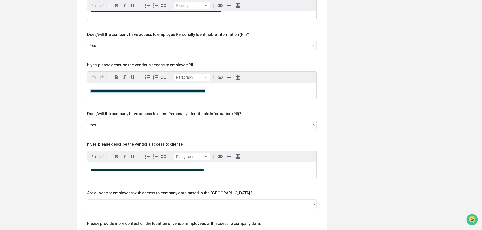
drag, startPoint x: 231, startPoint y: 94, endPoint x: 0, endPoint y: 89, distance: 230.8
click at [0, 90] on div "Vendor Diligence Retirement Analyzer Retirement Analyzer Overview Vendor Detail…" at bounding box center [241, 65] width 482 height 1032
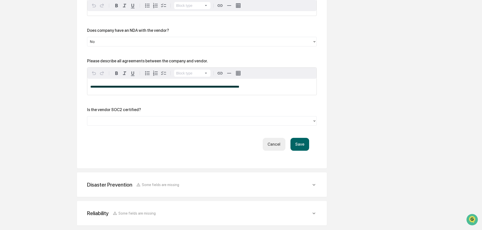
click at [297, 151] on button "Save" at bounding box center [300, 144] width 19 height 13
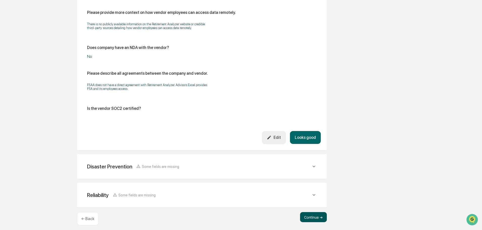
click at [315, 212] on button "Continue ➔" at bounding box center [313, 217] width 27 height 10
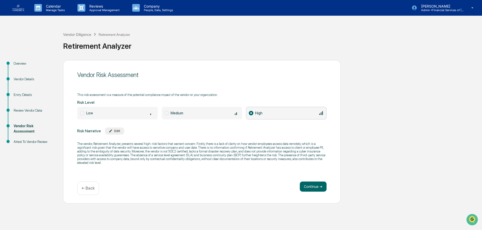
scroll to position [0, 0]
click at [310, 189] on button "Continue ➔" at bounding box center [313, 187] width 27 height 10
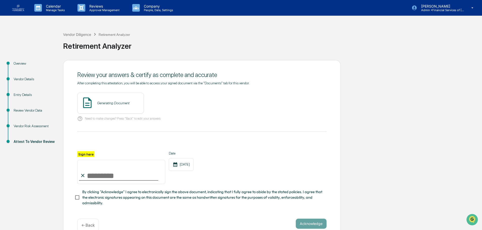
click at [113, 172] on input "Sign here" at bounding box center [121, 172] width 88 height 24
type input "**********"
click at [129, 195] on span "By clicking "Acknowledge" I agree to electronically sign the above document, in…" at bounding box center [202, 197] width 240 height 17
click at [168, 99] on div "Vendor Review - Nicholas Shaheen View" at bounding box center [127, 103] width 101 height 21
click at [166, 99] on button "View" at bounding box center [168, 103] width 13 height 8
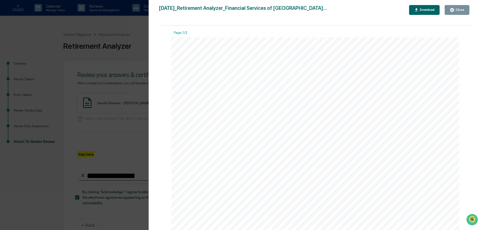
click at [454, 11] on icon "button" at bounding box center [452, 10] width 4 height 4
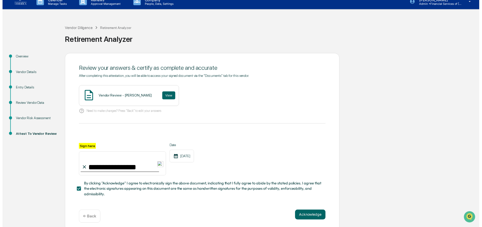
scroll to position [12, 0]
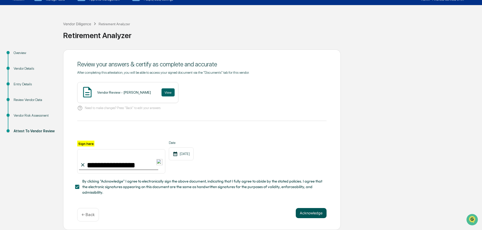
click at [310, 212] on button "Acknowledge" at bounding box center [311, 213] width 31 height 10
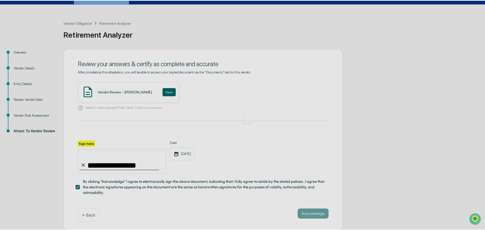
scroll to position [0, 0]
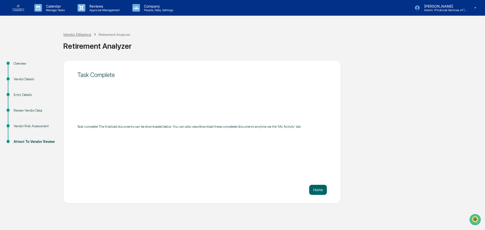
click at [79, 33] on div "Vendor Diligence" at bounding box center [77, 34] width 28 height 4
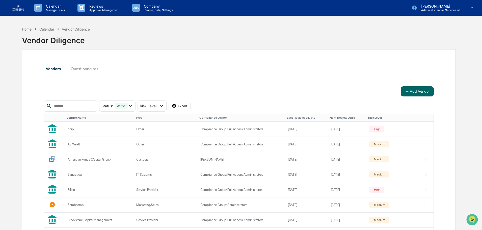
drag, startPoint x: 171, startPoint y: 104, endPoint x: 162, endPoint y: 118, distance: 16.1
click at [164, 104] on icon at bounding box center [162, 106] width 6 height 6
click at [163, 159] on div "Review Incomplete" at bounding box center [163, 158] width 30 height 6
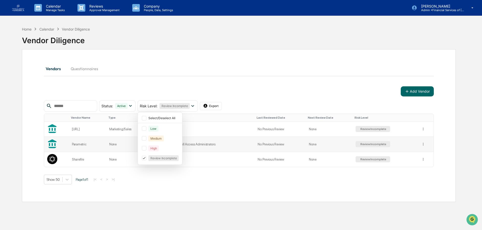
click at [91, 144] on div "Parametric" at bounding box center [87, 144] width 31 height 4
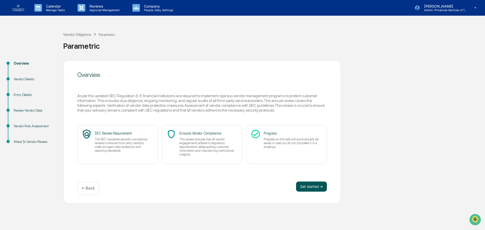
click at [306, 185] on button "Get started ➔" at bounding box center [311, 187] width 31 height 10
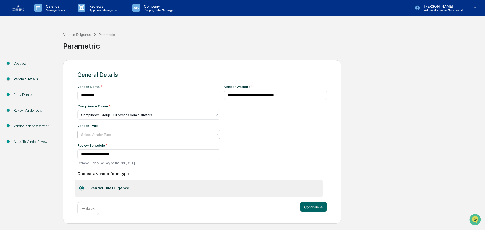
click at [134, 117] on div at bounding box center [146, 114] width 131 height 5
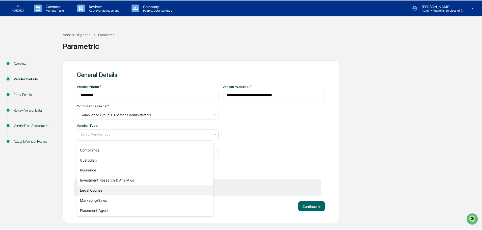
scroll to position [58, 0]
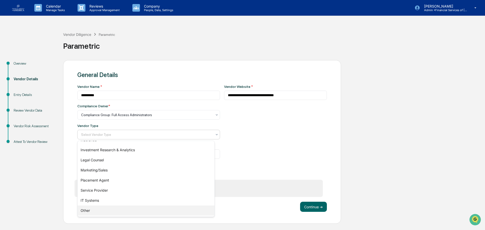
click at [94, 209] on div "Other" at bounding box center [146, 211] width 137 height 10
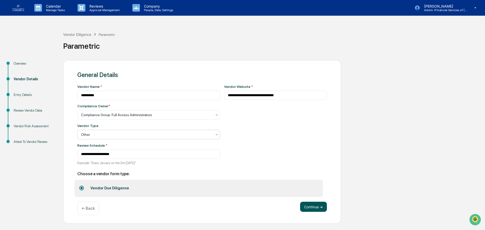
click at [315, 207] on button "Continue ➔" at bounding box center [313, 207] width 27 height 10
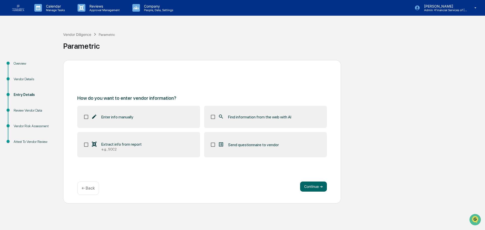
click at [262, 115] on span "Find information from the web with AI" at bounding box center [259, 117] width 63 height 5
click at [311, 189] on button "Continue ➔" at bounding box center [313, 187] width 27 height 10
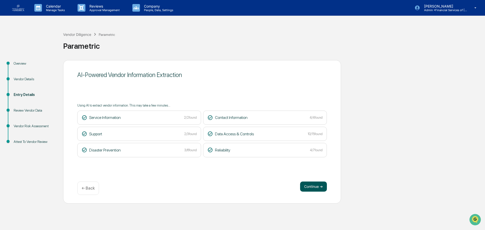
click at [303, 186] on button "Continue ➔" at bounding box center [313, 187] width 27 height 10
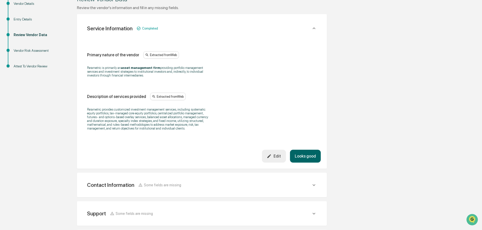
scroll to position [76, 0]
click at [295, 150] on button "Looks good" at bounding box center [305, 155] width 31 height 13
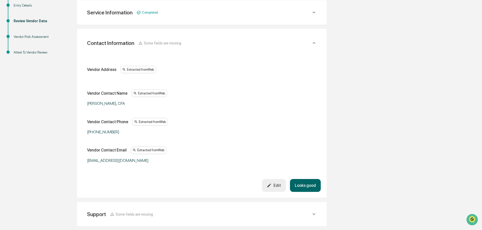
scroll to position [90, 0]
click at [304, 186] on button "Looks good" at bounding box center [305, 185] width 31 height 13
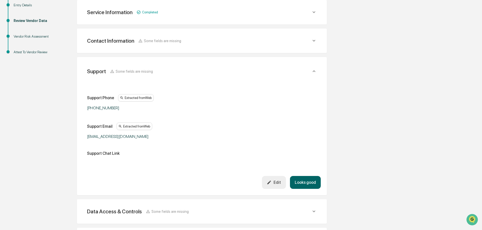
scroll to position [118, 0]
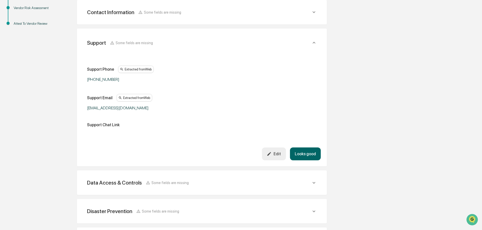
click at [303, 154] on button "Looks good" at bounding box center [305, 153] width 31 height 13
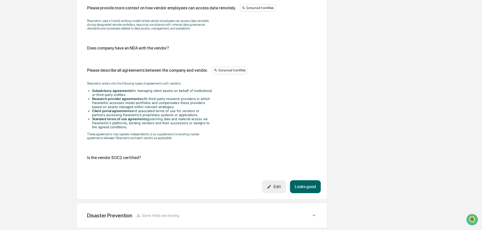
scroll to position [626, 0]
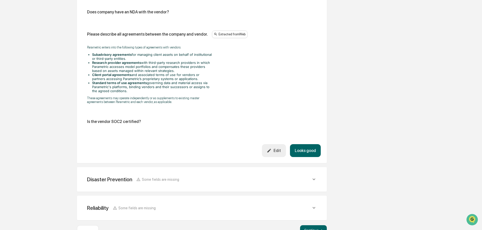
click at [272, 149] on icon "button" at bounding box center [269, 150] width 5 height 5
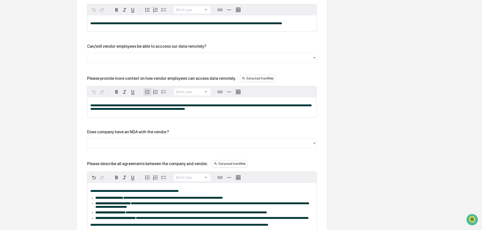
scroll to position [601, 0]
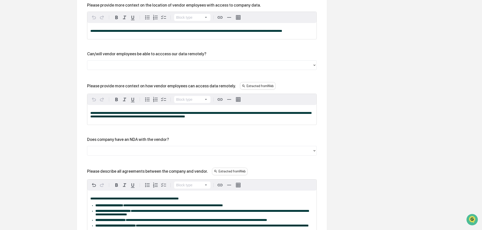
click at [142, 68] on div at bounding box center [200, 65] width 220 height 6
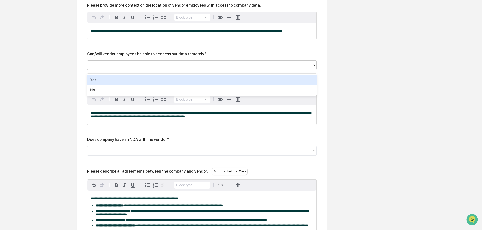
click at [132, 79] on div "Yes" at bounding box center [202, 80] width 230 height 10
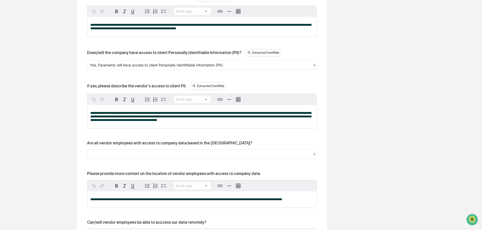
scroll to position [424, 0]
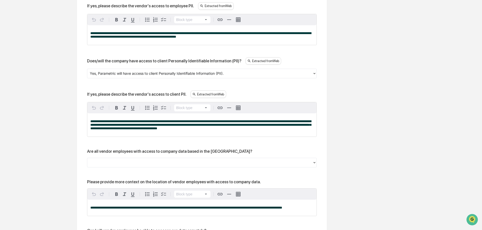
click at [144, 87] on div "**********" at bounding box center [202, 118] width 230 height 660
click at [144, 84] on div "**********" at bounding box center [202, 118] width 230 height 660
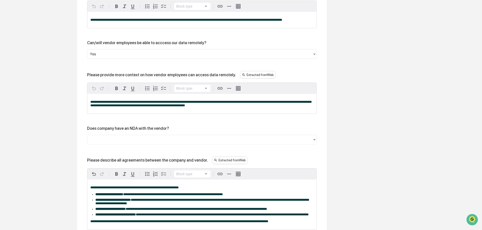
scroll to position [626, 0]
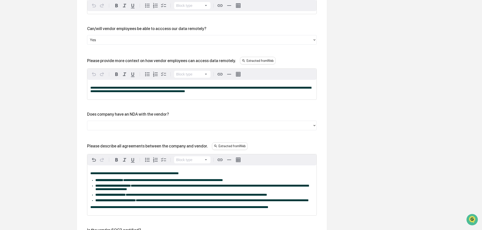
click at [152, 128] on div at bounding box center [200, 125] width 220 height 6
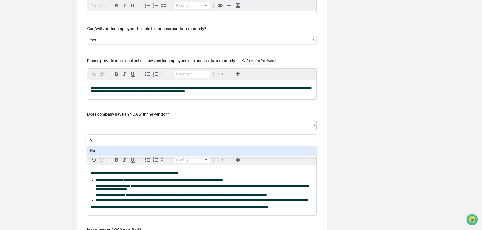
click at [138, 150] on div "No" at bounding box center [202, 151] width 230 height 10
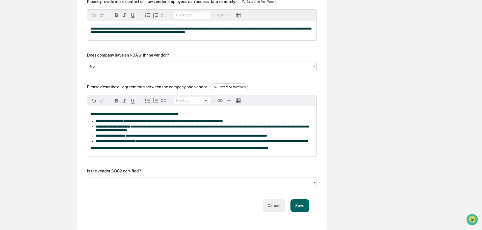
scroll to position [702, 0]
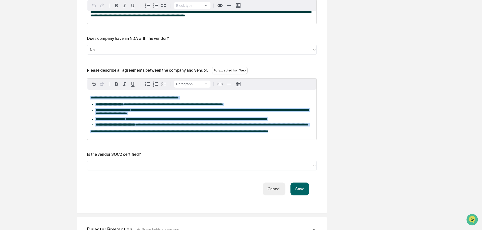
drag, startPoint x: 295, startPoint y: 145, endPoint x: 48, endPoint y: 95, distance: 251.1
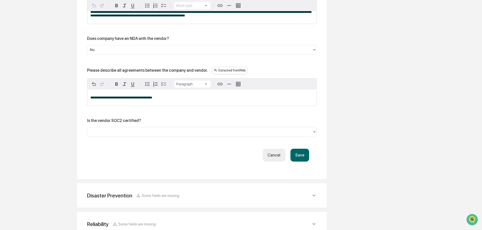
click at [121, 99] on span "**********" at bounding box center [121, 97] width 62 height 3
click at [297, 155] on button "Save" at bounding box center [300, 155] width 19 height 13
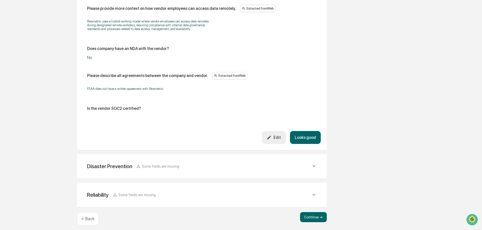
click at [302, 134] on button "Looks good" at bounding box center [305, 137] width 31 height 13
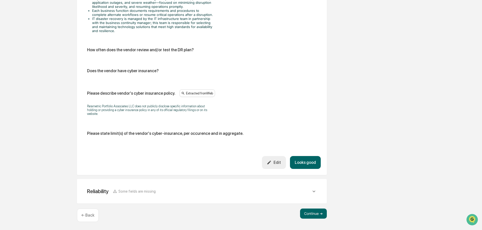
scroll to position [315, 0]
click at [307, 161] on button "Looks good" at bounding box center [305, 162] width 31 height 13
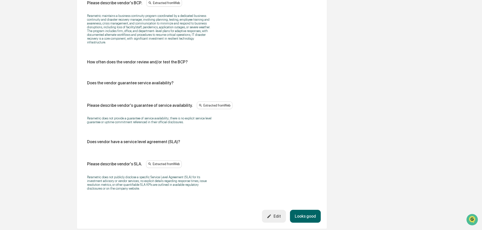
scroll to position [305, 0]
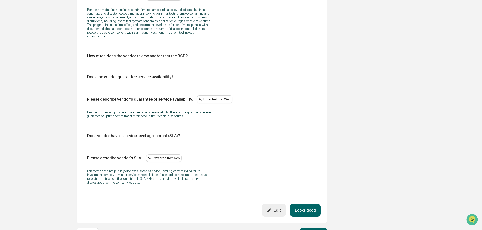
click at [269, 208] on icon "button" at bounding box center [269, 210] width 5 height 5
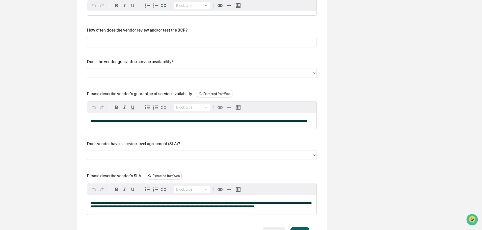
scroll to position [393, 0]
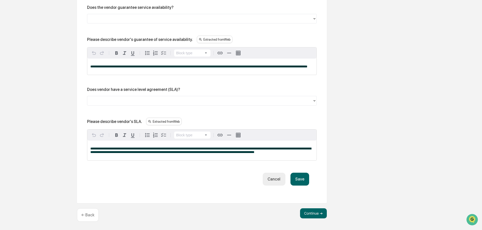
click at [118, 102] on div at bounding box center [200, 101] width 220 height 6
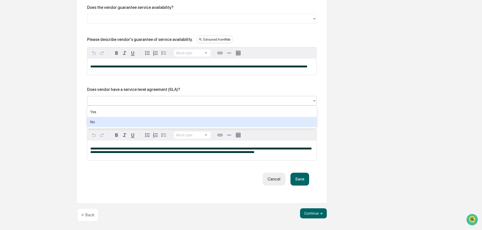
click at [107, 122] on div "No" at bounding box center [202, 122] width 230 height 10
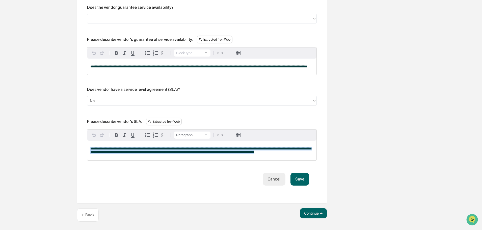
drag, startPoint x: 282, startPoint y: 155, endPoint x: 28, endPoint y: 140, distance: 254.1
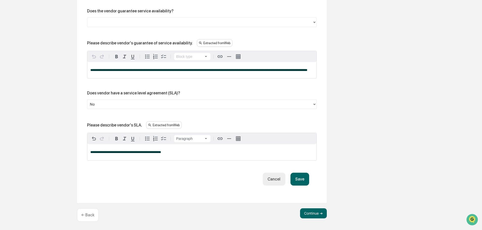
click at [298, 173] on button "Save" at bounding box center [300, 179] width 19 height 13
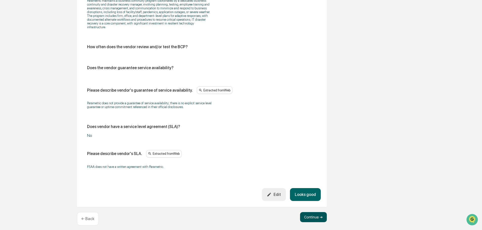
click at [317, 213] on button "Continue ➔" at bounding box center [313, 217] width 27 height 10
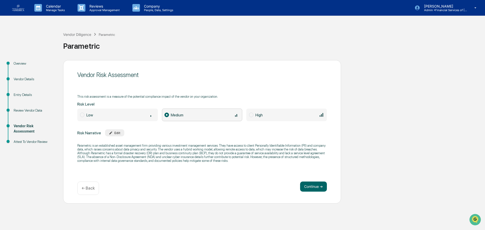
drag, startPoint x: 307, startPoint y: 186, endPoint x: 291, endPoint y: 185, distance: 16.5
click at [307, 186] on button "Continue ➔" at bounding box center [313, 187] width 27 height 10
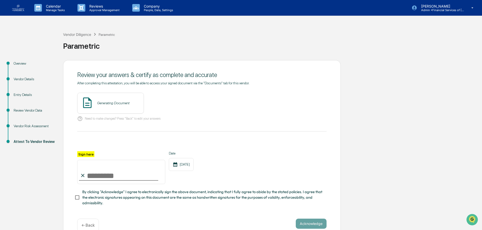
click at [108, 177] on input "Sign here" at bounding box center [121, 172] width 88 height 24
type input "**********"
click at [129, 194] on span "By clicking "Acknowledge" I agree to electronically sign the above document, in…" at bounding box center [202, 197] width 240 height 17
click at [169, 100] on button "View" at bounding box center [168, 103] width 13 height 8
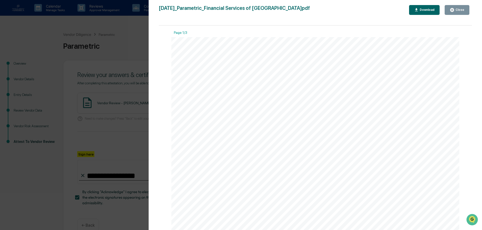
click at [463, 9] on div "Close" at bounding box center [460, 10] width 10 height 4
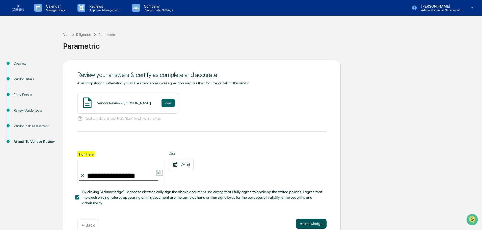
click at [312, 225] on button "Acknowledge" at bounding box center [311, 224] width 31 height 10
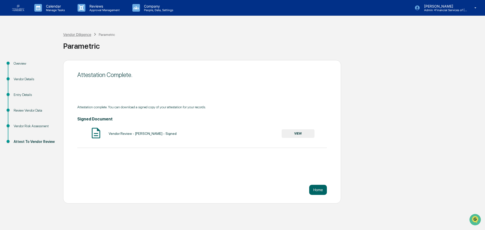
click at [82, 34] on div "Vendor Diligence" at bounding box center [77, 34] width 28 height 4
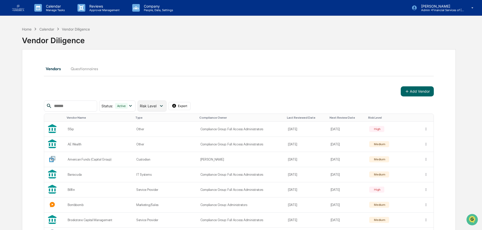
click at [157, 106] on span "Risk Level" at bounding box center [148, 106] width 17 height 4
click at [165, 160] on div "Review Incomplete" at bounding box center [163, 158] width 30 height 6
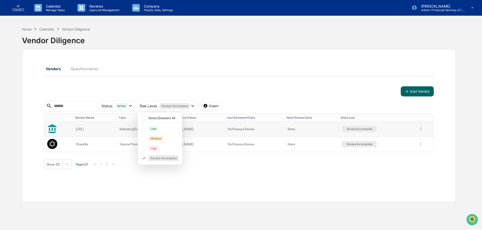
click at [88, 132] on td "[URL]" at bounding box center [95, 129] width 44 height 15
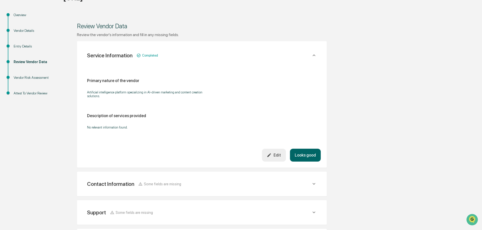
scroll to position [50, 0]
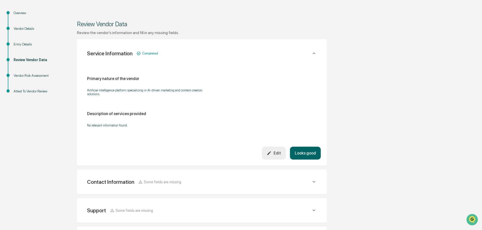
click at [309, 148] on button "Looks good" at bounding box center [305, 153] width 31 height 13
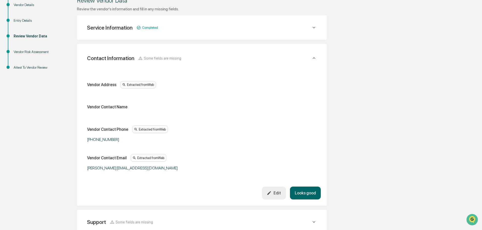
scroll to position [90, 0]
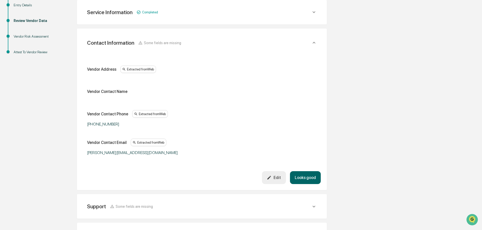
click at [307, 173] on button "Looks good" at bounding box center [305, 177] width 31 height 13
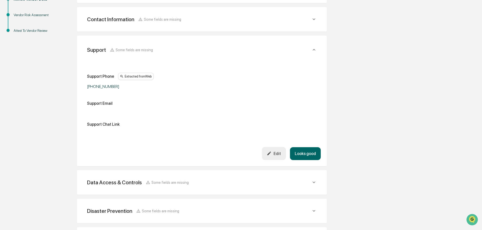
scroll to position [118, 0]
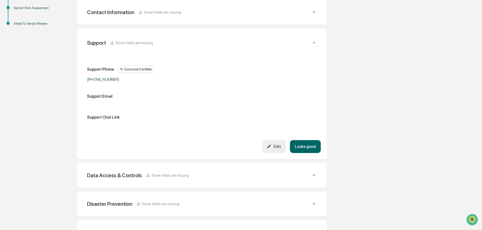
click at [306, 150] on button "Looks good" at bounding box center [305, 146] width 31 height 13
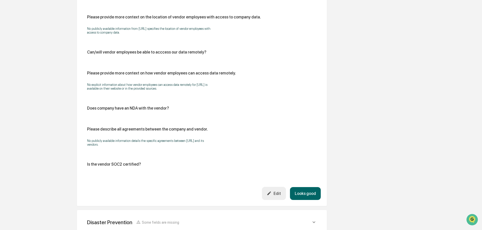
scroll to position [502, 0]
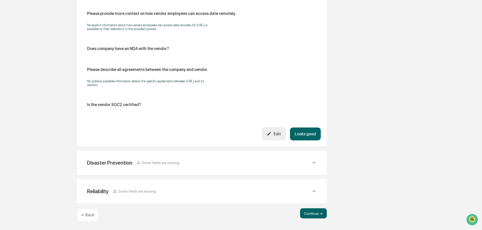
click at [269, 132] on icon "button" at bounding box center [269, 133] width 5 height 5
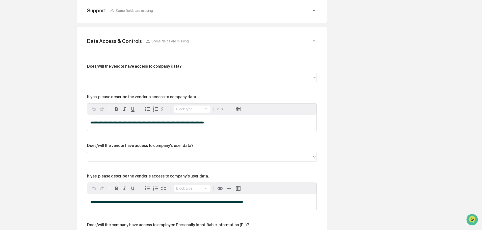
scroll to position [149, 0]
click at [135, 72] on div at bounding box center [202, 77] width 230 height 10
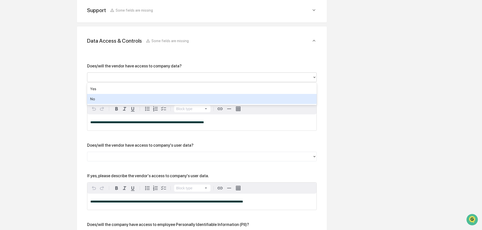
drag, startPoint x: 125, startPoint y: 93, endPoint x: 125, endPoint y: 96, distance: 3.5
click at [125, 96] on div "Yes No" at bounding box center [202, 94] width 230 height 22
click at [98, 96] on div "No" at bounding box center [202, 99] width 230 height 10
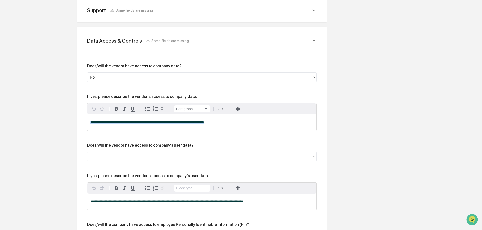
drag, startPoint x: 144, startPoint y: 124, endPoint x: 7, endPoint y: 120, distance: 137.2
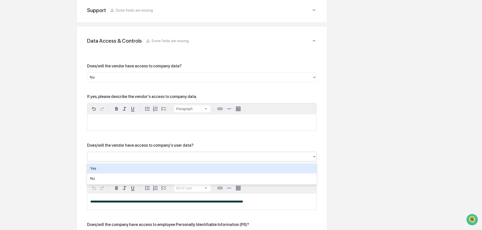
drag, startPoint x: 105, startPoint y: 157, endPoint x: 100, endPoint y: 177, distance: 20.5
click at [105, 157] on div at bounding box center [200, 156] width 220 height 6
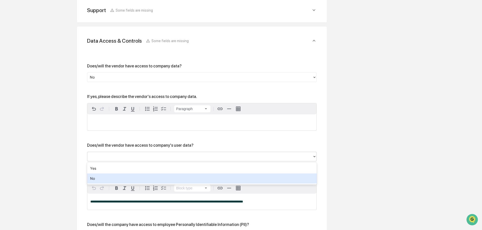
click at [99, 181] on div "No" at bounding box center [202, 178] width 230 height 10
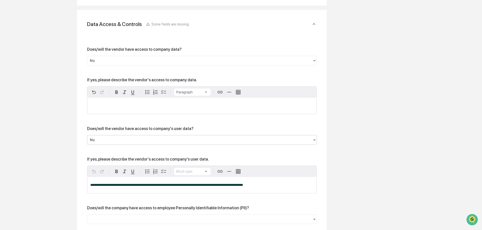
scroll to position [174, 0]
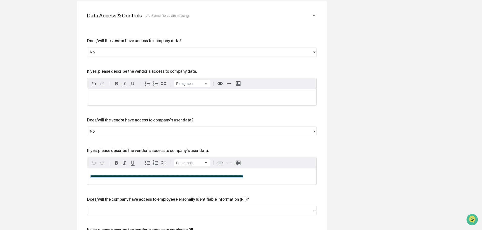
drag, startPoint x: 258, startPoint y: 181, endPoint x: 53, endPoint y: 174, distance: 205.9
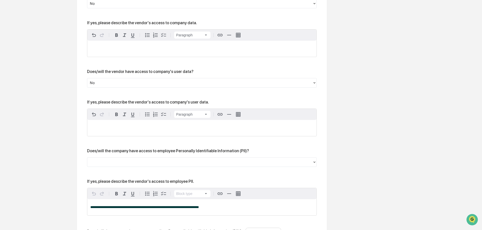
scroll to position [224, 0]
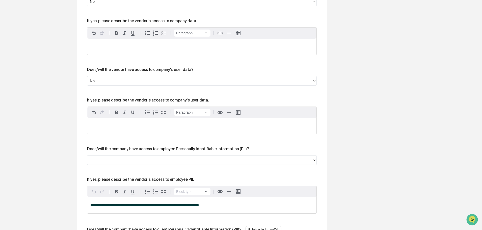
click at [115, 158] on div at bounding box center [200, 160] width 220 height 6
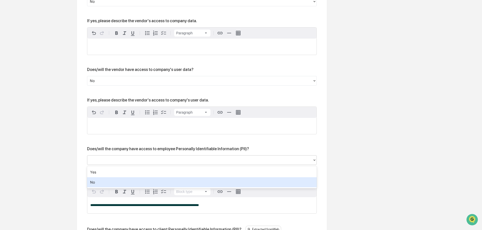
click at [111, 178] on div "No" at bounding box center [202, 182] width 230 height 10
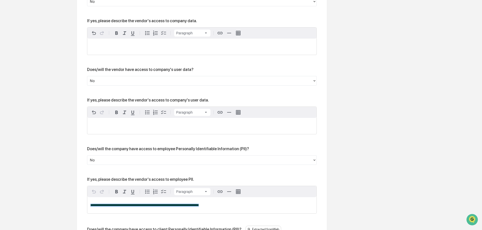
drag, startPoint x: 220, startPoint y: 207, endPoint x: 13, endPoint y: 211, distance: 207.1
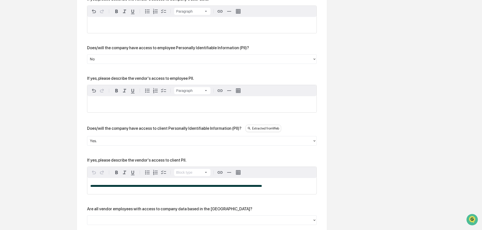
scroll to position [351, 0]
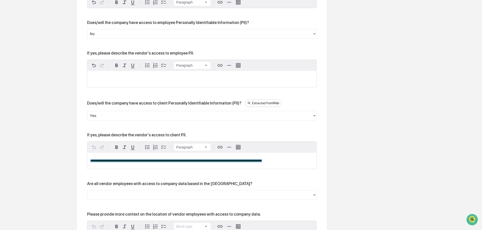
drag, startPoint x: 276, startPoint y: 164, endPoint x: 0, endPoint y: 165, distance: 275.9
click at [0, 165] on div "Vendor Diligence daily.ai daily.ai Overview Vendor Details Entry Details Review…" at bounding box center [241, 118] width 482 height 891
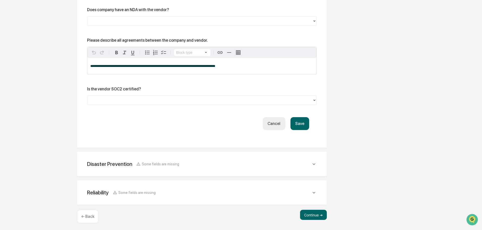
scroll to position [686, 0]
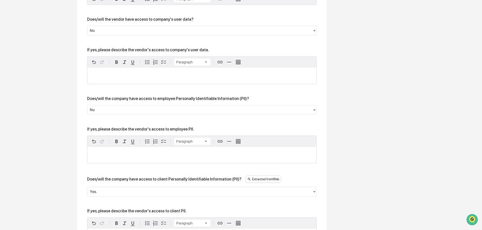
scroll to position [216, 0]
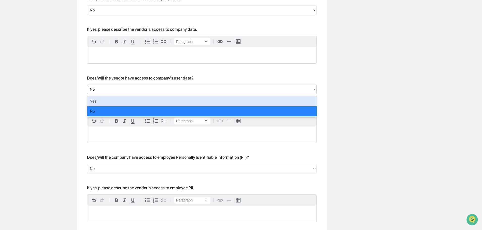
click at [149, 91] on div at bounding box center [200, 89] width 220 height 6
click at [135, 105] on div "Yes" at bounding box center [202, 101] width 230 height 10
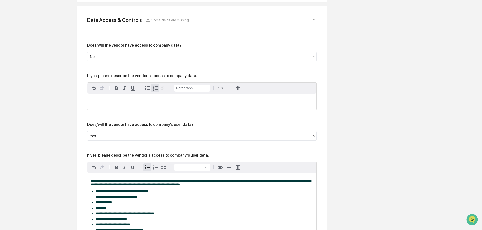
scroll to position [165, 0]
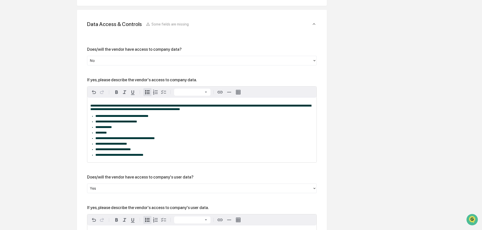
click at [138, 58] on div at bounding box center [200, 61] width 220 height 6
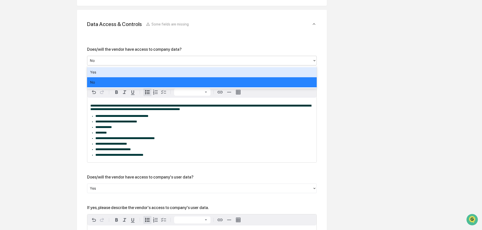
click at [127, 72] on div "Yes" at bounding box center [202, 72] width 230 height 10
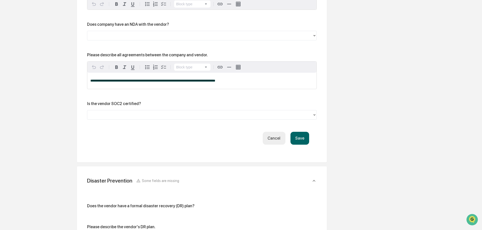
scroll to position [771, 0]
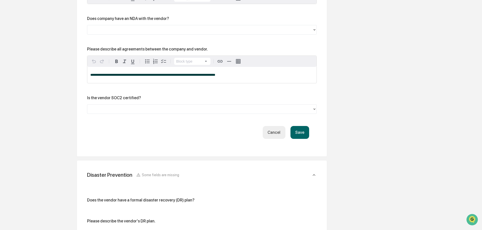
click at [114, 110] on div "Is the vendor SOC2 certified?" at bounding box center [202, 104] width 230 height 18
click at [105, 112] on div at bounding box center [199, 109] width 225 height 8
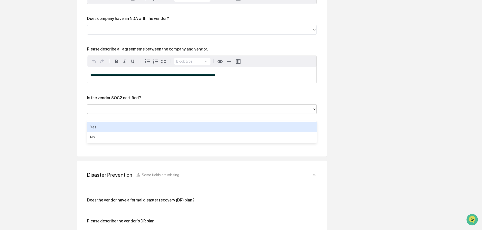
click at [105, 123] on div "Yes" at bounding box center [202, 127] width 230 height 10
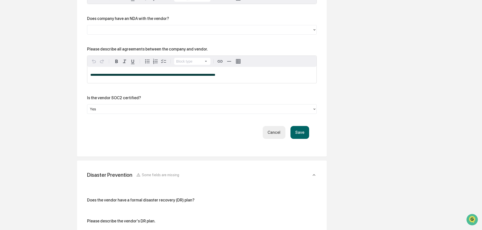
click at [305, 135] on button "Save" at bounding box center [300, 132] width 19 height 13
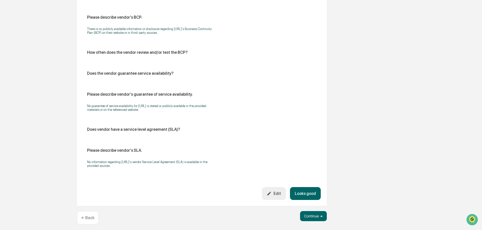
scroll to position [278, 0]
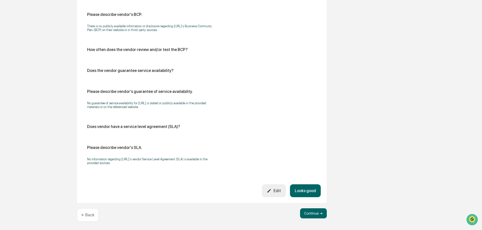
click at [305, 191] on button "Looks good" at bounding box center [305, 190] width 31 height 13
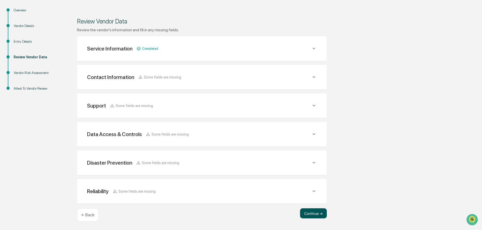
scroll to position [53, 0]
click at [318, 214] on button "Continue ➔" at bounding box center [313, 213] width 27 height 10
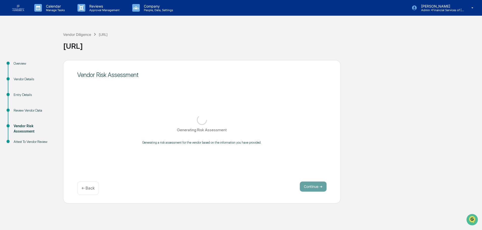
scroll to position [0, 0]
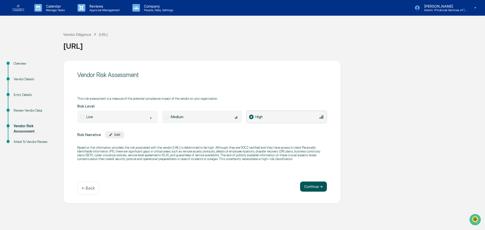
click at [313, 188] on button "Continue ➔" at bounding box center [313, 187] width 27 height 10
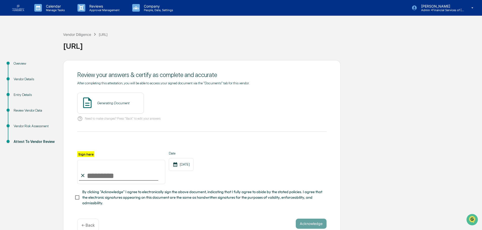
click at [119, 179] on input "Sign here" at bounding box center [121, 172] width 88 height 24
type input "**********"
click at [125, 196] on span "By clicking "Acknowledge" I agree to electronically sign the above document, in…" at bounding box center [202, 197] width 240 height 17
click at [169, 103] on button "View" at bounding box center [168, 103] width 13 height 8
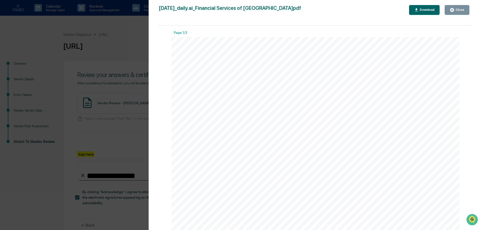
click at [462, 13] on button "Close" at bounding box center [457, 10] width 25 height 10
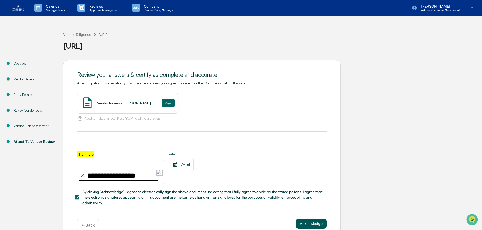
click at [312, 220] on button "Acknowledge" at bounding box center [311, 224] width 31 height 10
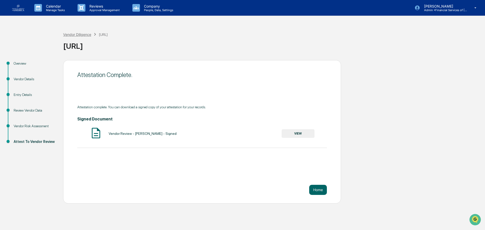
click at [78, 36] on div "Vendor Diligence" at bounding box center [77, 34] width 28 height 4
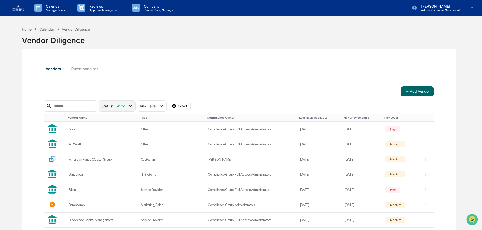
click at [128, 105] on div "Active" at bounding box center [121, 106] width 13 height 6
click at [154, 104] on span "Risk Level" at bounding box center [148, 106] width 17 height 4
click at [164, 157] on div "Review Incomplete" at bounding box center [163, 158] width 30 height 6
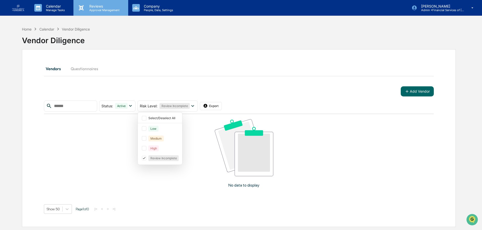
click at [89, 7] on p "Reviews" at bounding box center [103, 6] width 37 height 4
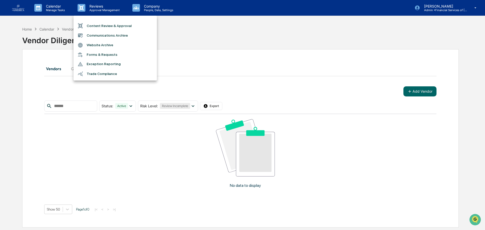
click at [60, 12] on div at bounding box center [242, 115] width 485 height 230
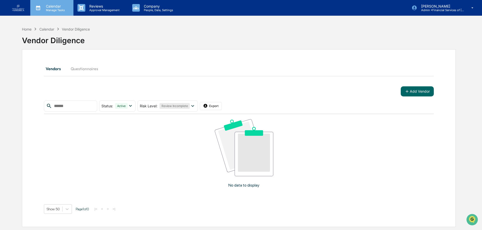
click at [56, 7] on p "Calendar" at bounding box center [54, 6] width 25 height 4
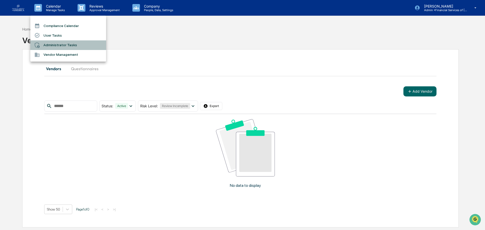
click at [63, 47] on li "Administrator Tasks" at bounding box center [68, 45] width 76 height 10
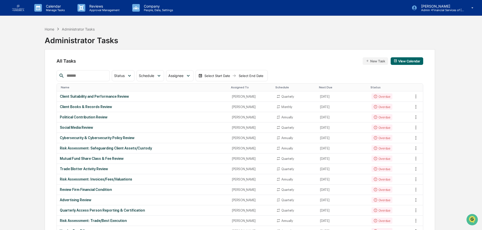
click at [21, 6] on img at bounding box center [18, 8] width 12 height 7
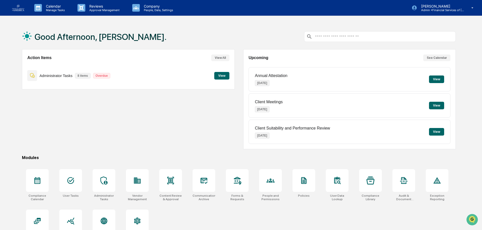
click at [56, 79] on div "Administrator Tasks 8 items Overdue" at bounding box center [70, 76] width 86 height 12
click at [221, 76] on button "View" at bounding box center [221, 76] width 15 height 8
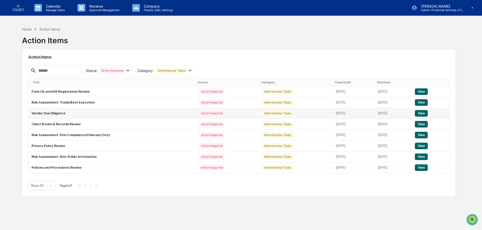
click at [422, 111] on button "View" at bounding box center [421, 113] width 13 height 7
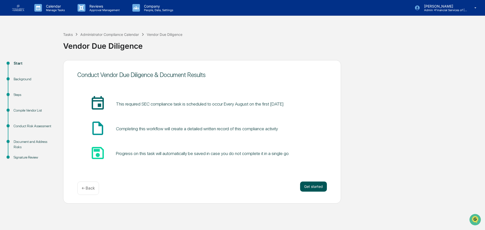
click at [319, 186] on button "Get started" at bounding box center [313, 187] width 27 height 10
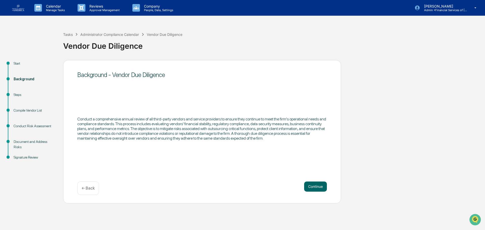
click at [319, 186] on button "Continue" at bounding box center [315, 187] width 23 height 10
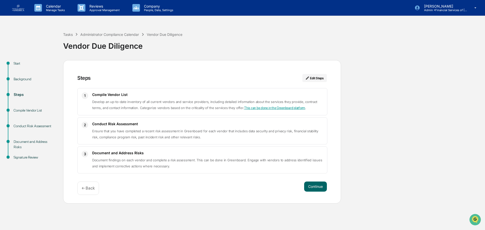
click at [319, 186] on button "Continue" at bounding box center [315, 187] width 23 height 10
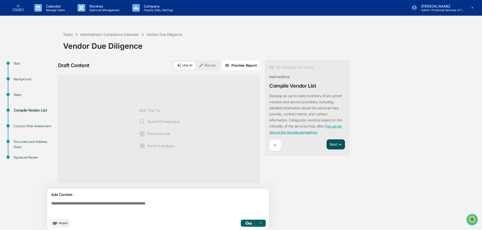
click at [334, 145] on button "Next ➔" at bounding box center [336, 144] width 18 height 10
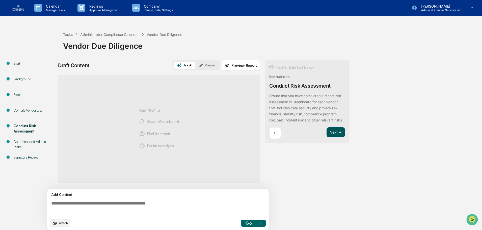
click at [339, 136] on button "Next ➔" at bounding box center [336, 132] width 18 height 10
click at [339, 134] on button "Next ➔" at bounding box center [336, 132] width 18 height 10
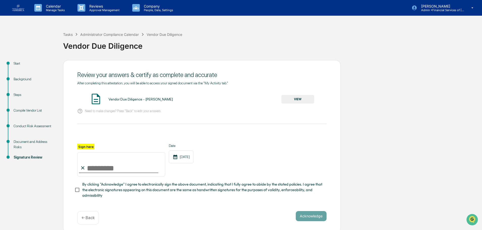
click at [34, 125] on div "Conduct Risk Assessment" at bounding box center [34, 125] width 41 height 5
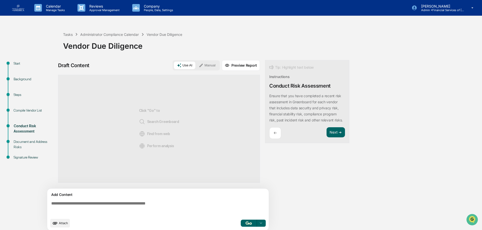
click at [35, 112] on div "Compile Vendor List" at bounding box center [34, 110] width 41 height 5
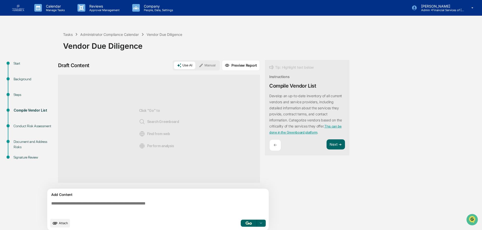
scroll to position [4, 0]
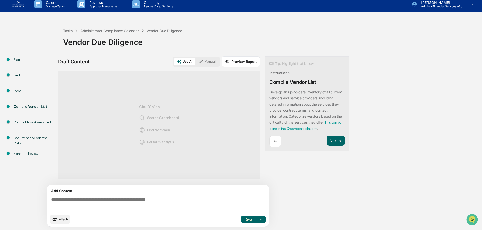
click at [97, 202] on textarea at bounding box center [159, 204] width 220 height 18
click at [342, 124] on link "This can be done in the Greenboard platform" at bounding box center [305, 125] width 72 height 10
click at [93, 200] on textarea at bounding box center [159, 204] width 220 height 18
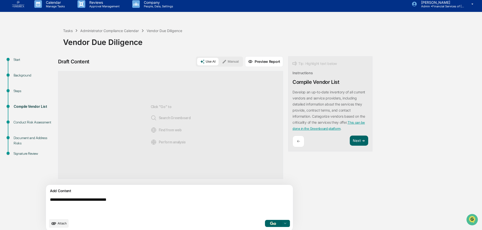
type textarea "**********"
click at [265, 225] on button "button" at bounding box center [273, 223] width 16 height 7
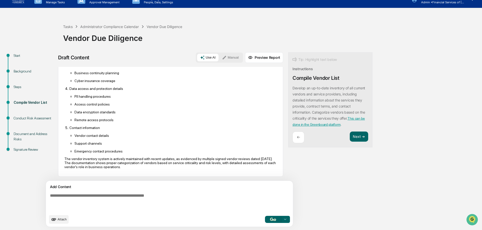
scroll to position [176, 0]
click at [350, 137] on button "Next ➔" at bounding box center [359, 137] width 18 height 10
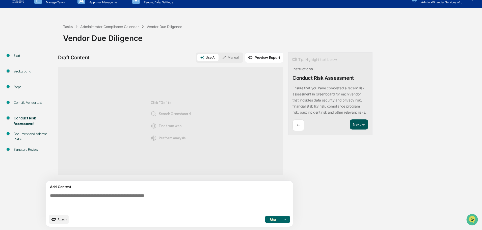
scroll to position [0, 0]
paste textarea "**********"
type textarea "**********"
click at [265, 218] on button "button" at bounding box center [273, 219] width 16 height 7
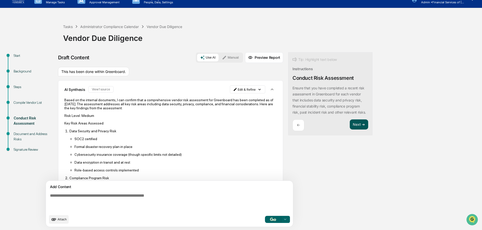
click at [350, 130] on button "Next ➔" at bounding box center [359, 124] width 18 height 10
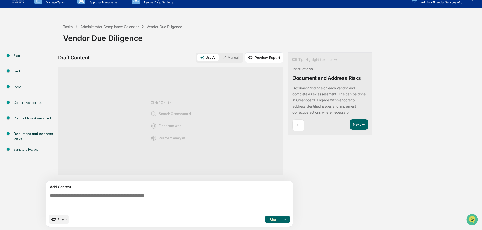
click at [168, 189] on div "Add Content" at bounding box center [169, 187] width 241 height 6
click at [137, 196] on textarea at bounding box center [158, 202] width 220 height 22
type textarea "*"
paste textarea "**********"
type textarea "**********"
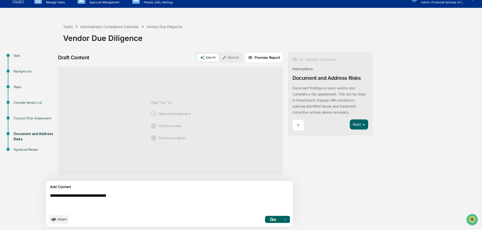
click at [265, 221] on button "button" at bounding box center [273, 219] width 16 height 7
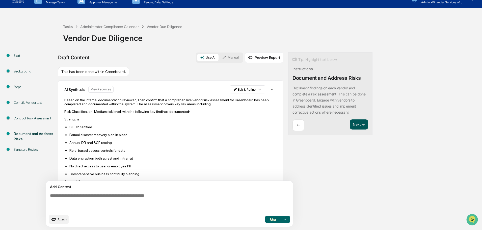
click at [350, 124] on button "Next ➔" at bounding box center [359, 124] width 18 height 10
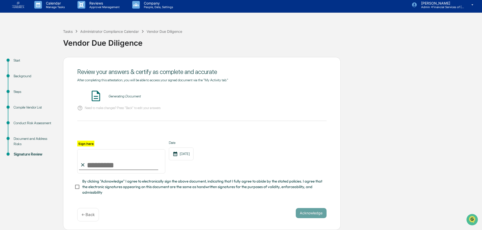
scroll to position [5, 0]
click at [97, 165] on input "Sign here" at bounding box center [121, 161] width 88 height 24
type input "**********"
click at [117, 184] on span "By clicking "Acknowledge" I agree to electronically sign the above document, in…" at bounding box center [202, 186] width 240 height 17
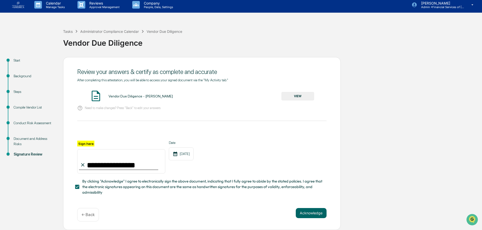
click at [302, 95] on button "VIEW" at bounding box center [297, 96] width 33 height 9
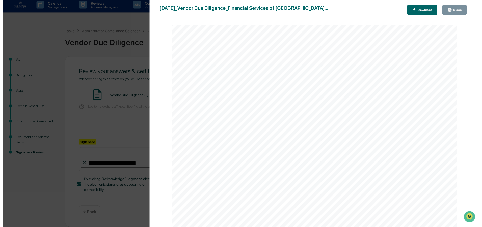
scroll to position [1464, 0]
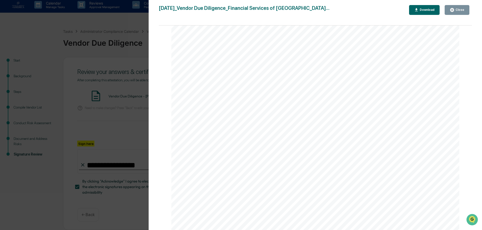
click at [459, 10] on div "Close" at bounding box center [460, 10] width 10 height 4
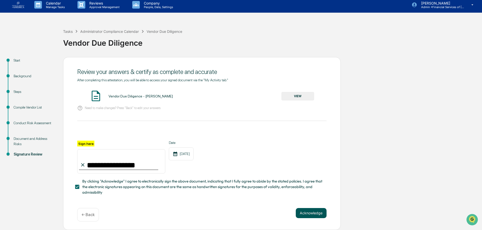
click at [314, 216] on button "Acknowledge" at bounding box center [311, 213] width 31 height 10
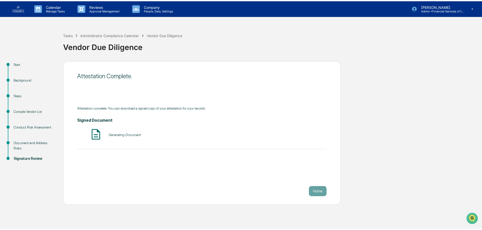
scroll to position [0, 0]
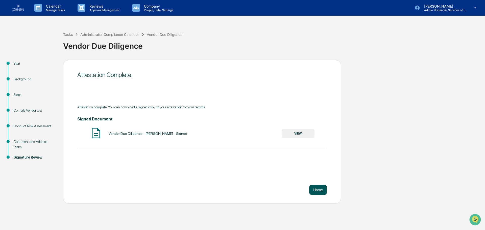
click at [313, 192] on button "Home" at bounding box center [318, 190] width 18 height 10
